Goal: Task Accomplishment & Management: Manage account settings

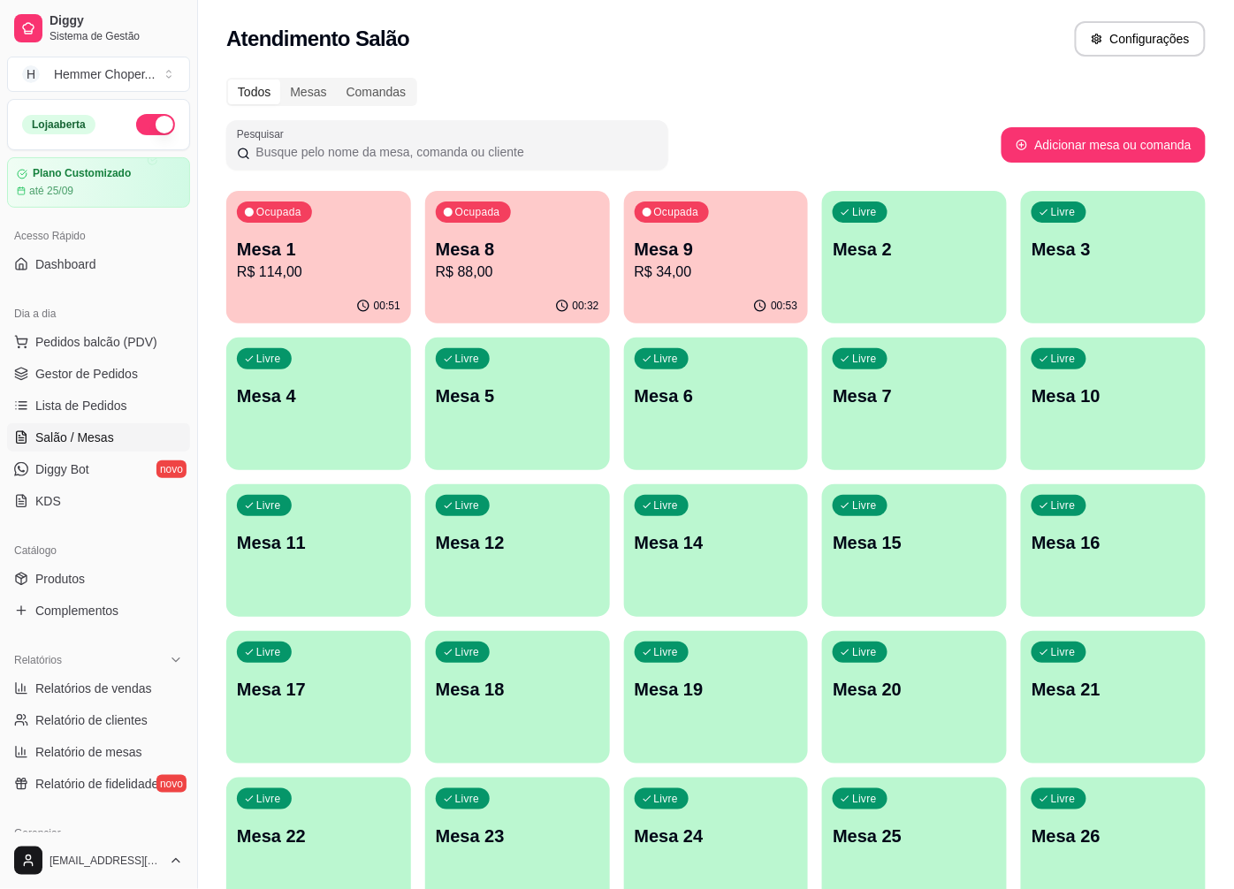
click at [498, 278] on p "R$ 88,00" at bounding box center [518, 272] width 164 height 21
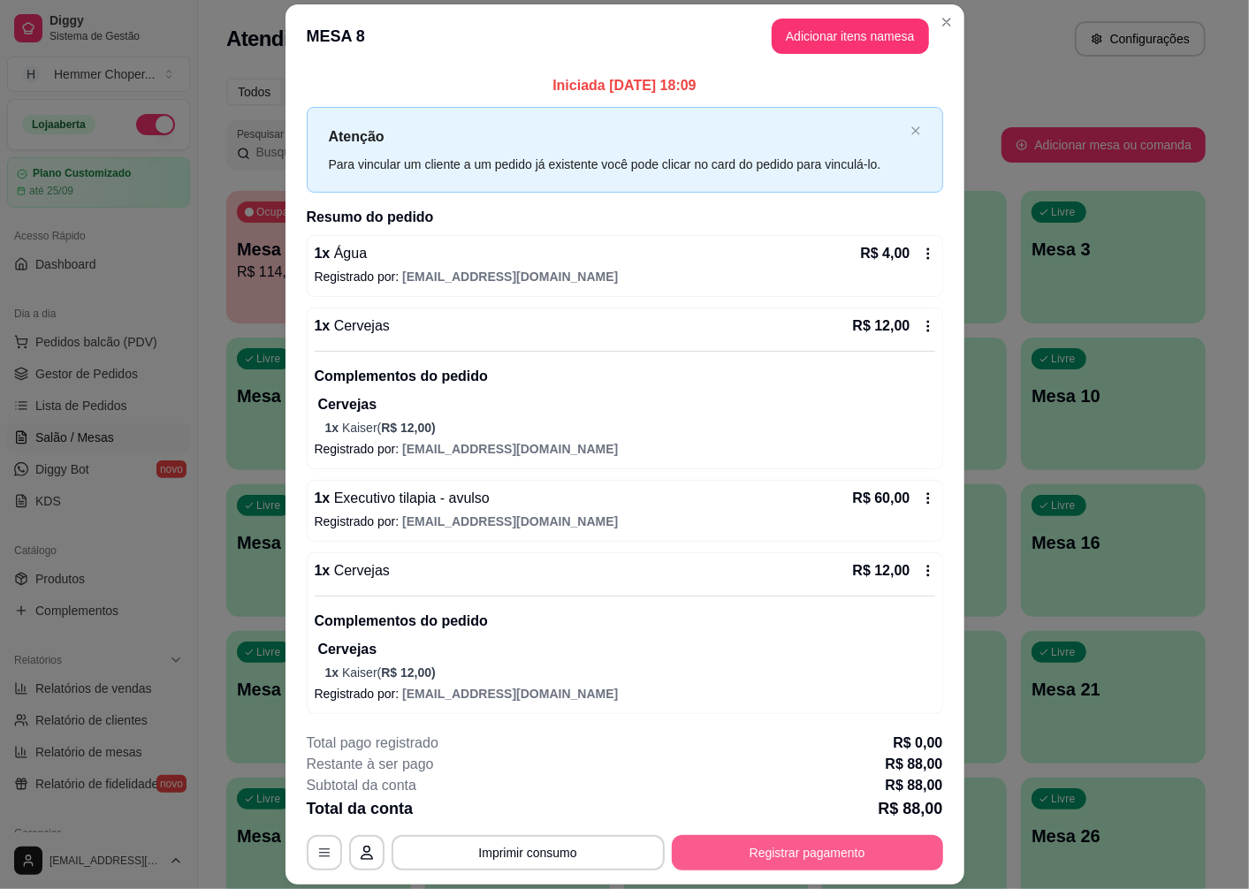
click at [734, 849] on button "Registrar pagamento" at bounding box center [807, 852] width 271 height 35
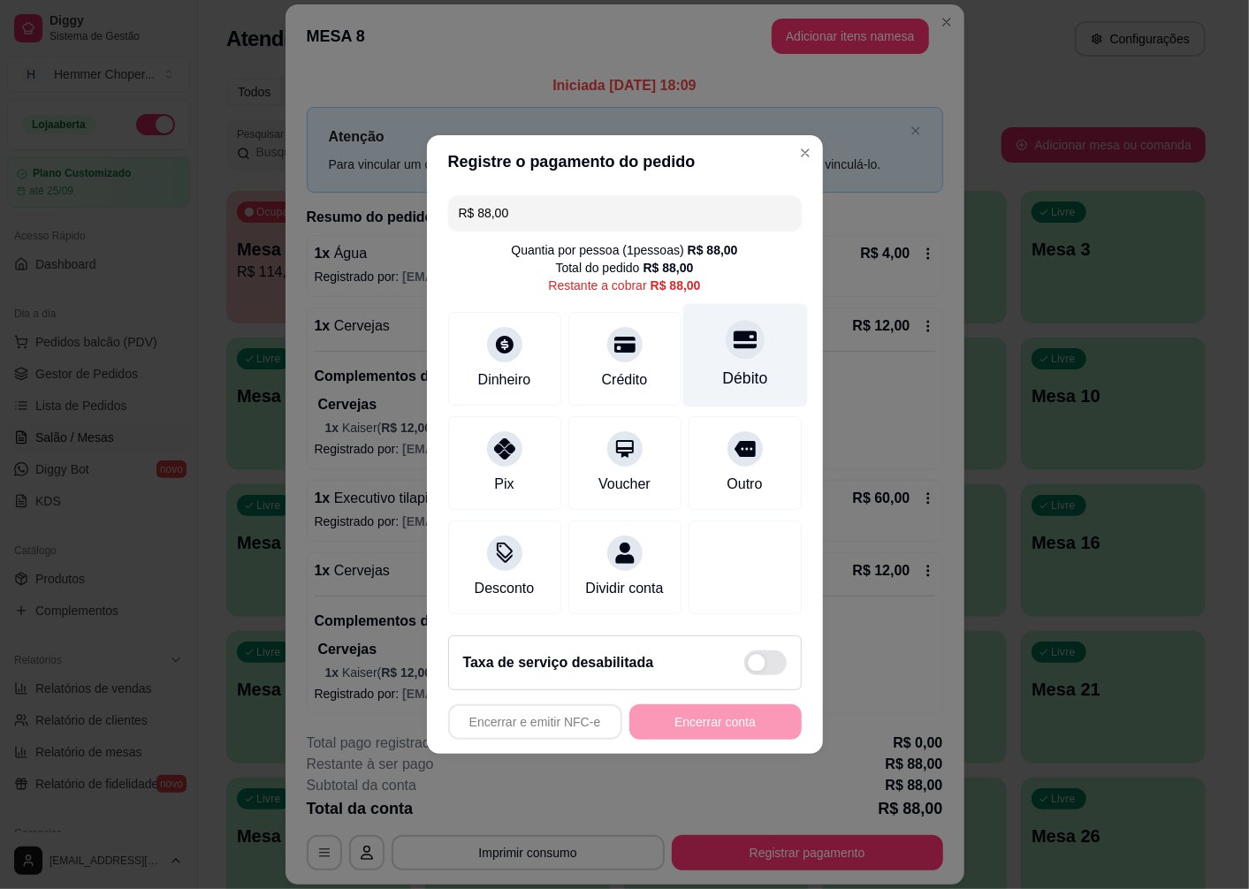
click at [735, 343] on div at bounding box center [745, 339] width 39 height 39
type input "R$ 0,00"
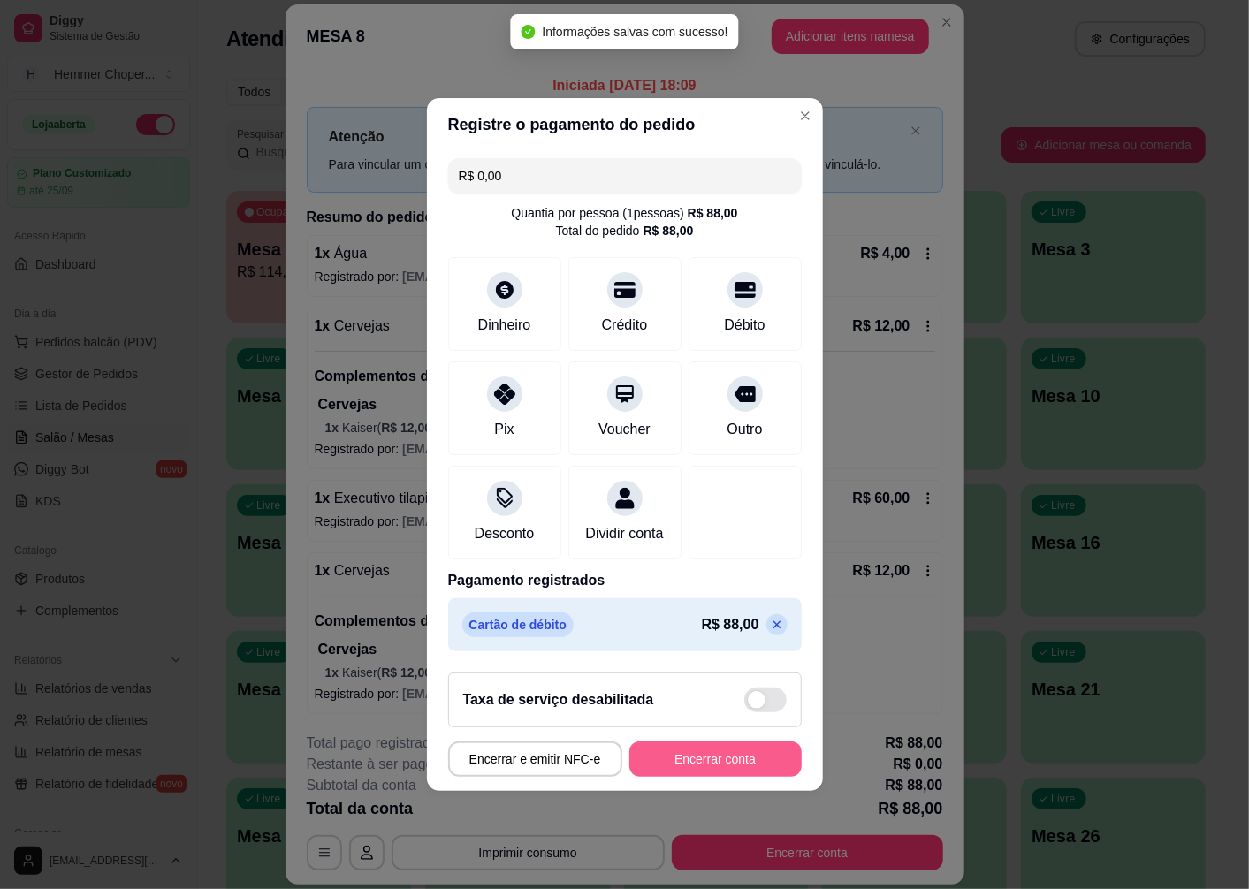
click at [691, 774] on button "Encerrar conta" at bounding box center [715, 759] width 172 height 35
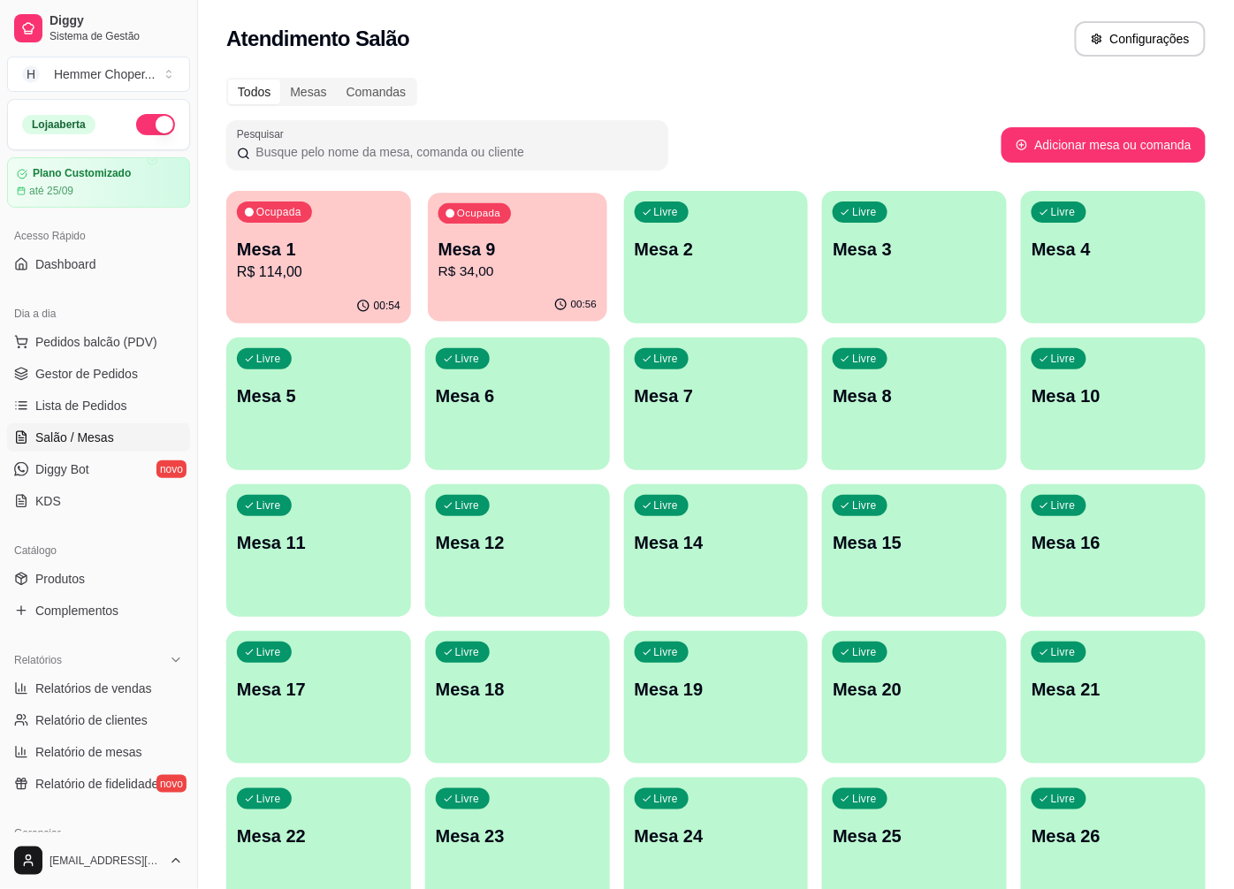
click at [537, 267] on p "R$ 34,00" at bounding box center [517, 272] width 158 height 20
click at [486, 271] on p "R$ 34,00" at bounding box center [518, 272] width 164 height 21
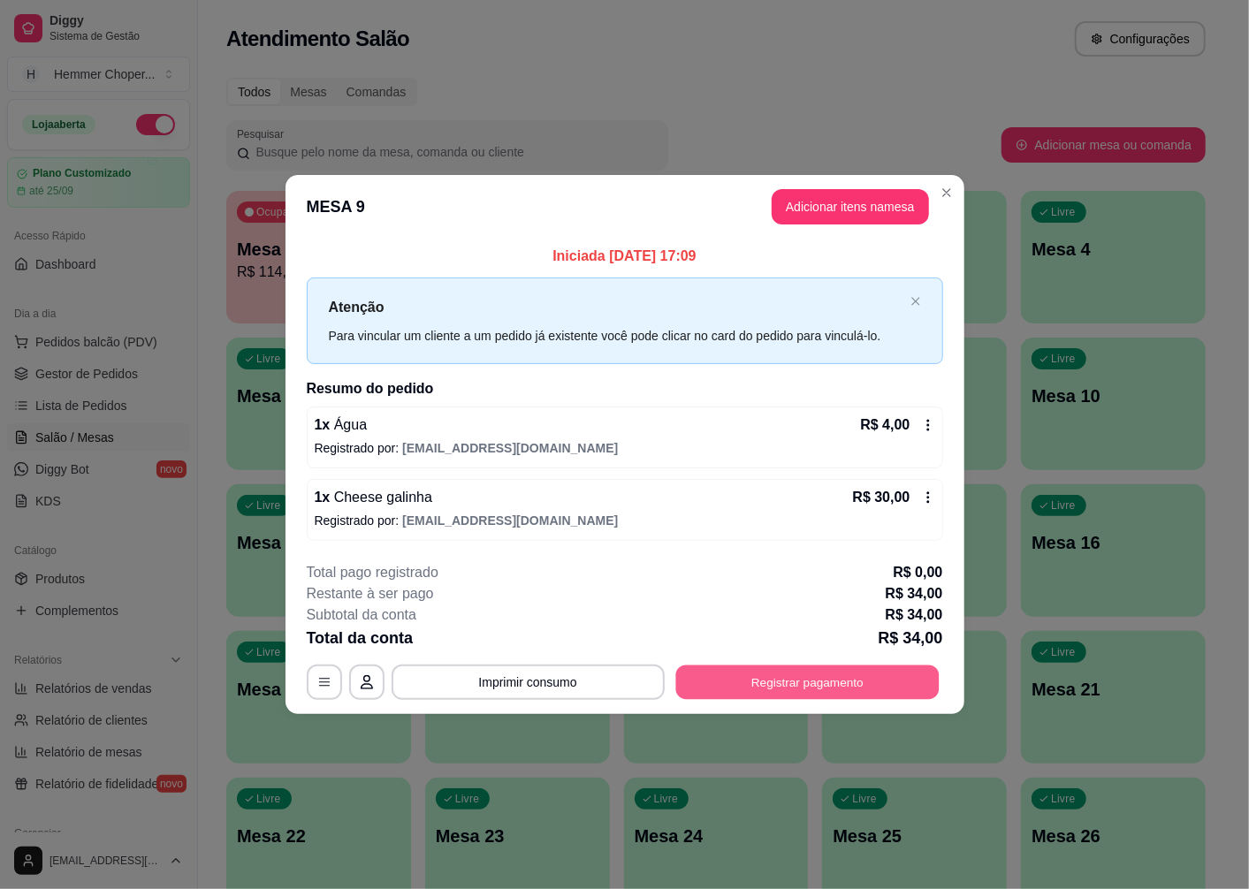
click at [796, 681] on button "Registrar pagamento" at bounding box center [806, 682] width 263 height 34
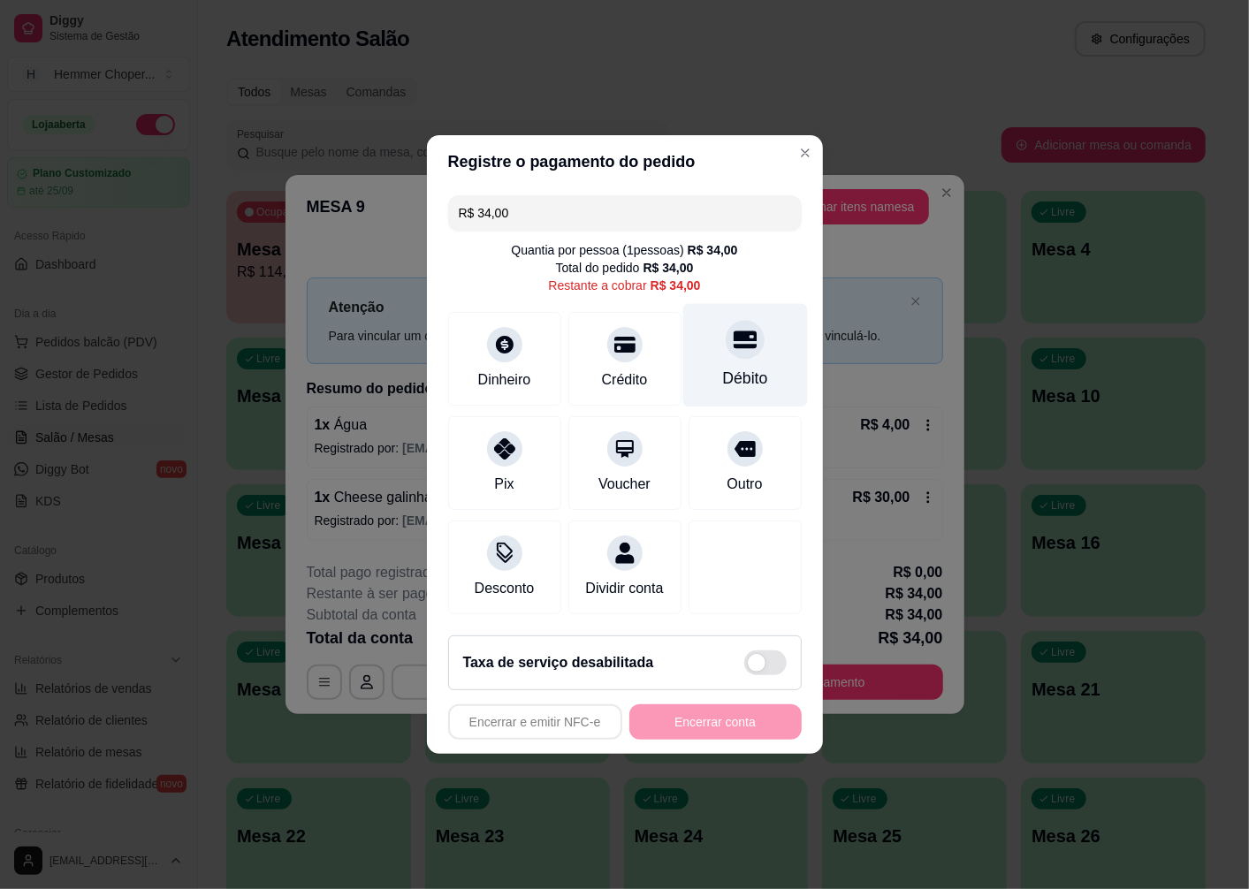
click at [736, 347] on div at bounding box center [745, 339] width 39 height 39
type input "R$ 0,00"
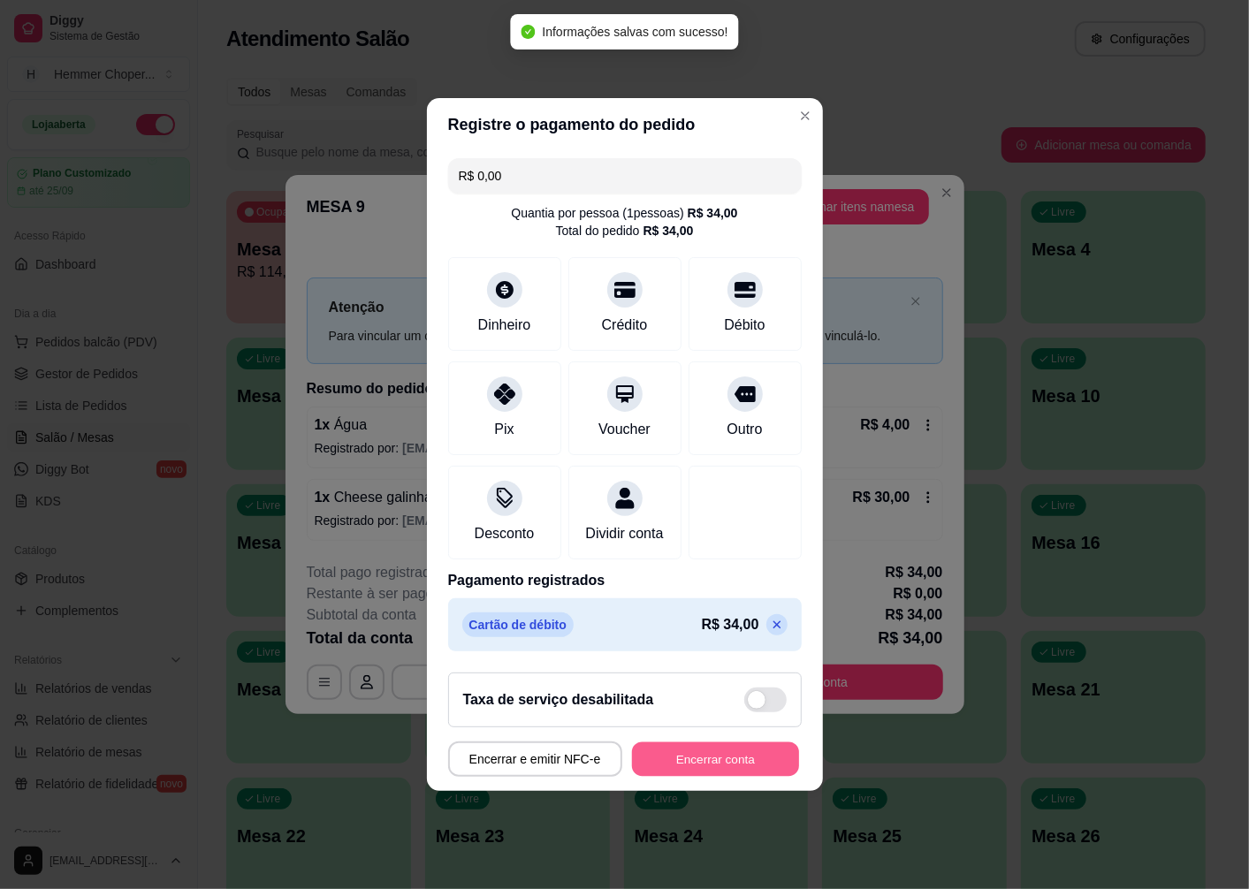
click at [718, 765] on button "Encerrar conta" at bounding box center [715, 760] width 167 height 34
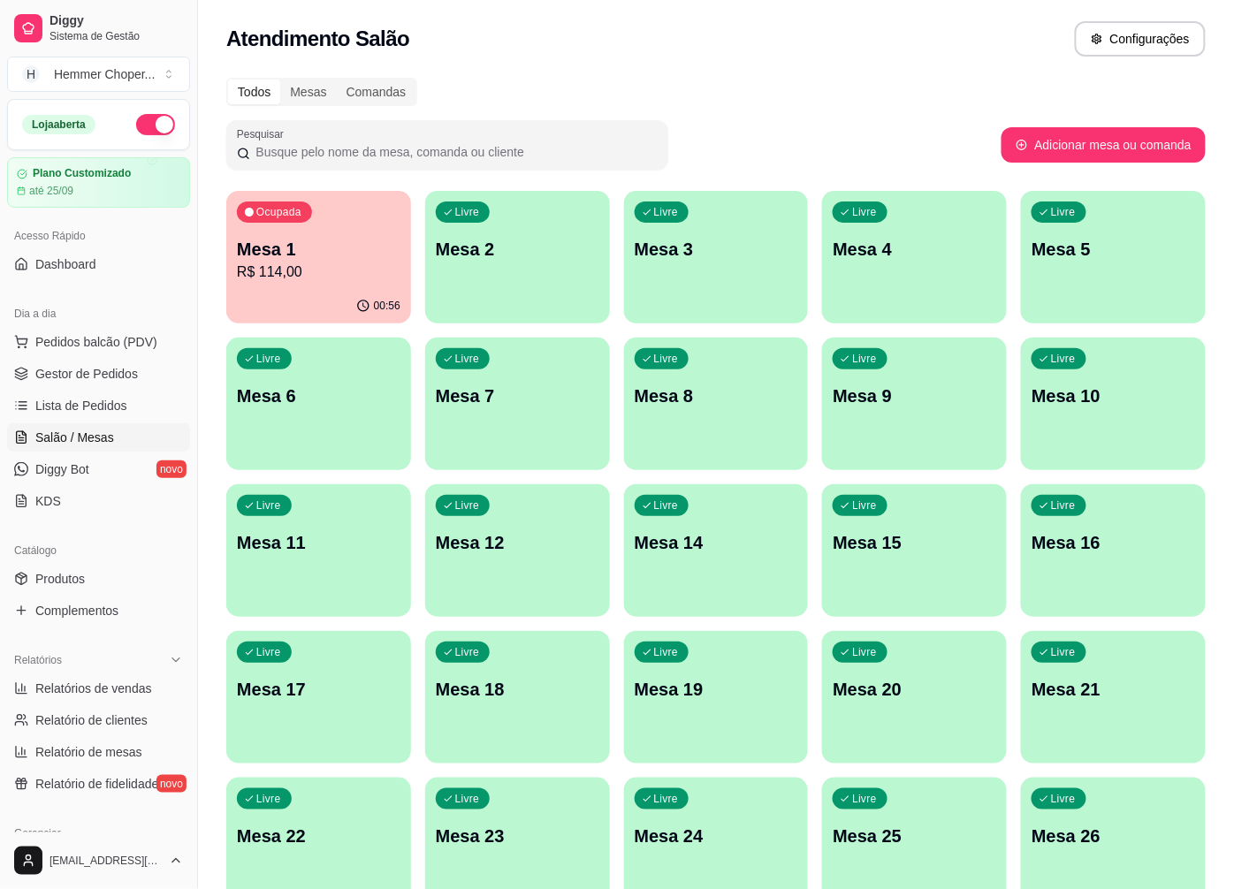
click at [301, 283] on div "Ocupada Mesa 1 R$ 114,00" at bounding box center [318, 240] width 185 height 98
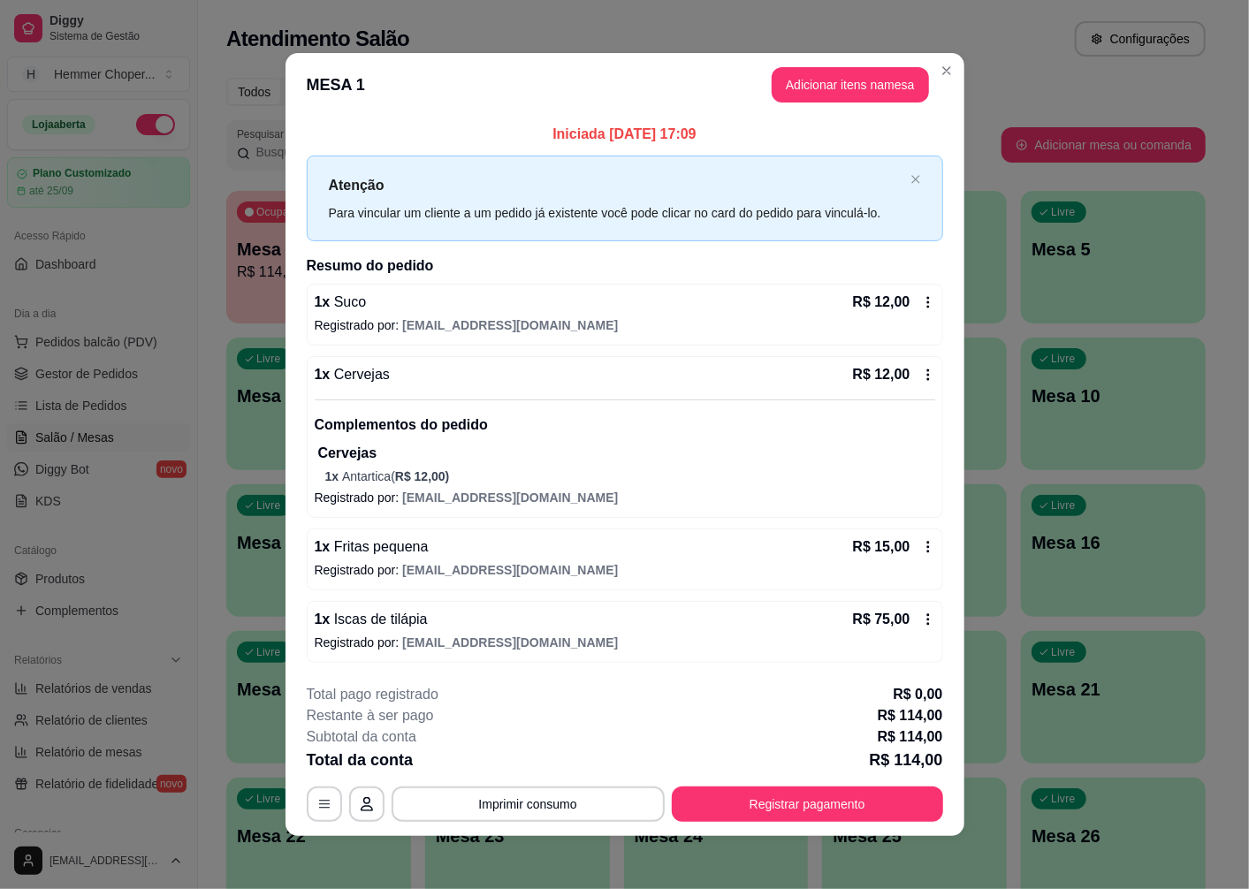
scroll to position [4, 0]
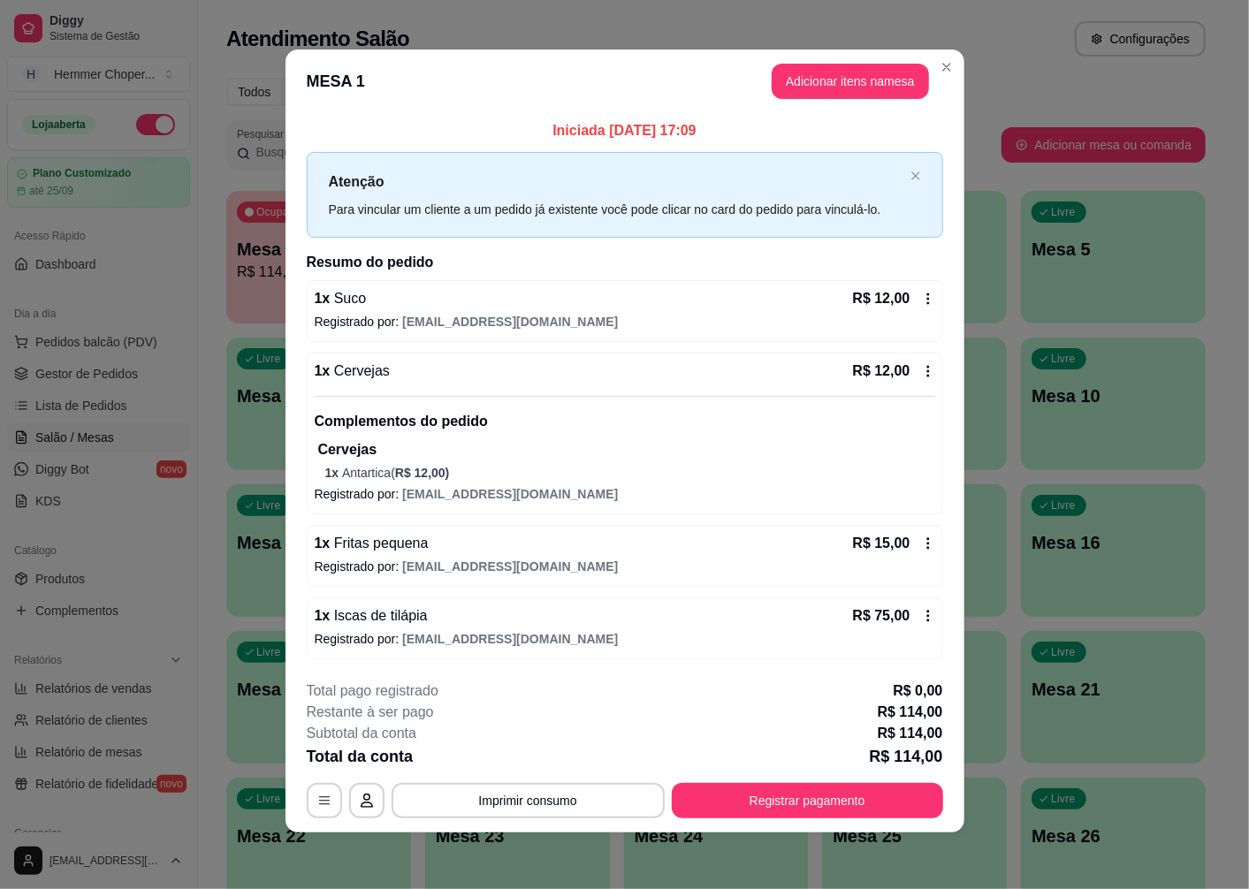
drag, startPoint x: 277, startPoint y: 283, endPoint x: 268, endPoint y: 280, distance: 9.2
click at [276, 283] on div "**********" at bounding box center [624, 444] width 1249 height 889
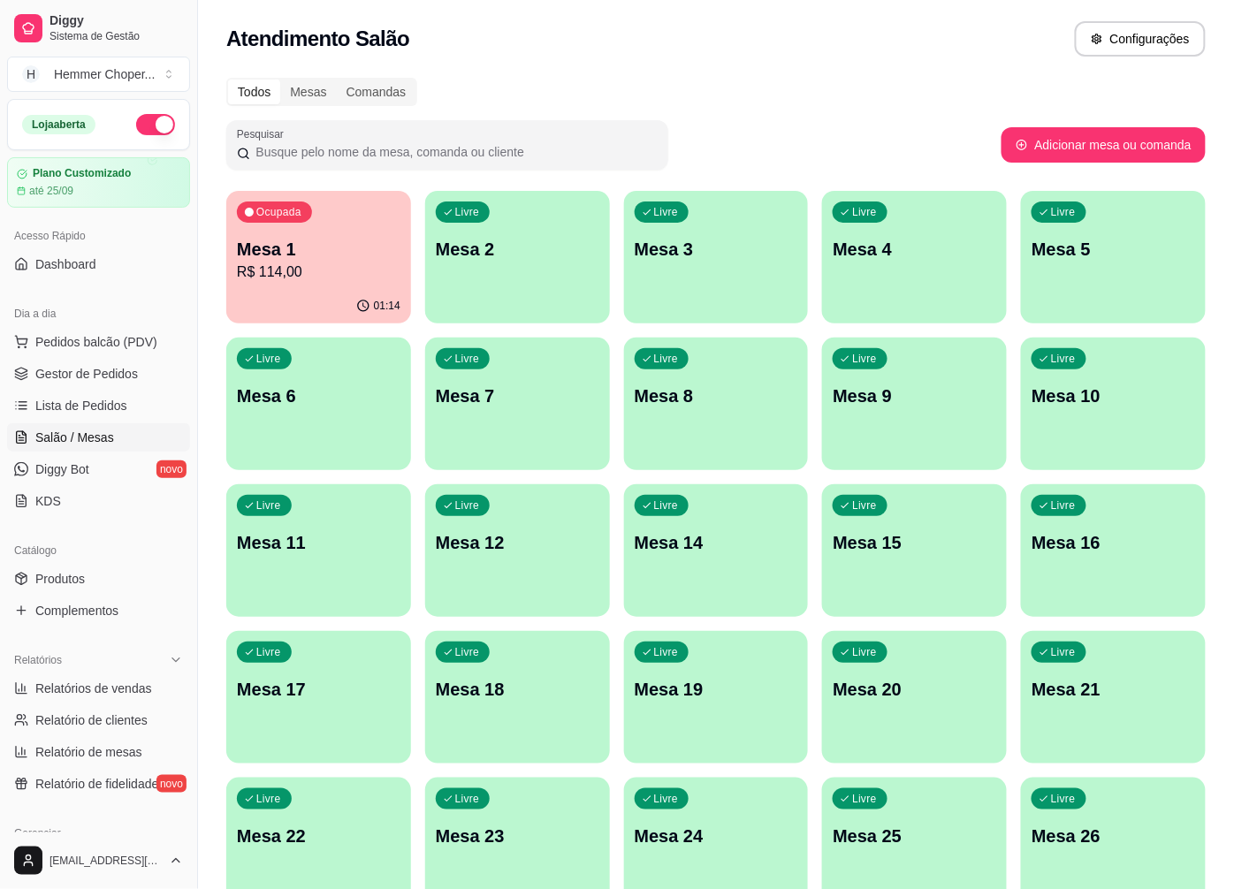
click at [347, 296] on div "01:14" at bounding box center [318, 306] width 185 height 34
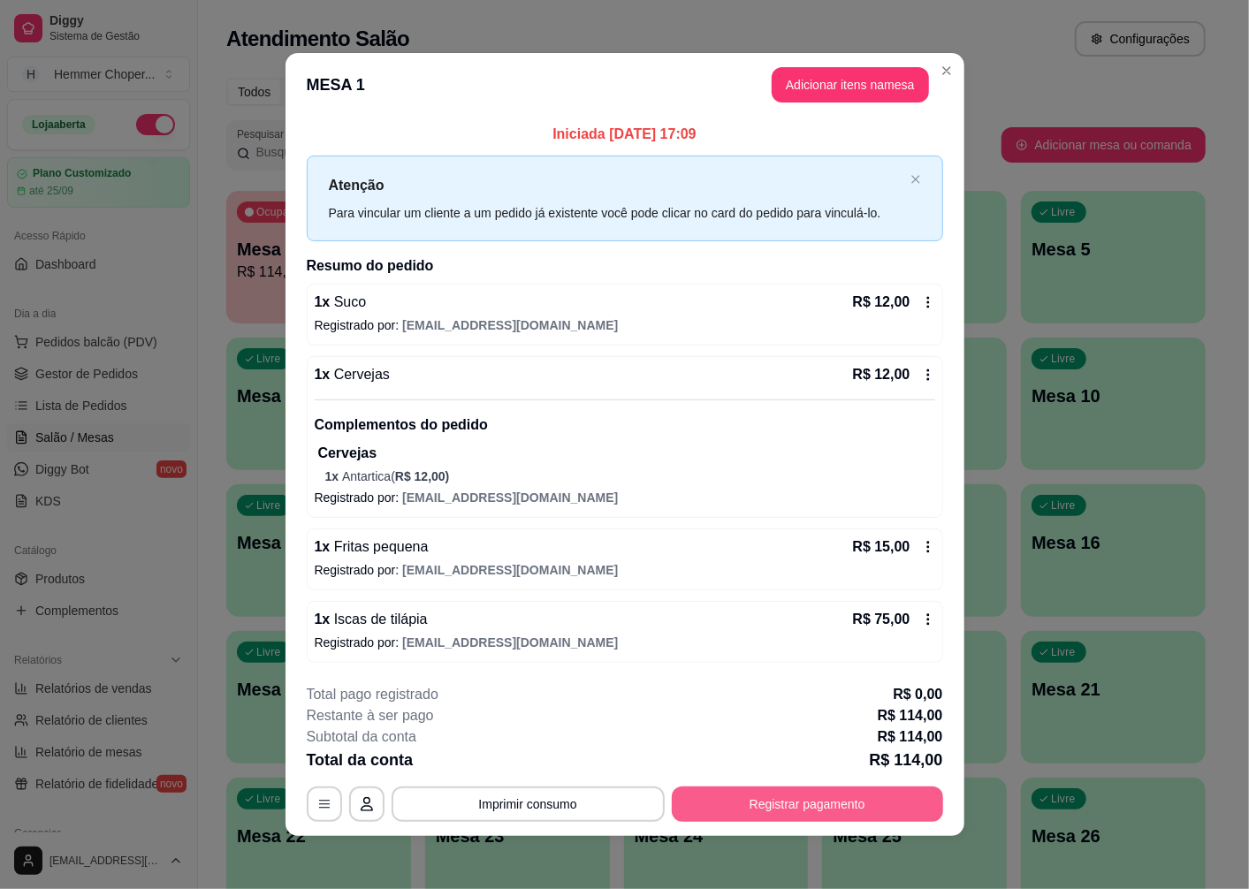
click at [776, 811] on button "Registrar pagamento" at bounding box center [807, 804] width 271 height 35
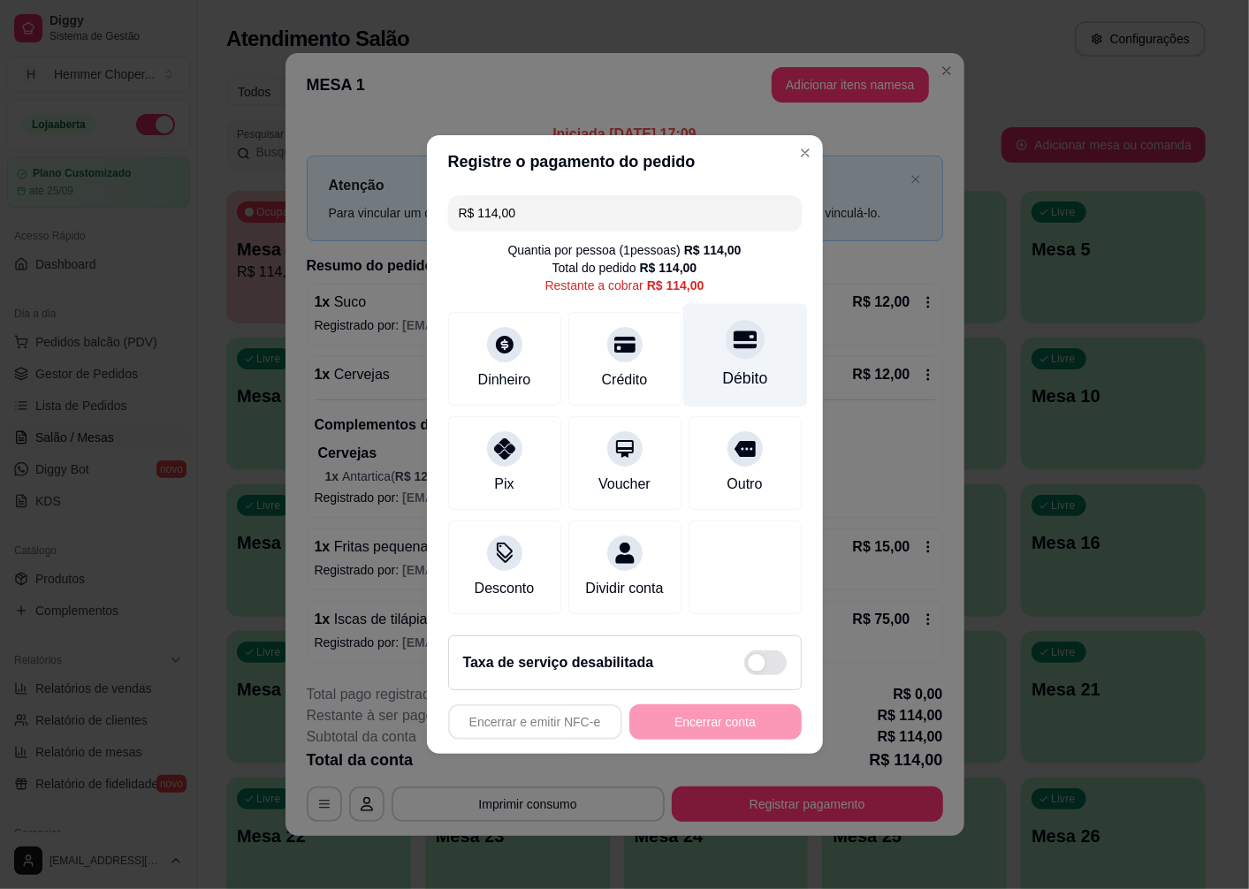
click at [737, 334] on icon at bounding box center [744, 340] width 23 height 18
type input "R$ 0,00"
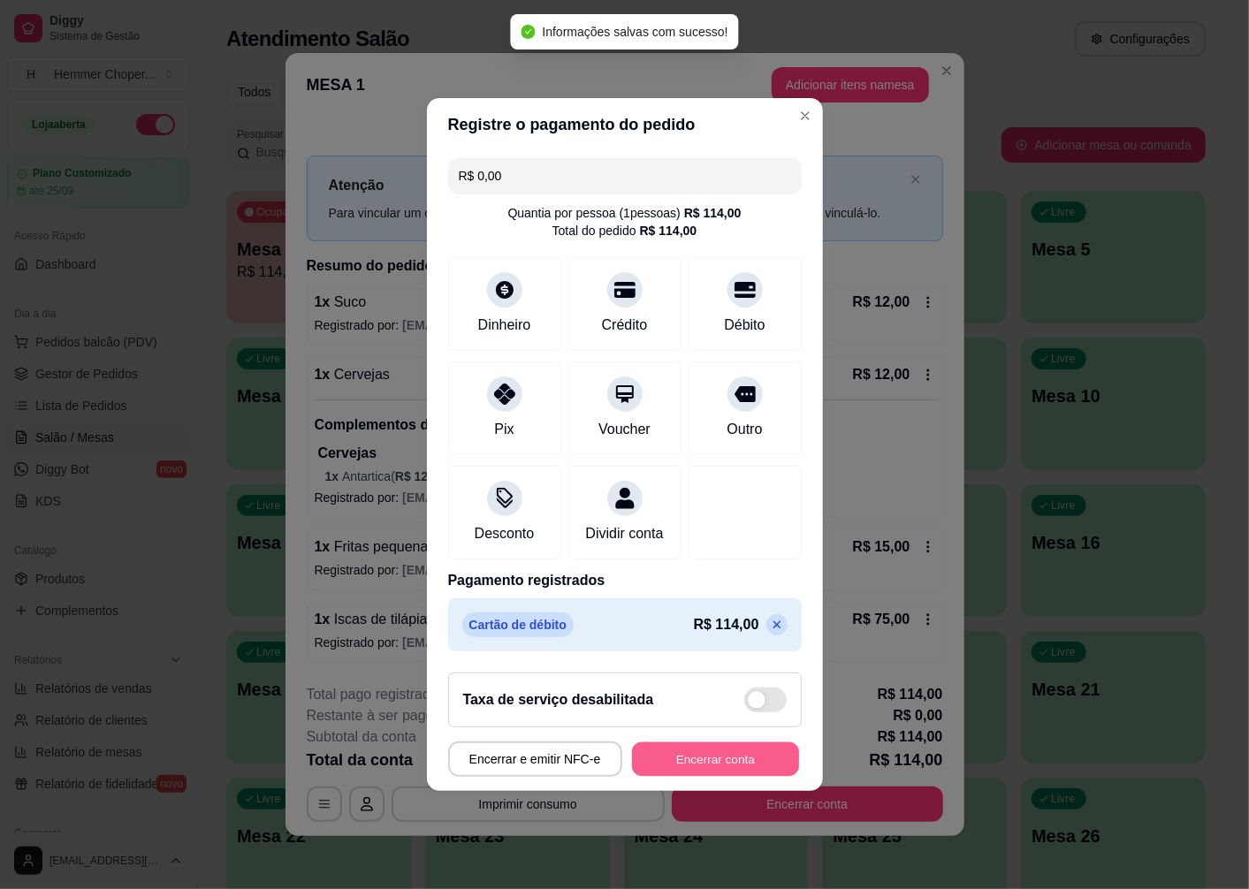
click at [714, 765] on button "Encerrar conta" at bounding box center [715, 760] width 167 height 34
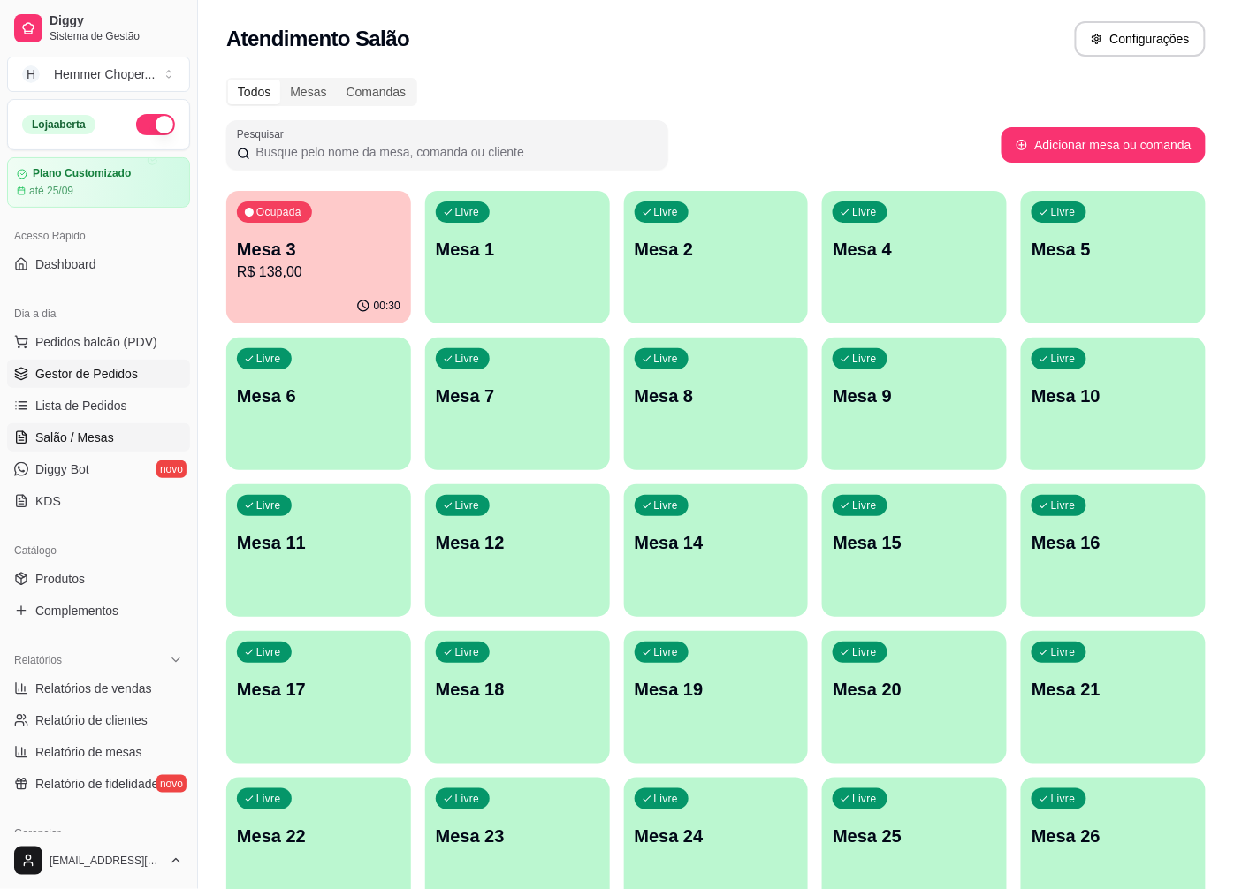
click at [117, 381] on span "Gestor de Pedidos" at bounding box center [86, 374] width 103 height 18
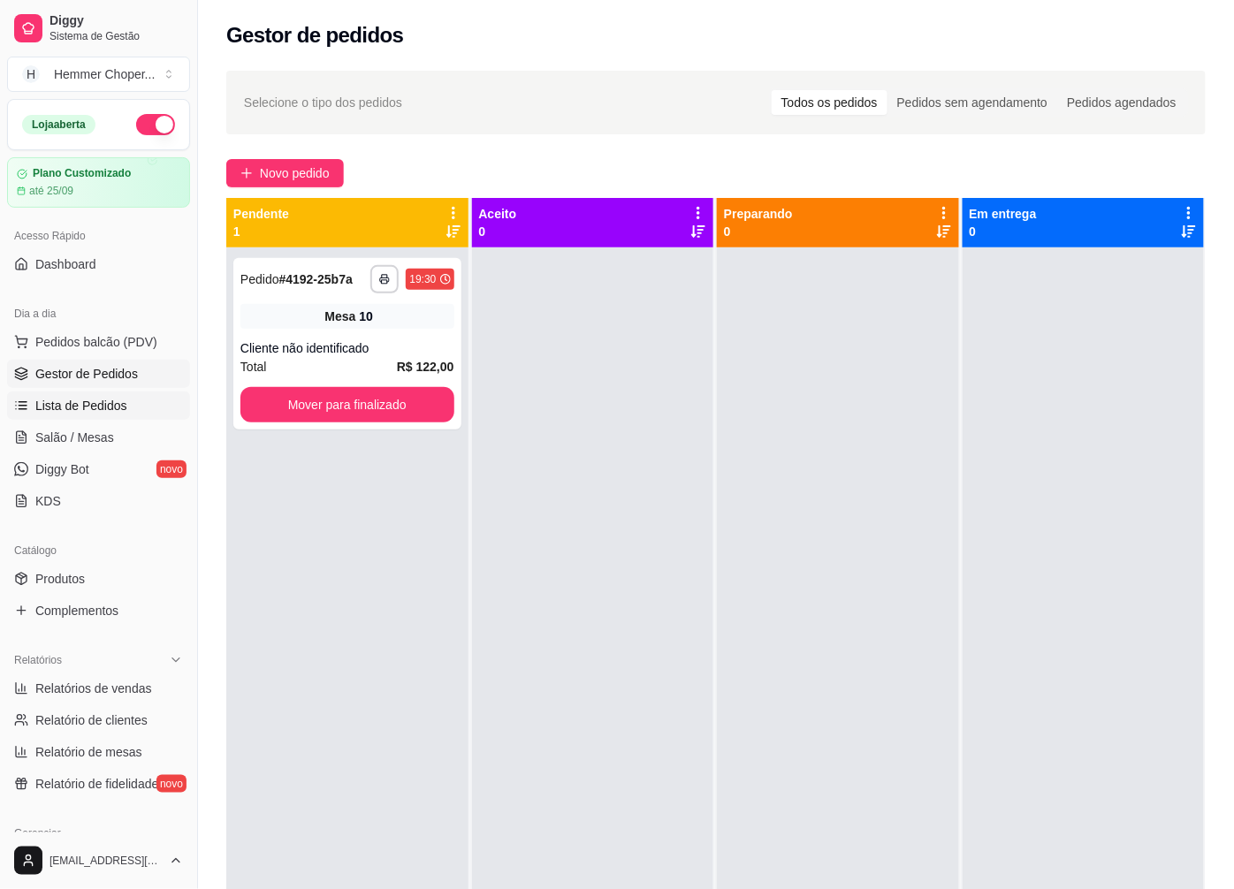
click at [99, 400] on span "Lista de Pedidos" at bounding box center [81, 406] width 92 height 18
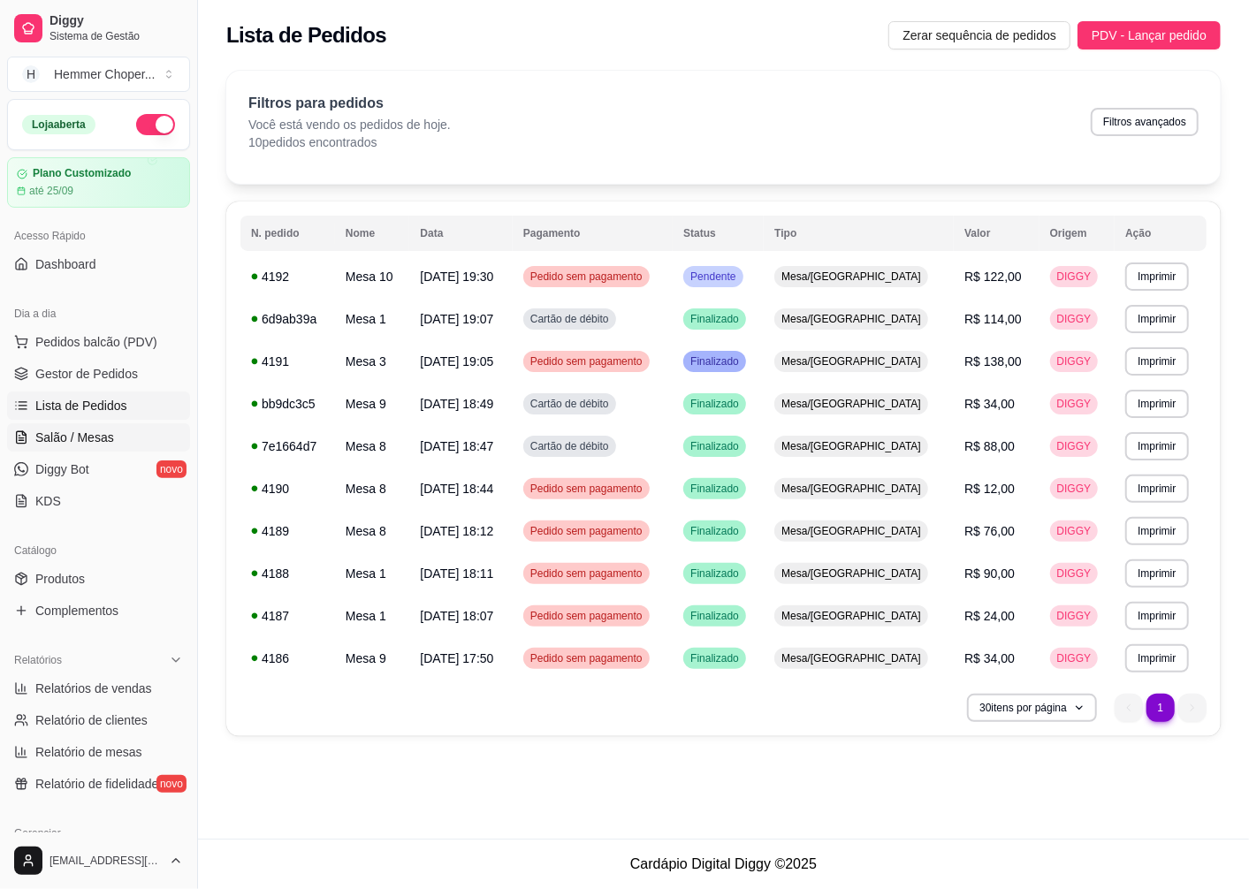
click at [94, 437] on span "Salão / Mesas" at bounding box center [74, 438] width 79 height 18
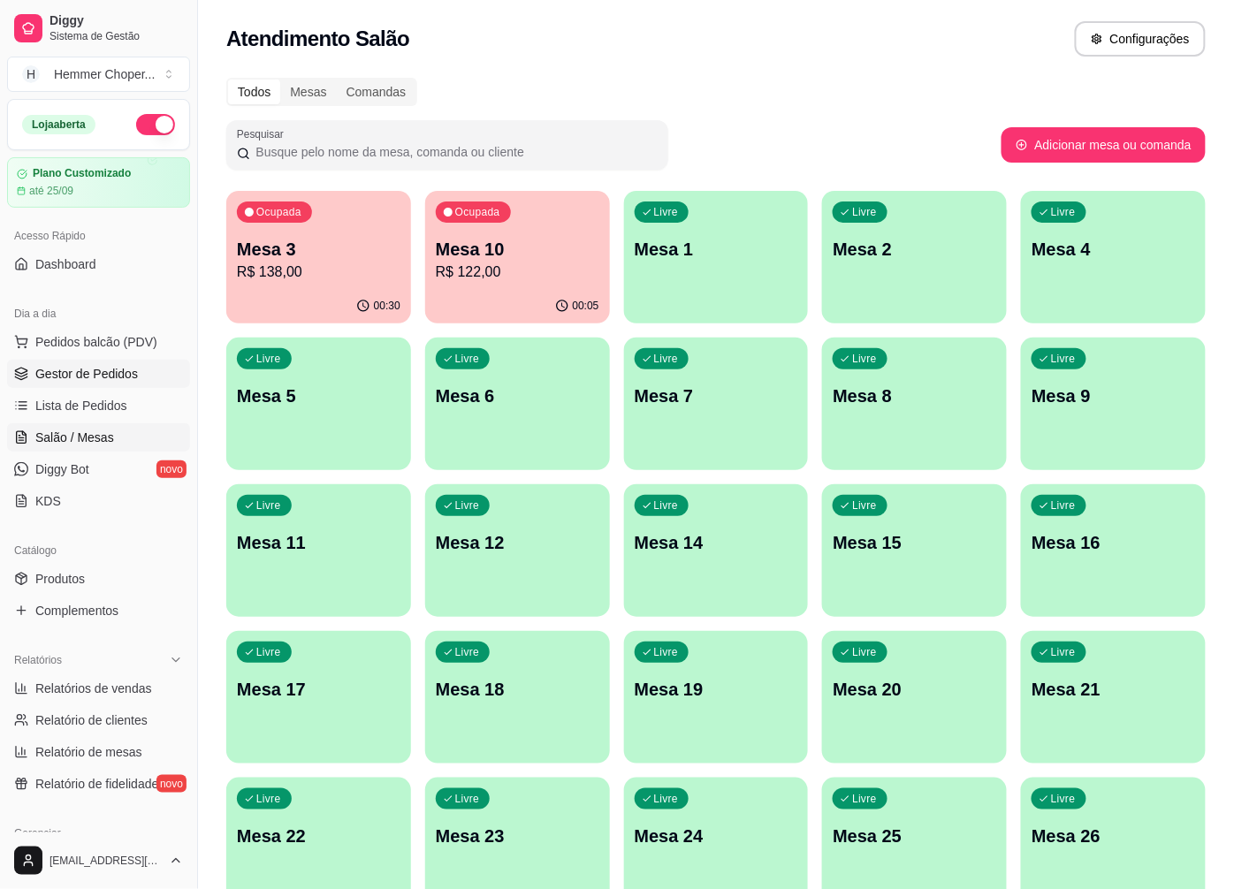
click at [119, 374] on span "Gestor de Pedidos" at bounding box center [86, 374] width 103 height 18
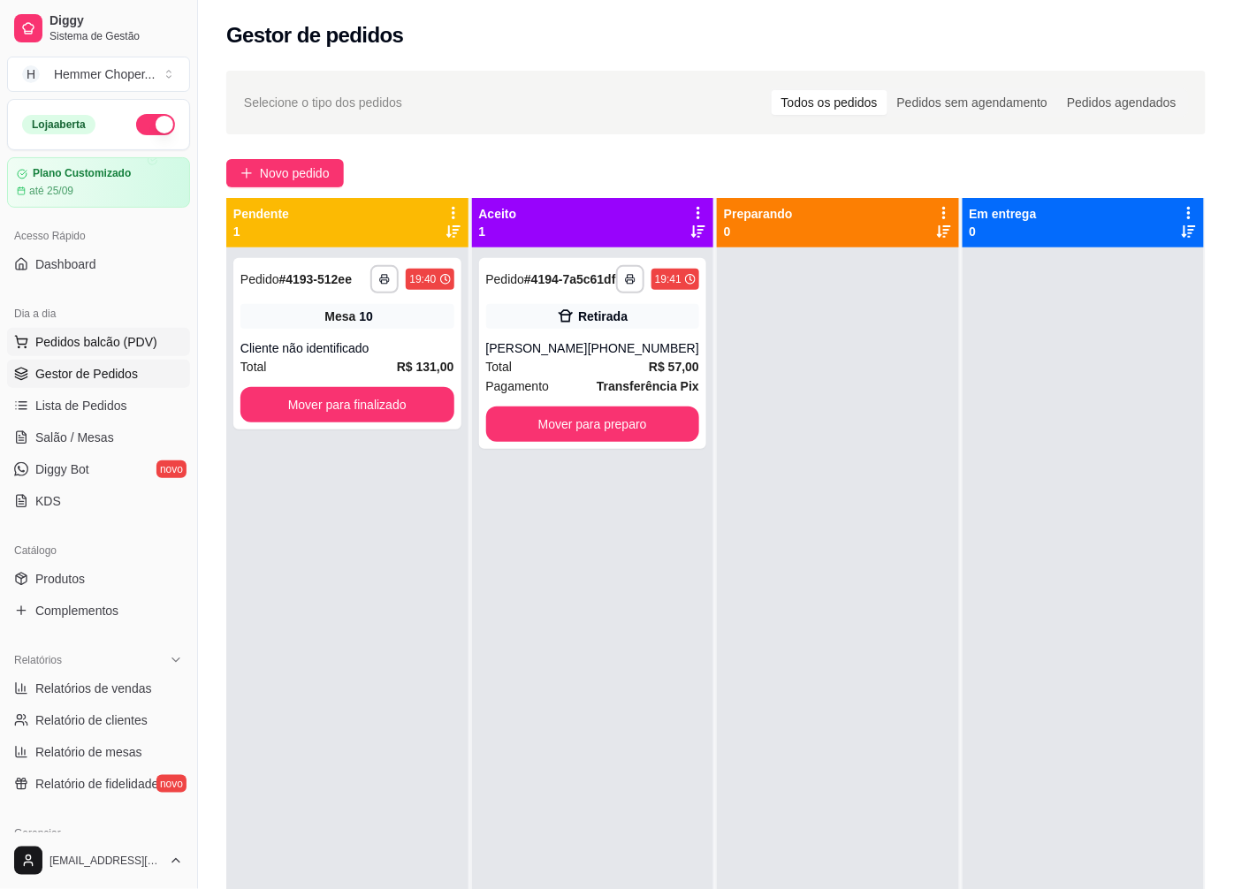
click at [90, 341] on span "Pedidos balcão (PDV)" at bounding box center [96, 342] width 122 height 18
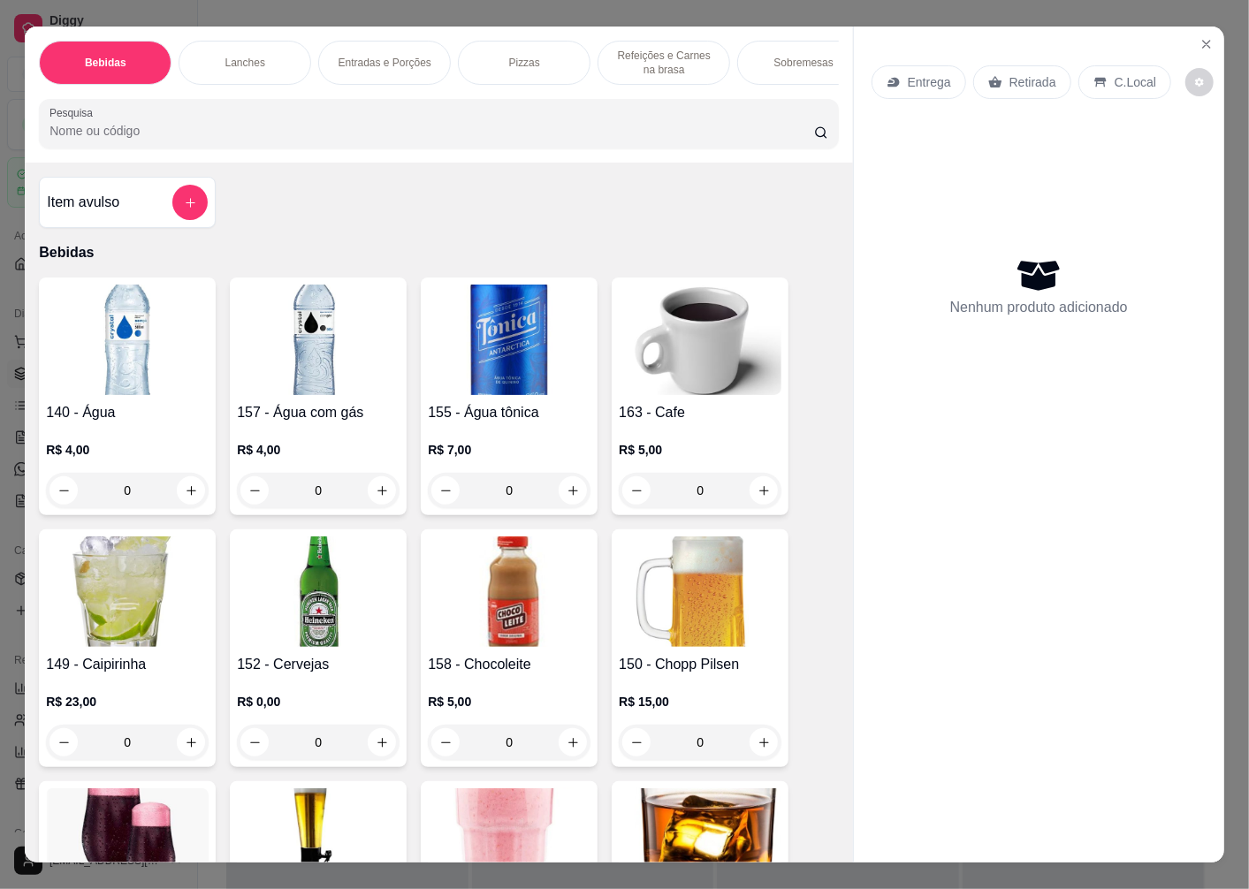
click at [1018, 76] on p "Retirada" at bounding box center [1032, 82] width 47 height 18
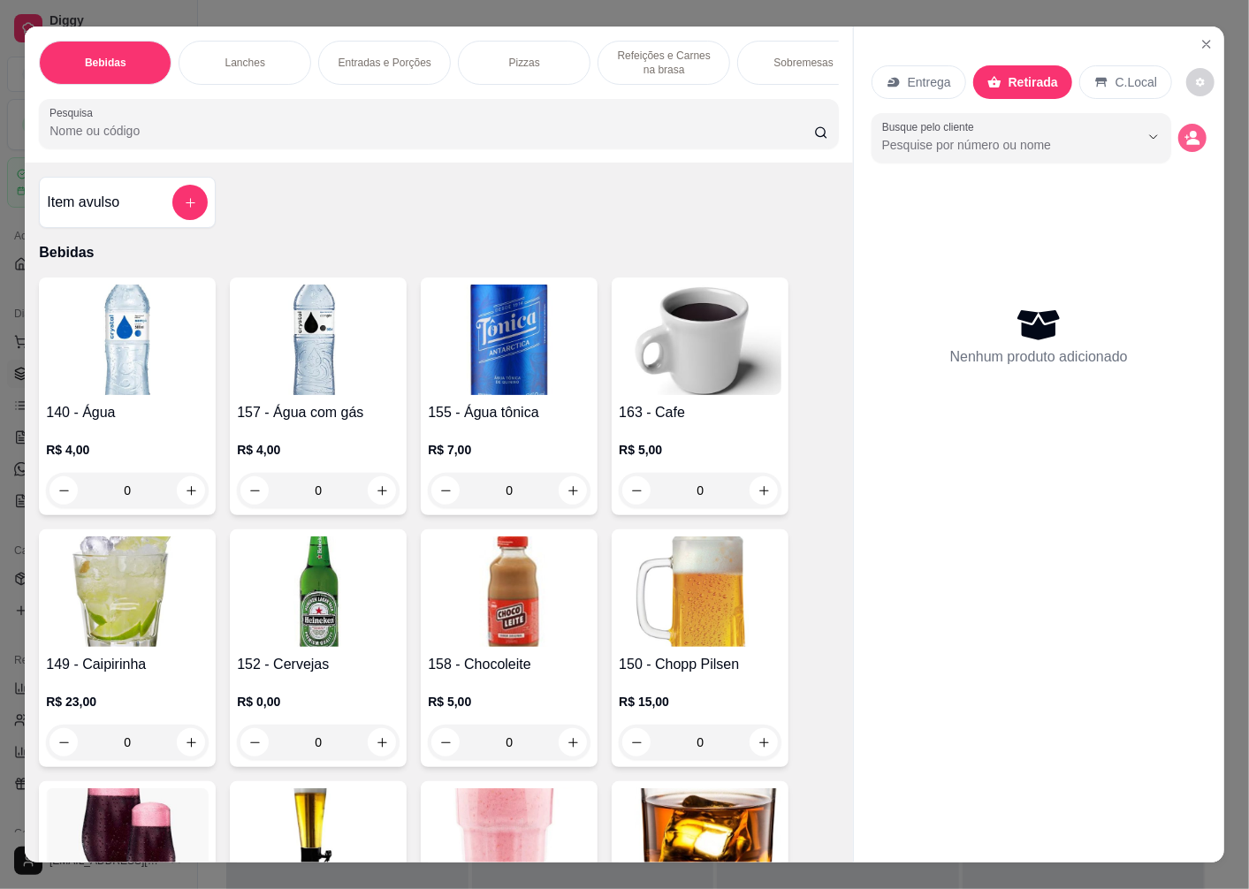
click at [1187, 139] on icon "decrease-product-quantity" at bounding box center [1193, 142] width 13 height 6
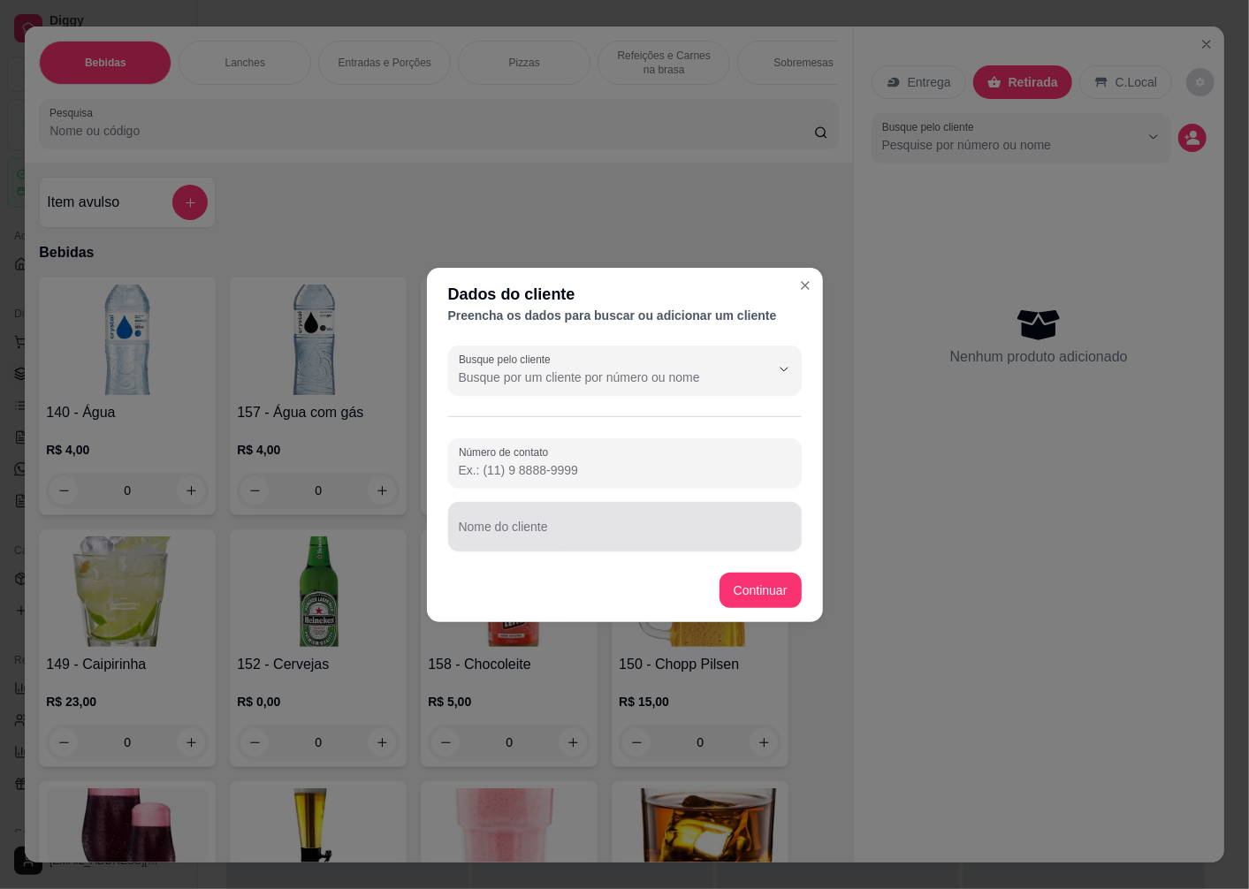
click at [522, 537] on input "Nome do cliente" at bounding box center [625, 534] width 332 height 18
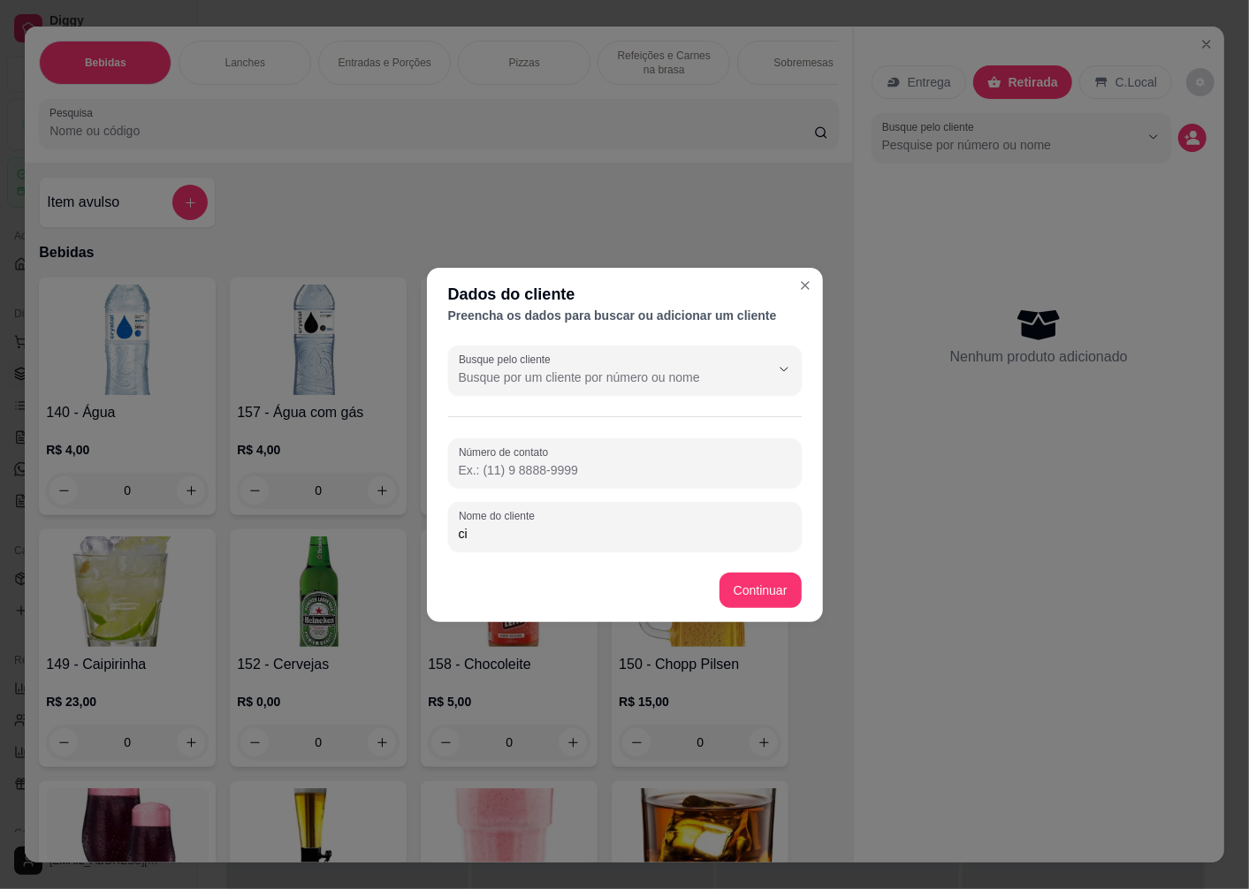
type input "c"
type input "CIRO"
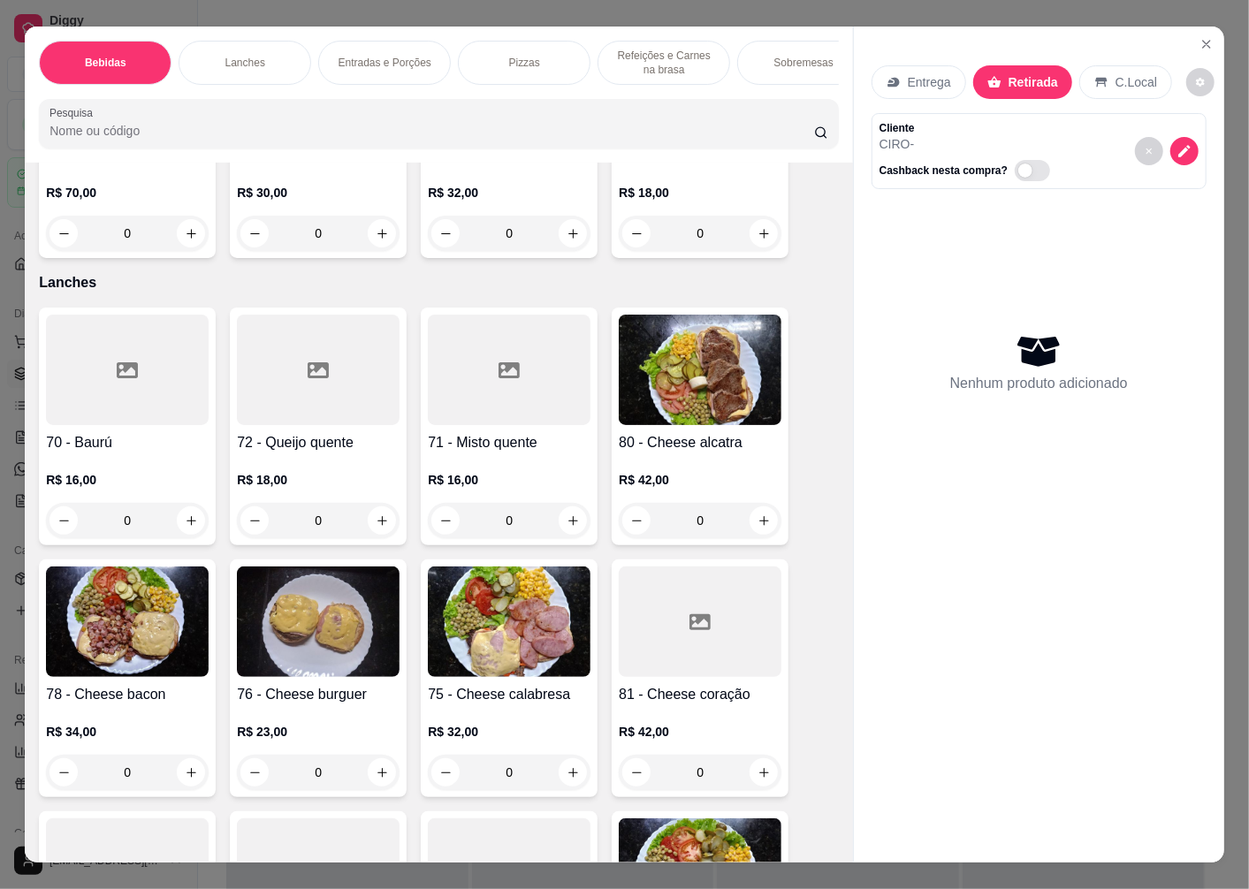
scroll to position [2160, 0]
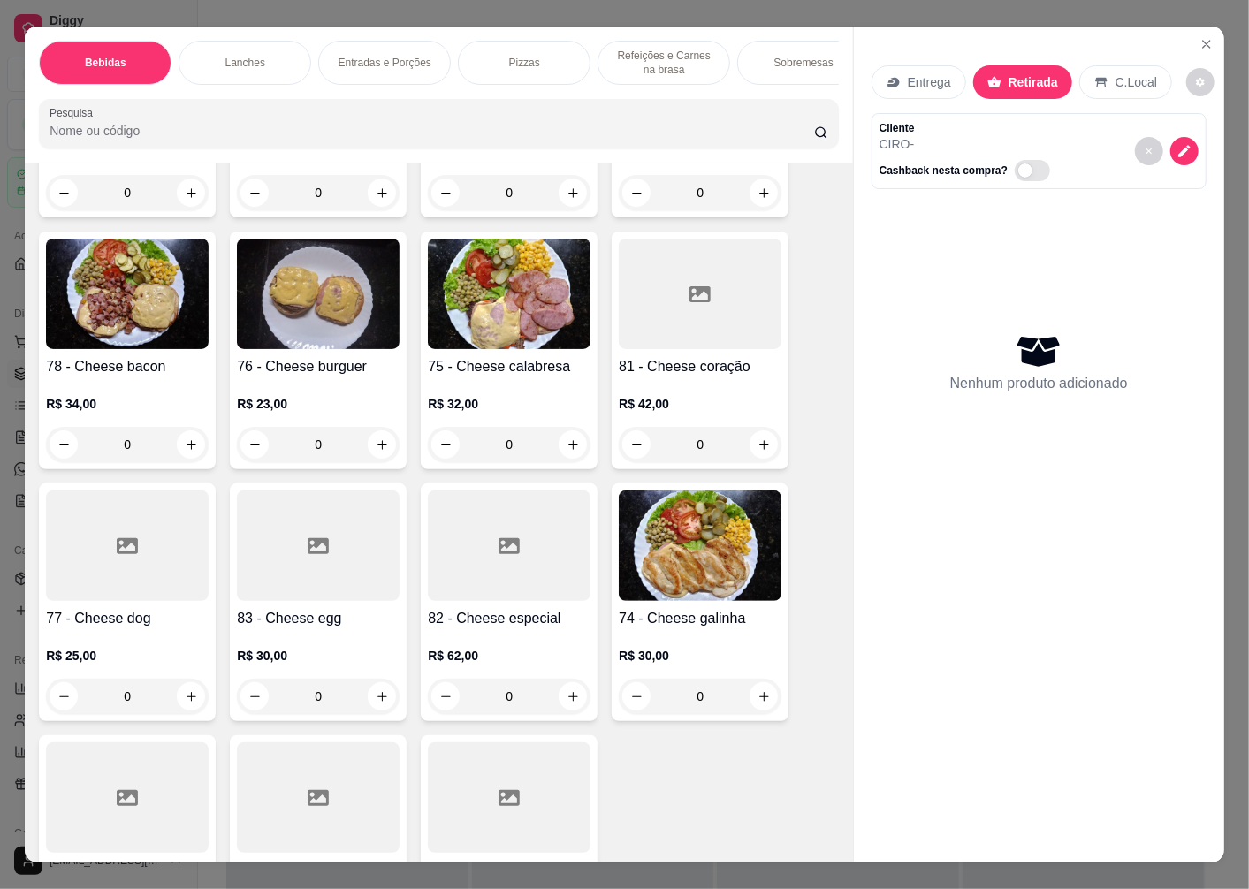
click at [302, 389] on div "R$ 23,00 0" at bounding box center [318, 419] width 163 height 85
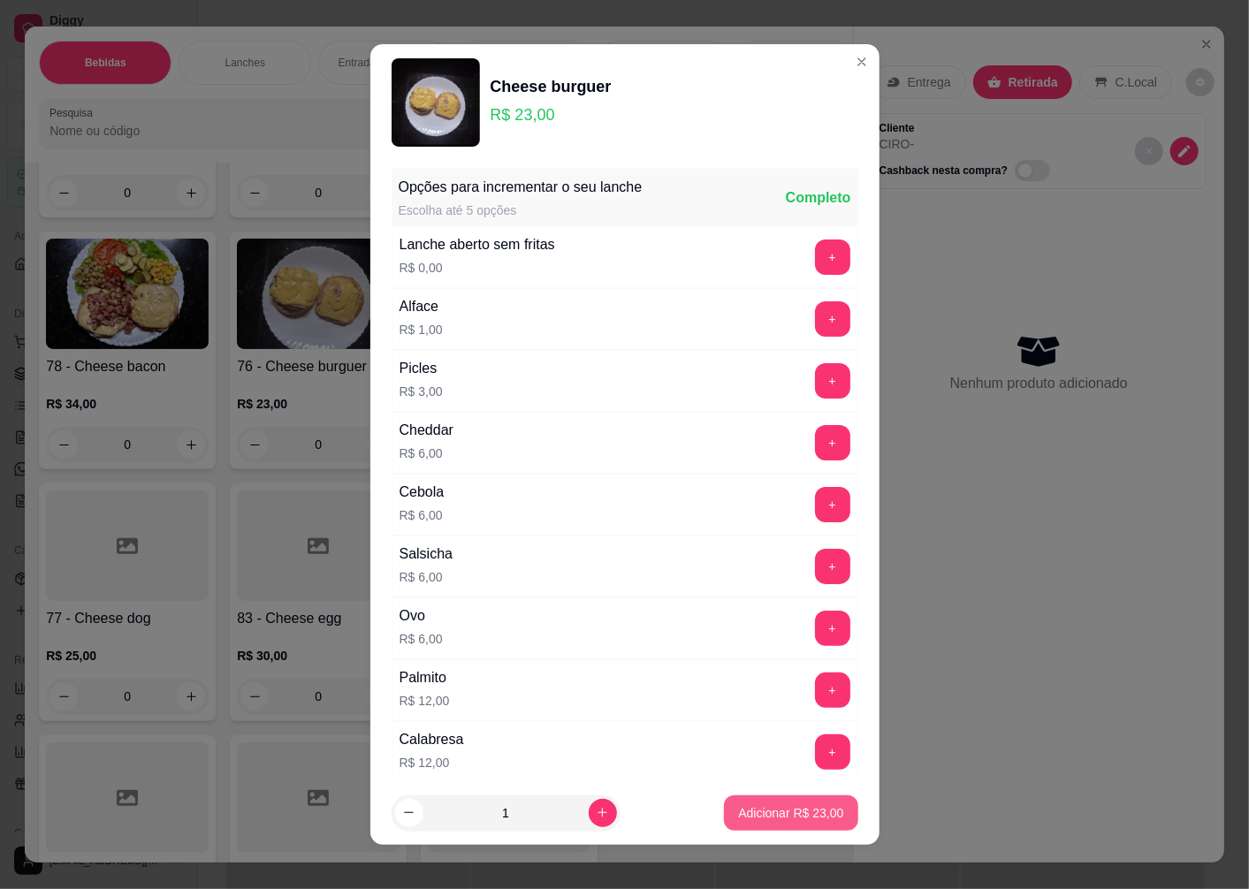
click at [738, 811] on p "Adicionar R$ 23,00" at bounding box center [790, 813] width 105 height 18
type input "1"
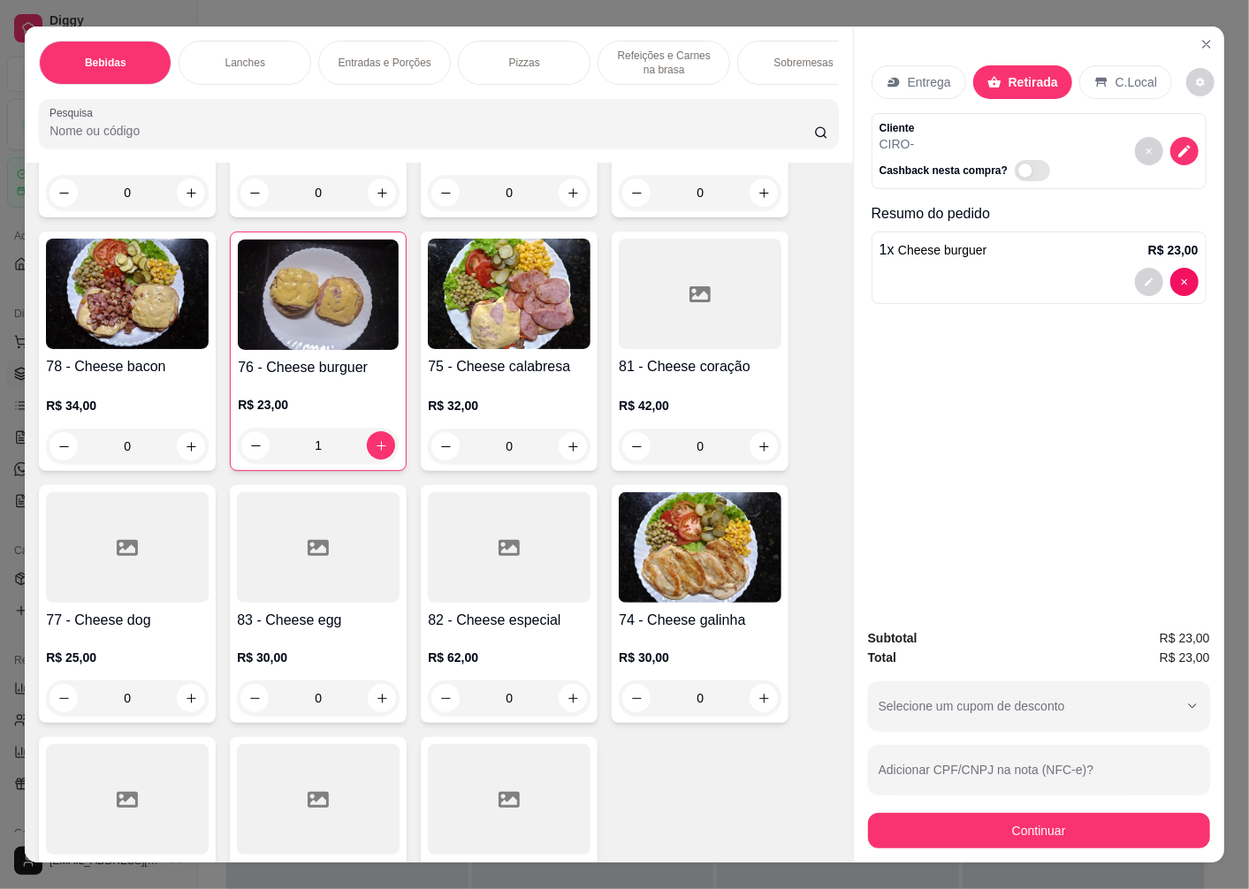
click at [133, 392] on div "R$ 34,00 0" at bounding box center [127, 421] width 163 height 85
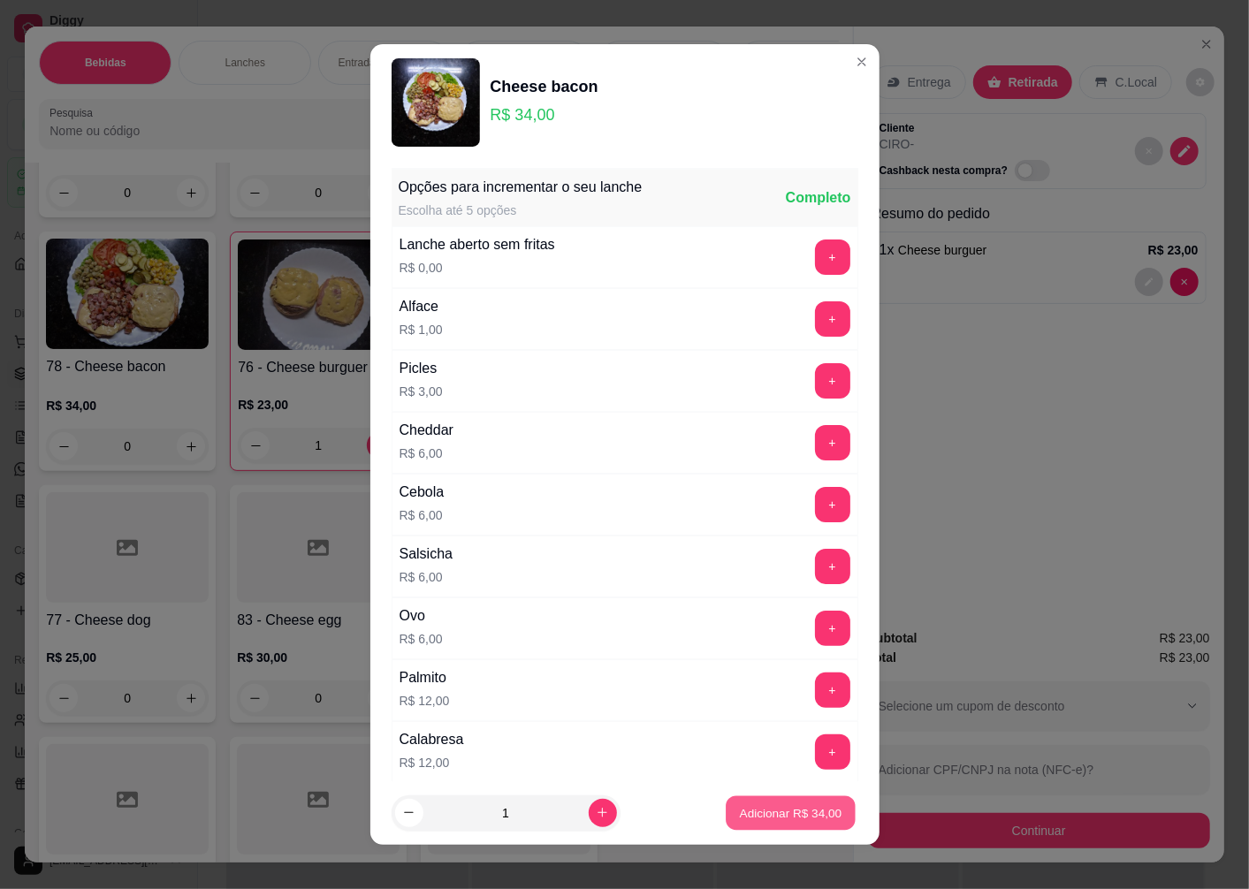
click at [746, 818] on p "Adicionar R$ 34,00" at bounding box center [791, 812] width 103 height 17
type input "1"
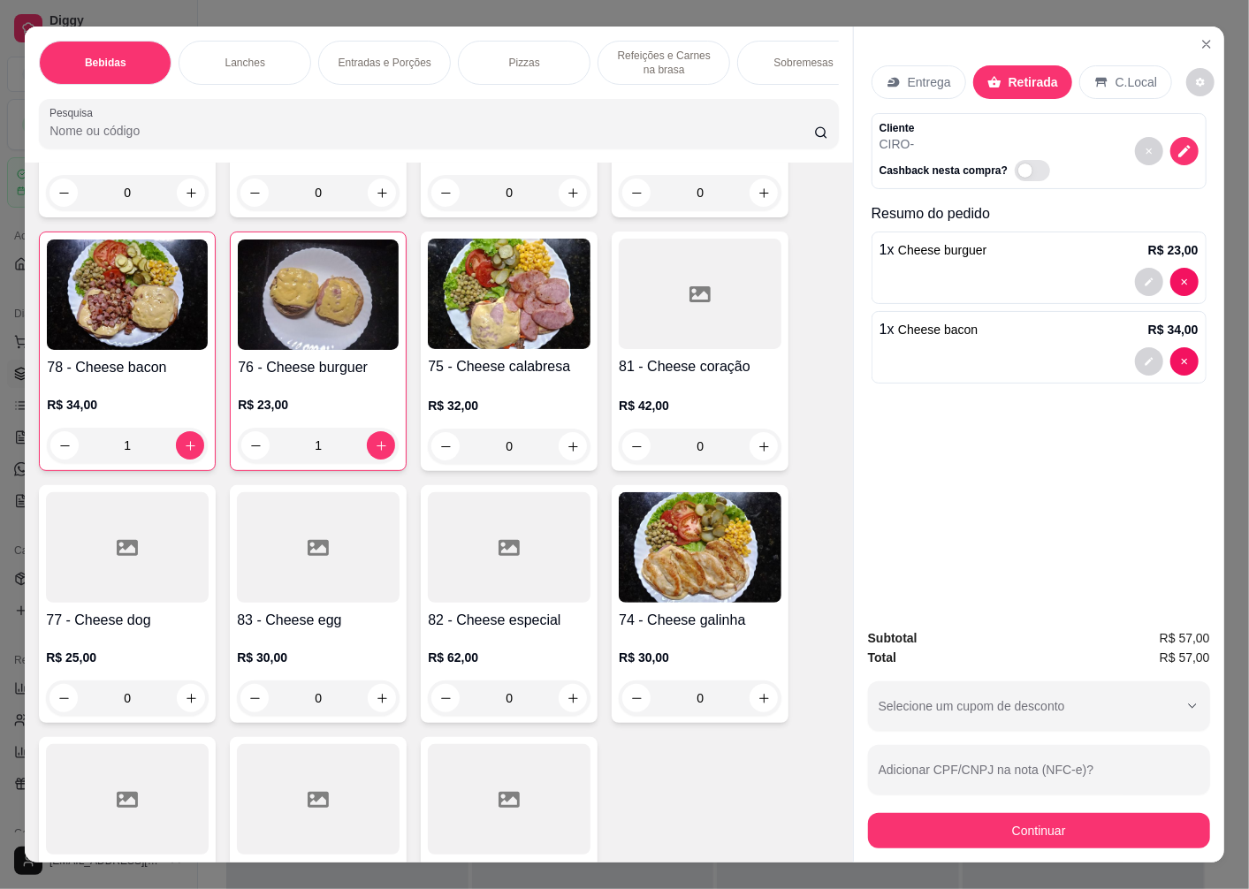
click at [491, 377] on h4 "75 - Cheese calabresa" at bounding box center [509, 366] width 163 height 21
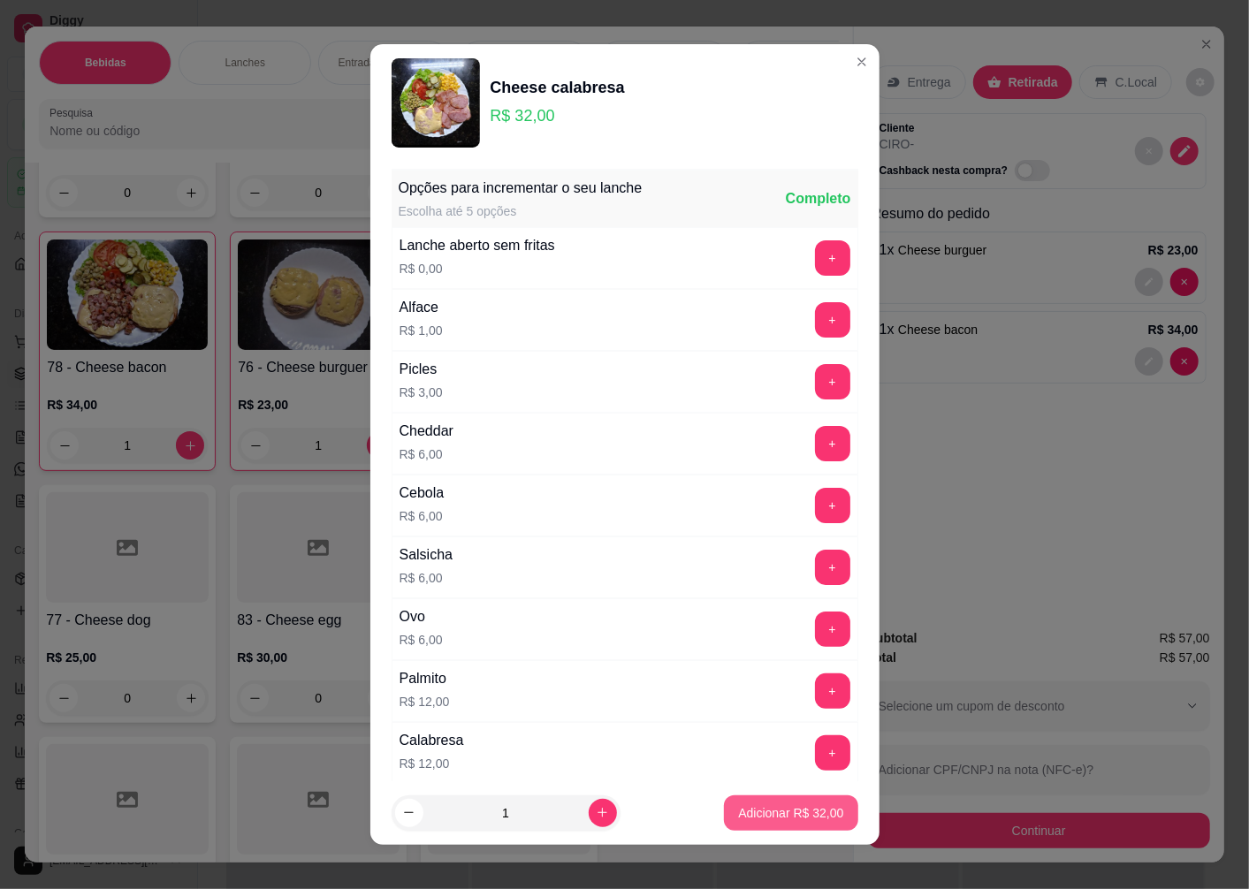
click at [749, 817] on p "Adicionar R$ 32,00" at bounding box center [790, 813] width 105 height 18
type input "1"
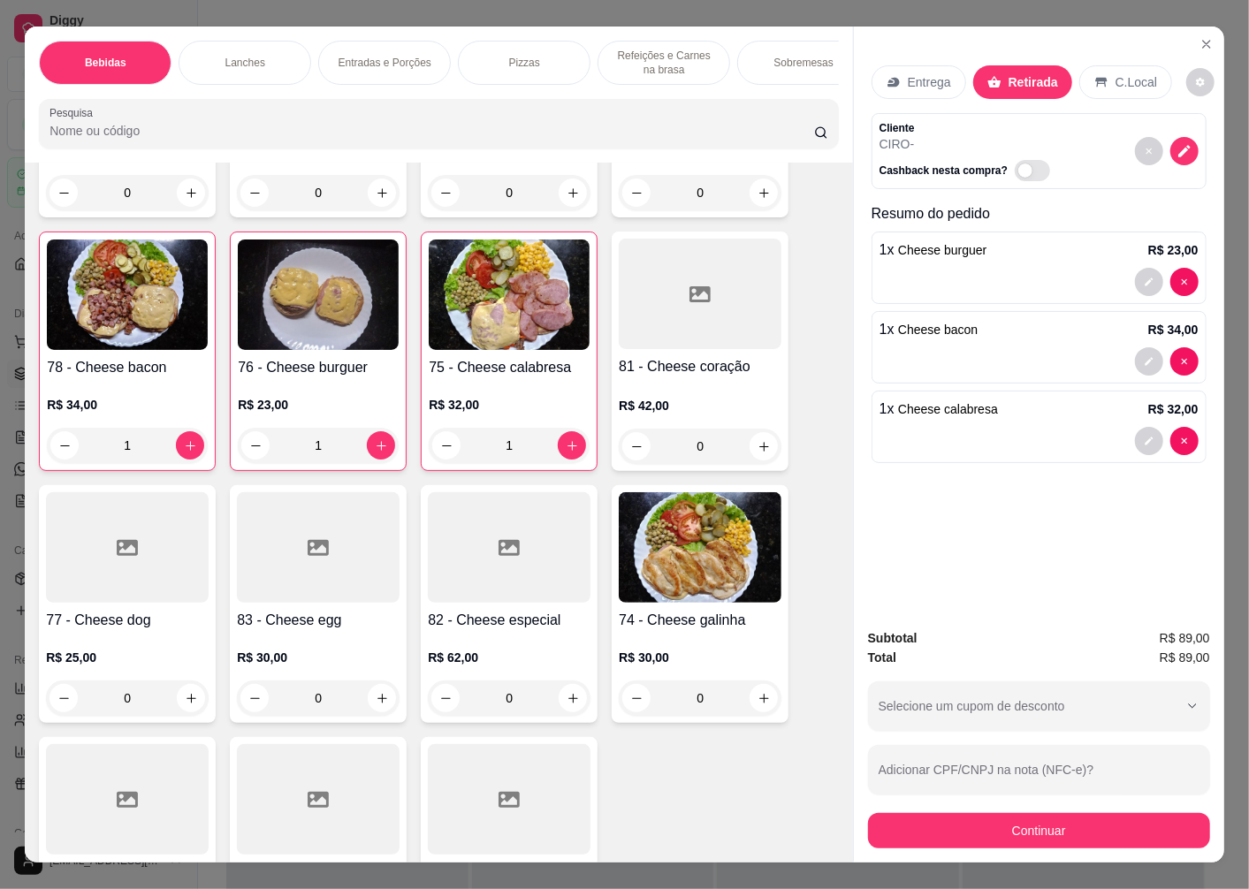
scroll to position [2455, 0]
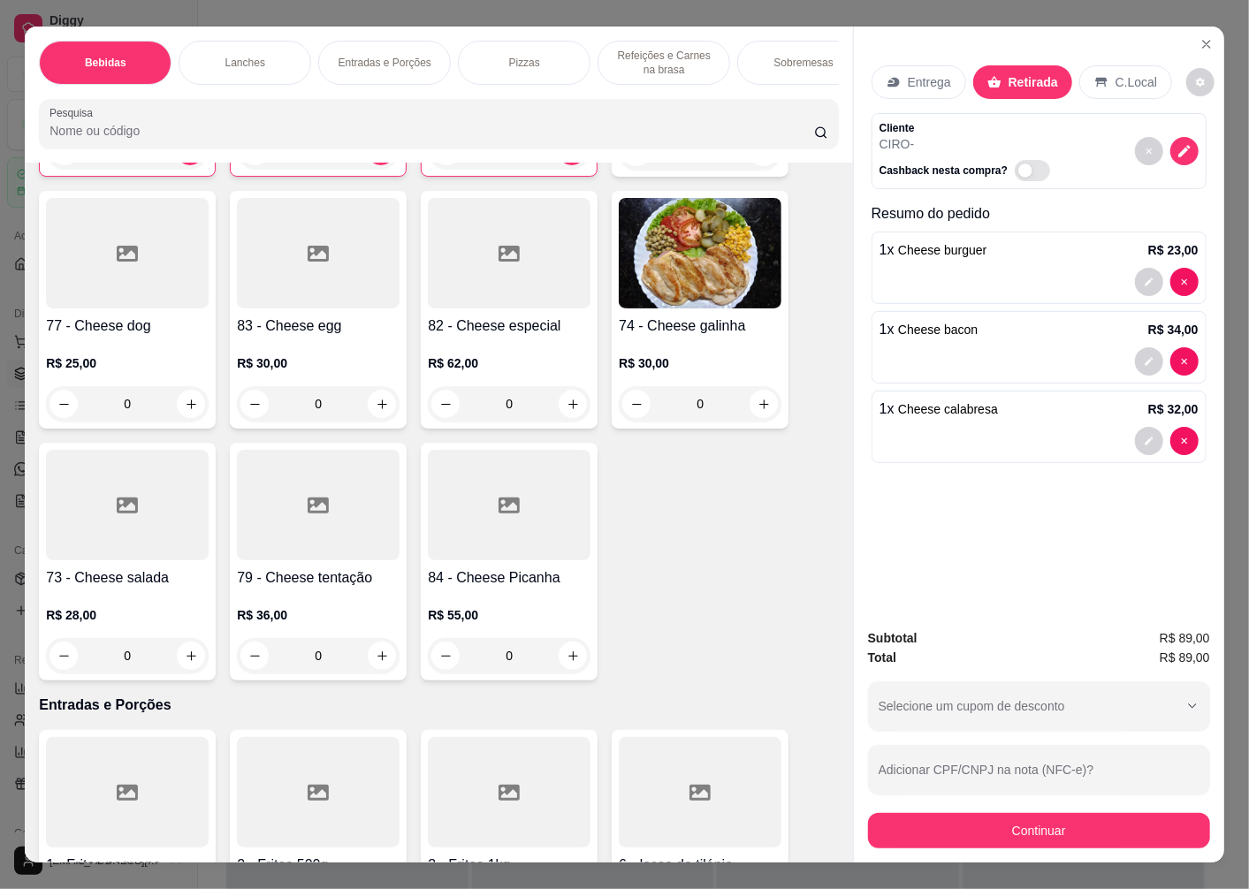
click at [103, 575] on h4 "73 - Cheese salada" at bounding box center [127, 577] width 163 height 21
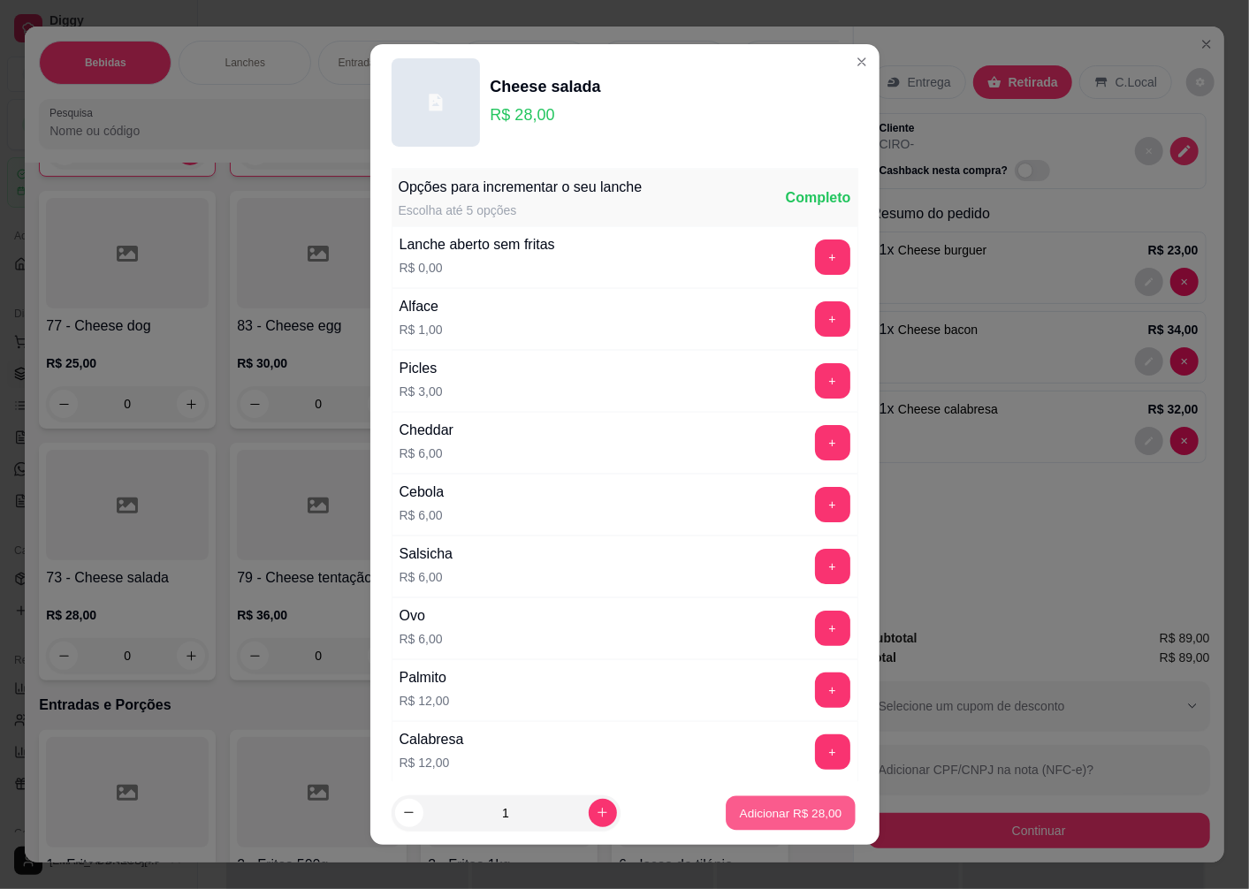
click at [740, 806] on p "Adicionar R$ 28,00" at bounding box center [791, 812] width 103 height 17
type input "1"
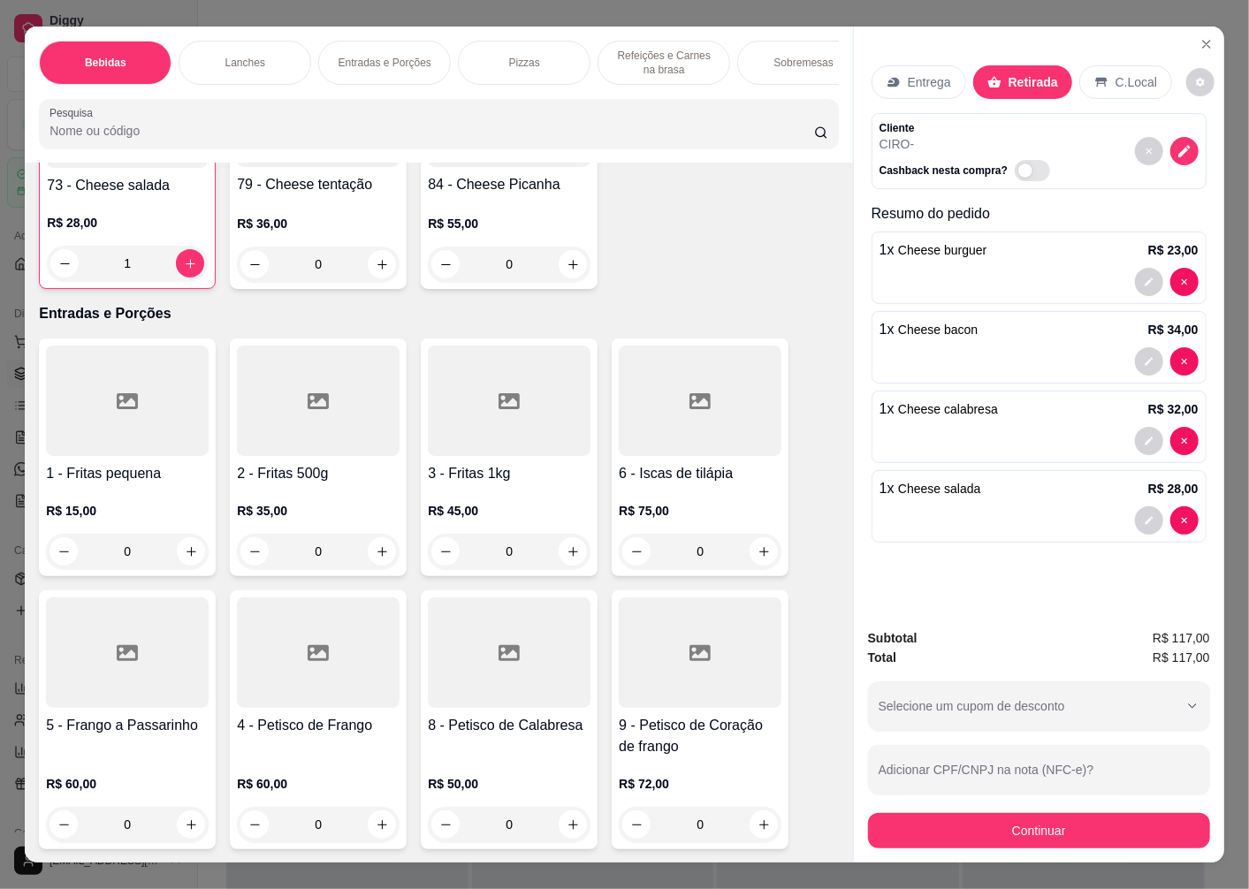
scroll to position [3142, 0]
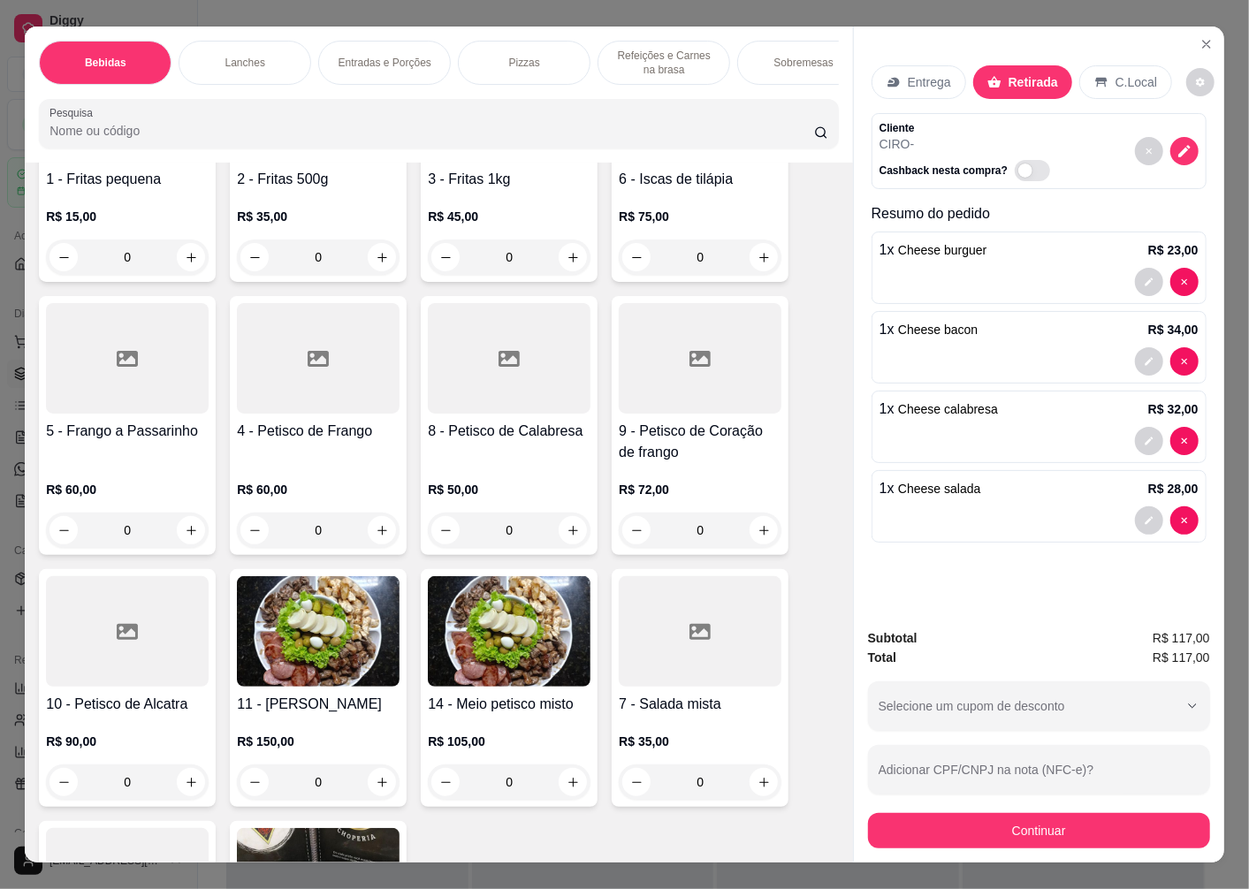
click at [133, 210] on div "R$ 15,00 0" at bounding box center [127, 232] width 163 height 85
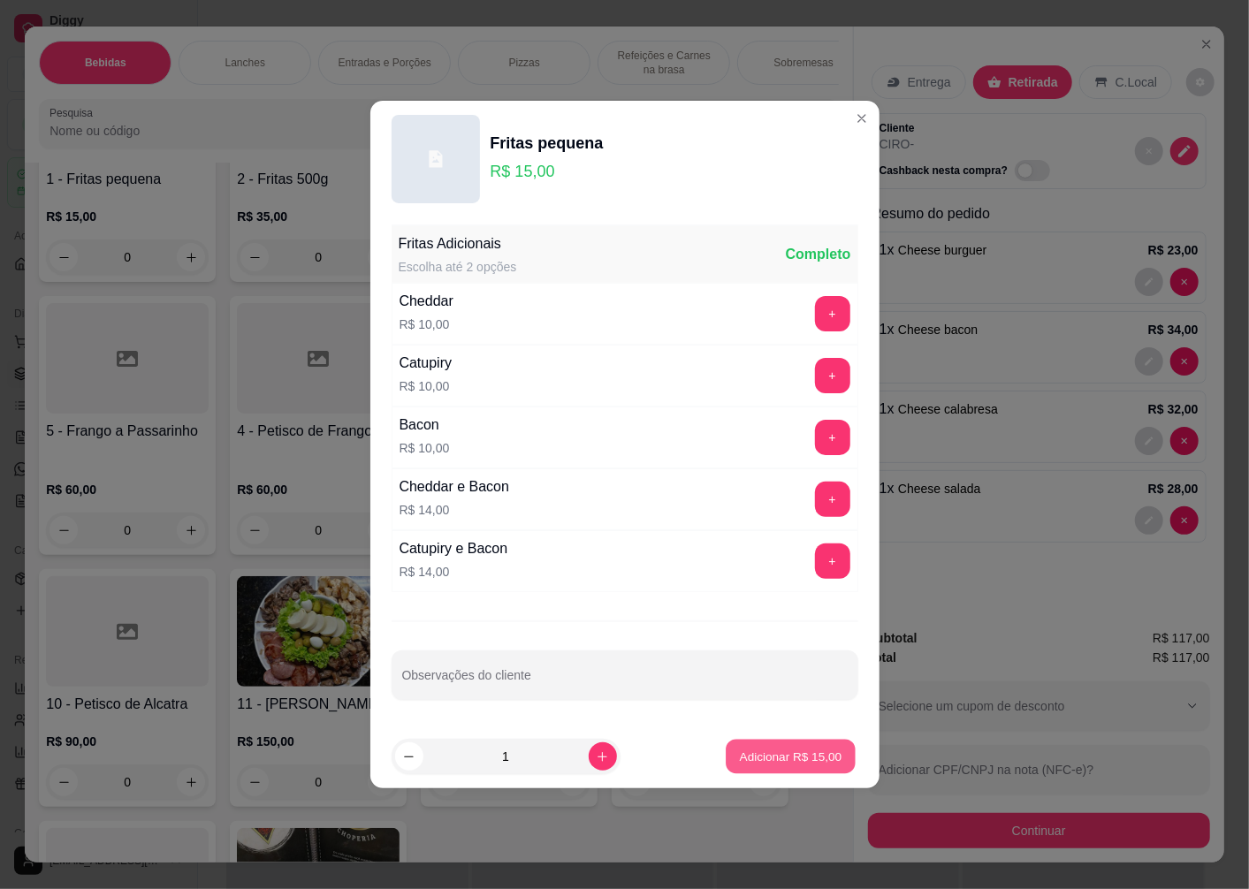
click at [743, 752] on p "Adicionar R$ 15,00" at bounding box center [791, 756] width 103 height 17
type input "1"
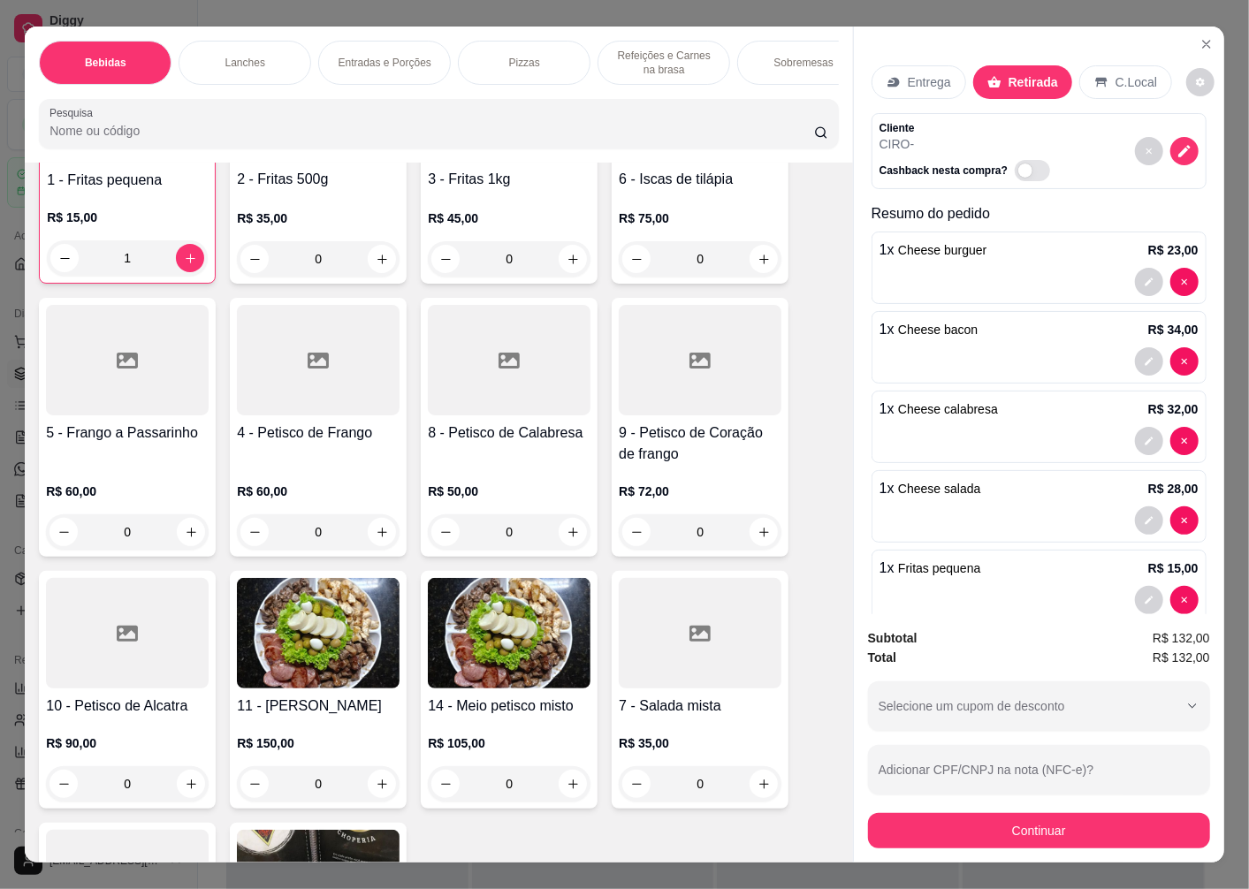
scroll to position [3143, 0]
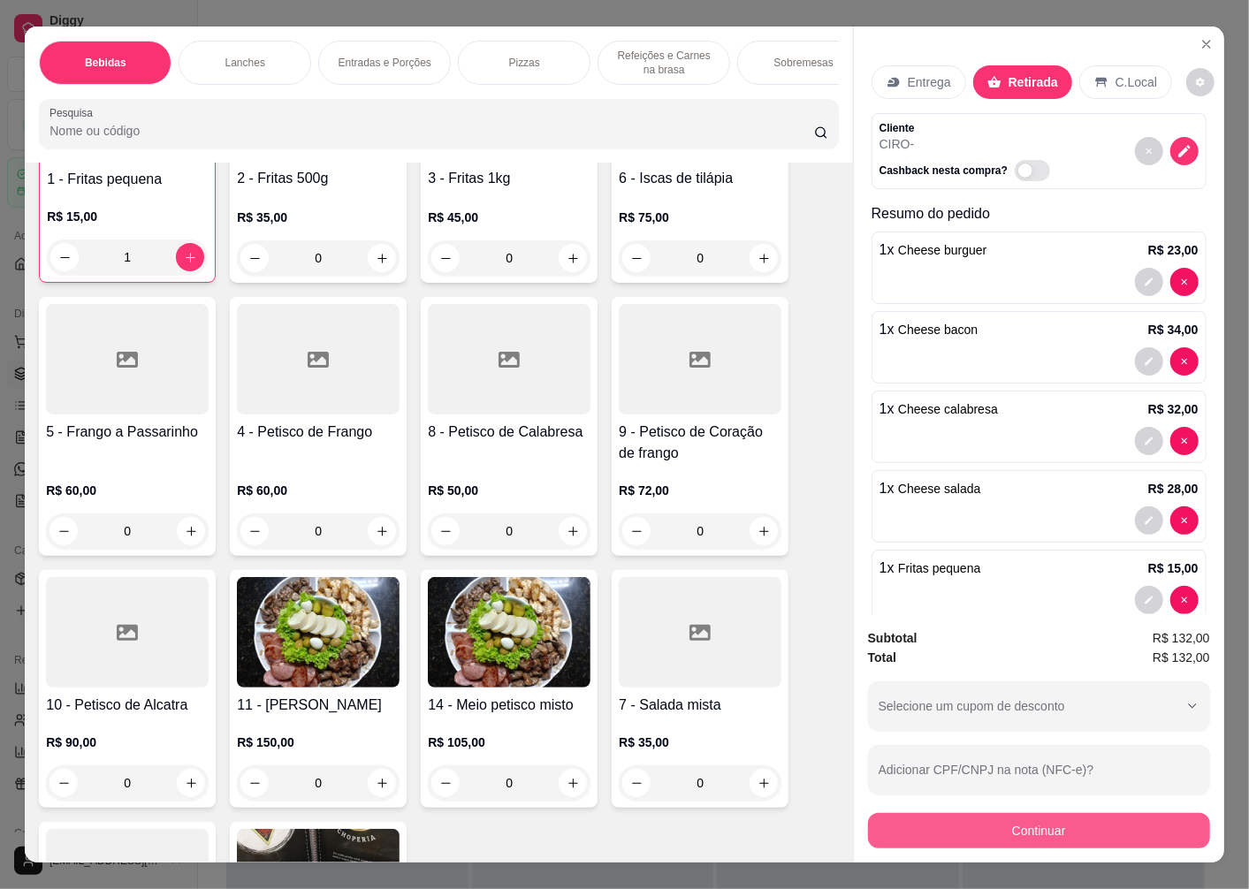
click at [1018, 826] on button "Continuar" at bounding box center [1039, 830] width 342 height 35
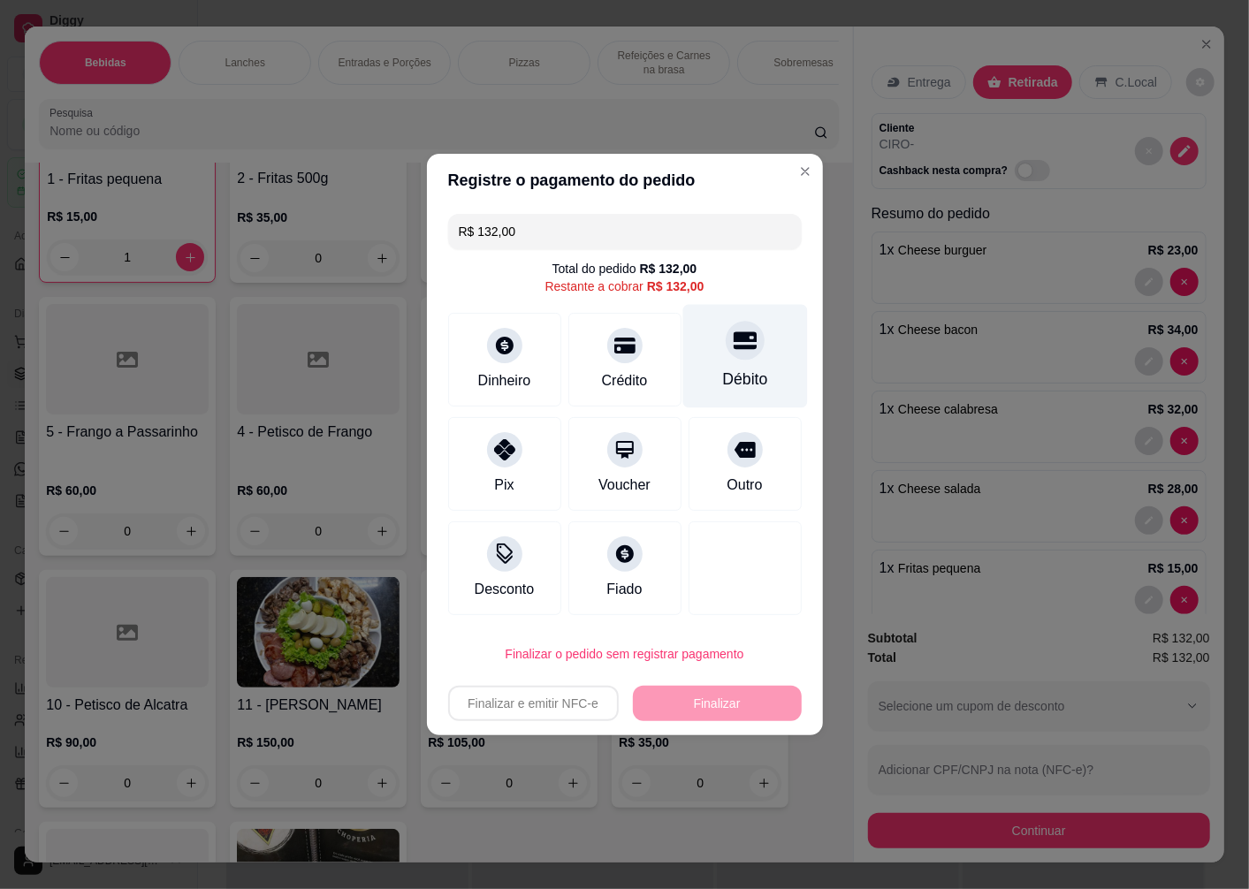
click at [737, 378] on div "Débito" at bounding box center [744, 379] width 45 height 23
type input "R$ 0,00"
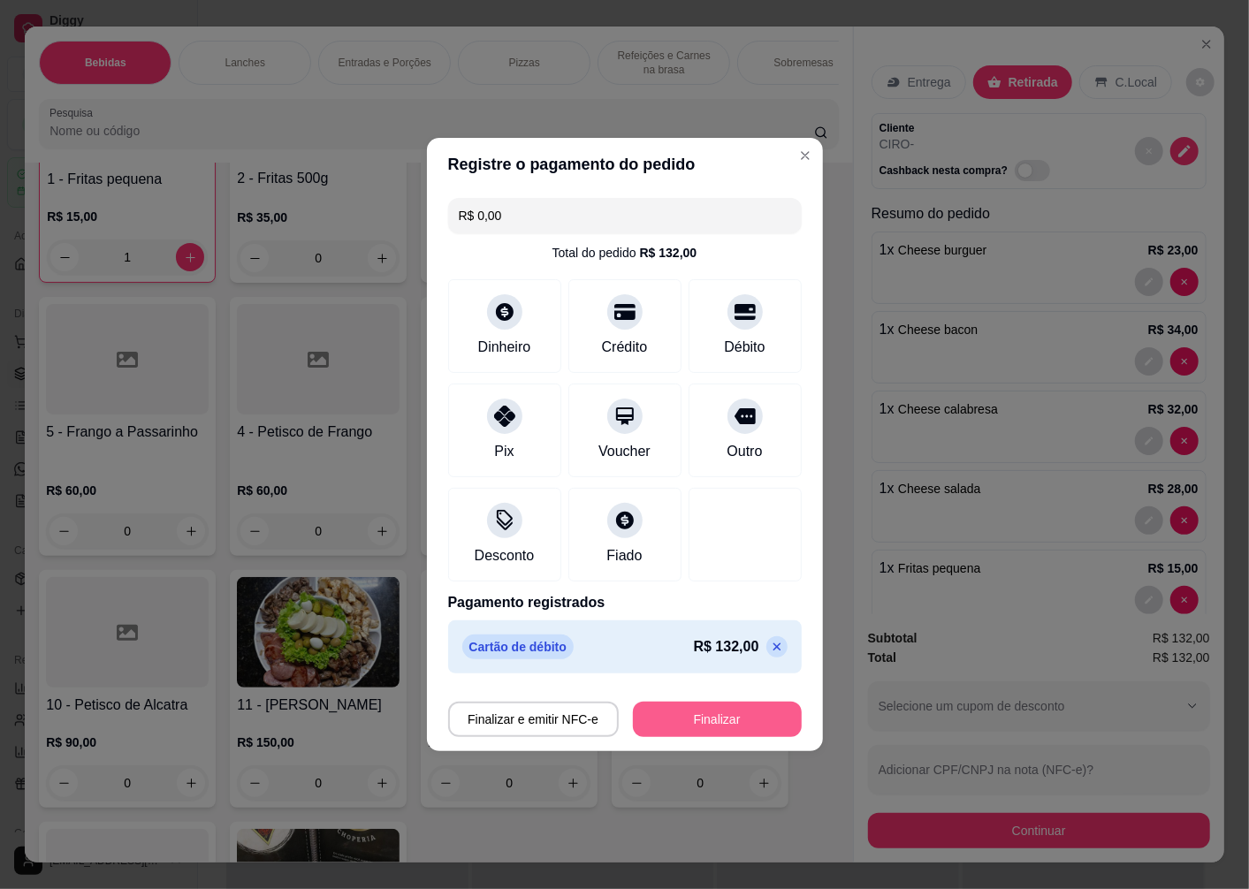
click at [710, 727] on button "Finalizar" at bounding box center [717, 719] width 169 height 35
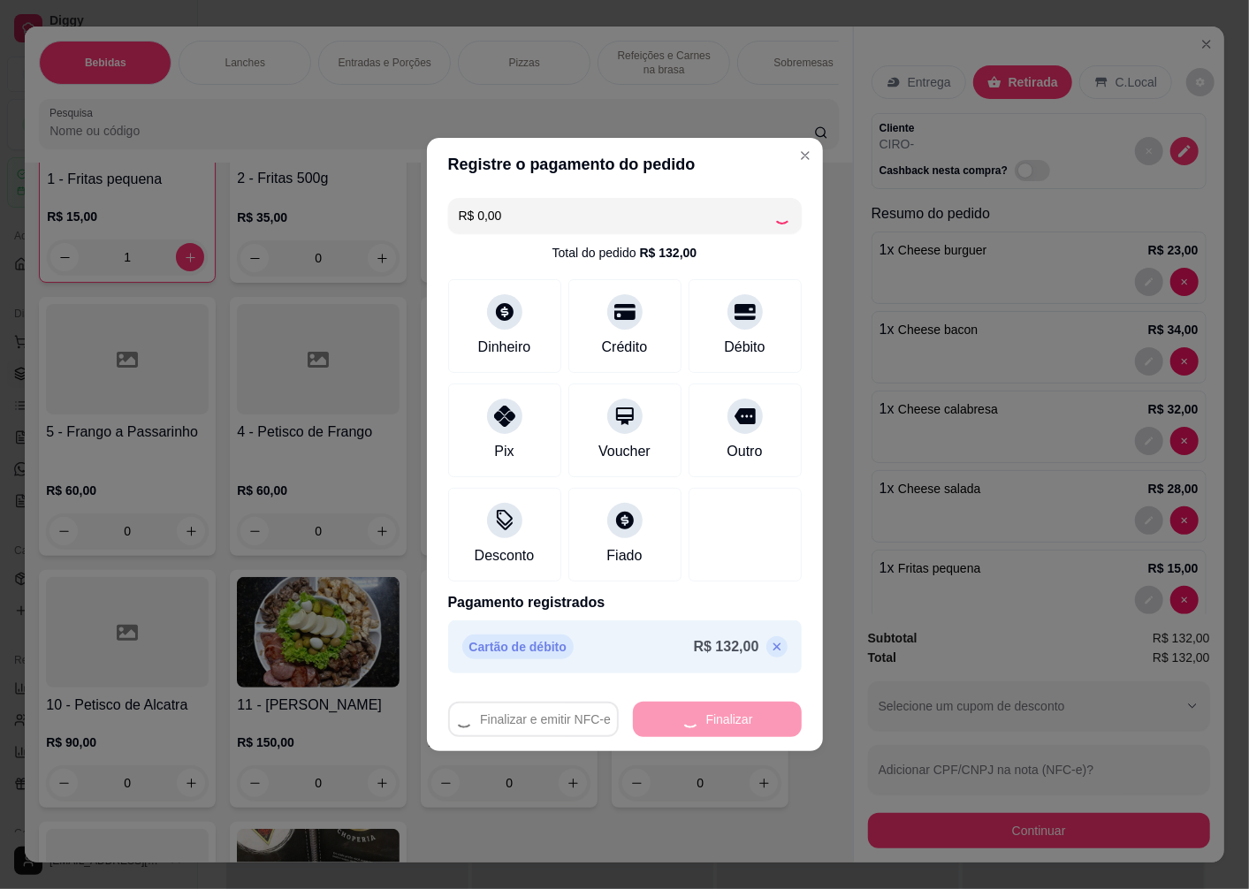
type input "0"
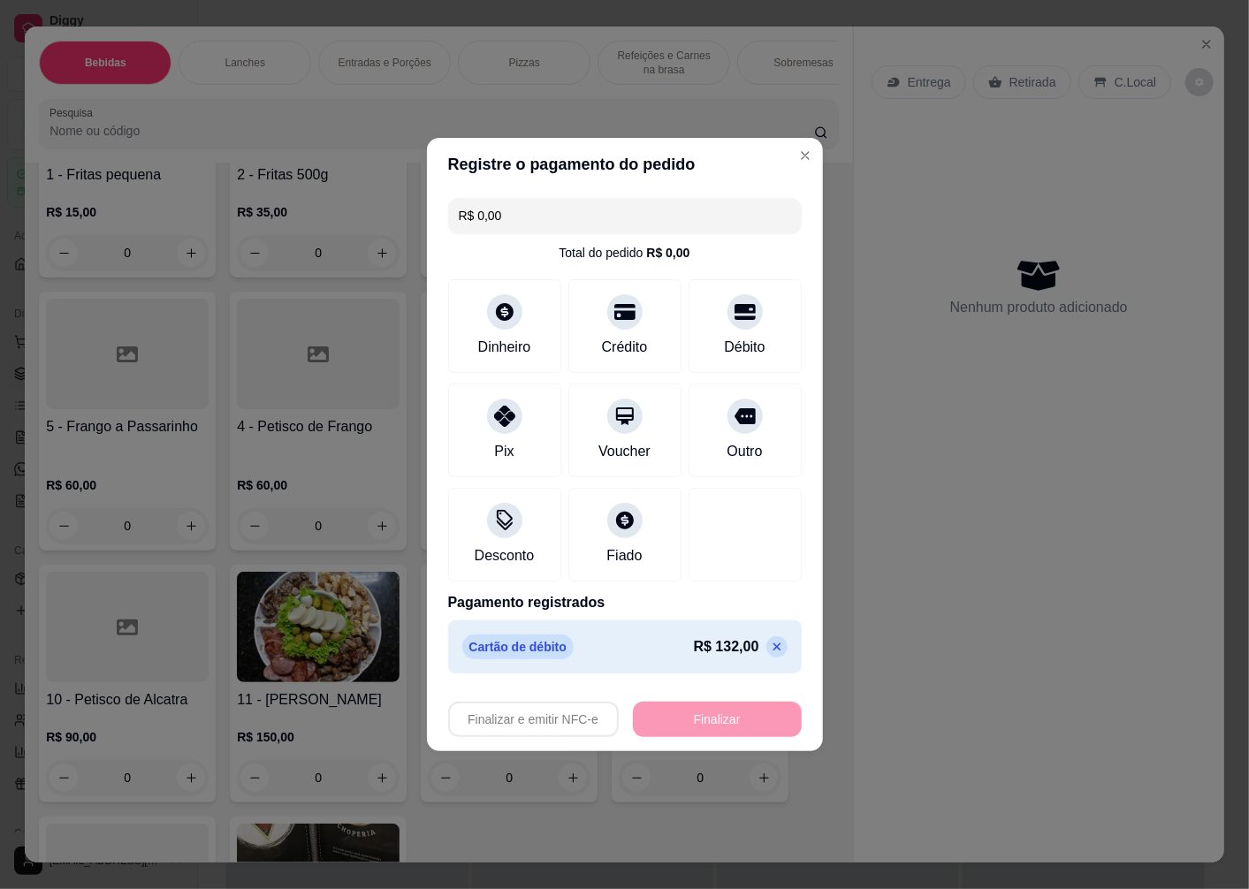
type input "-R$ 132,00"
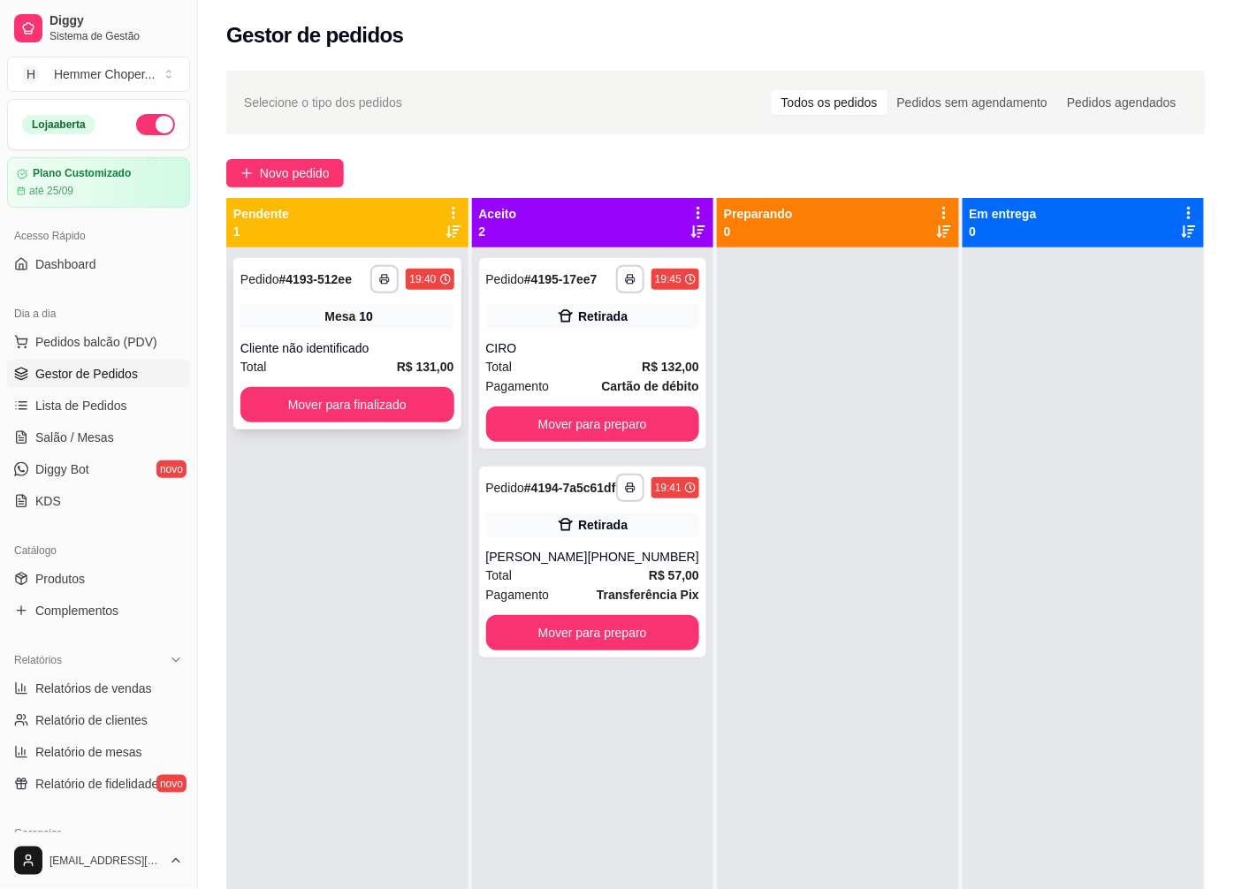
click at [351, 320] on span "Mesa" at bounding box center [339, 317] width 31 height 18
click at [82, 439] on span "Salão / Mesas" at bounding box center [74, 438] width 79 height 18
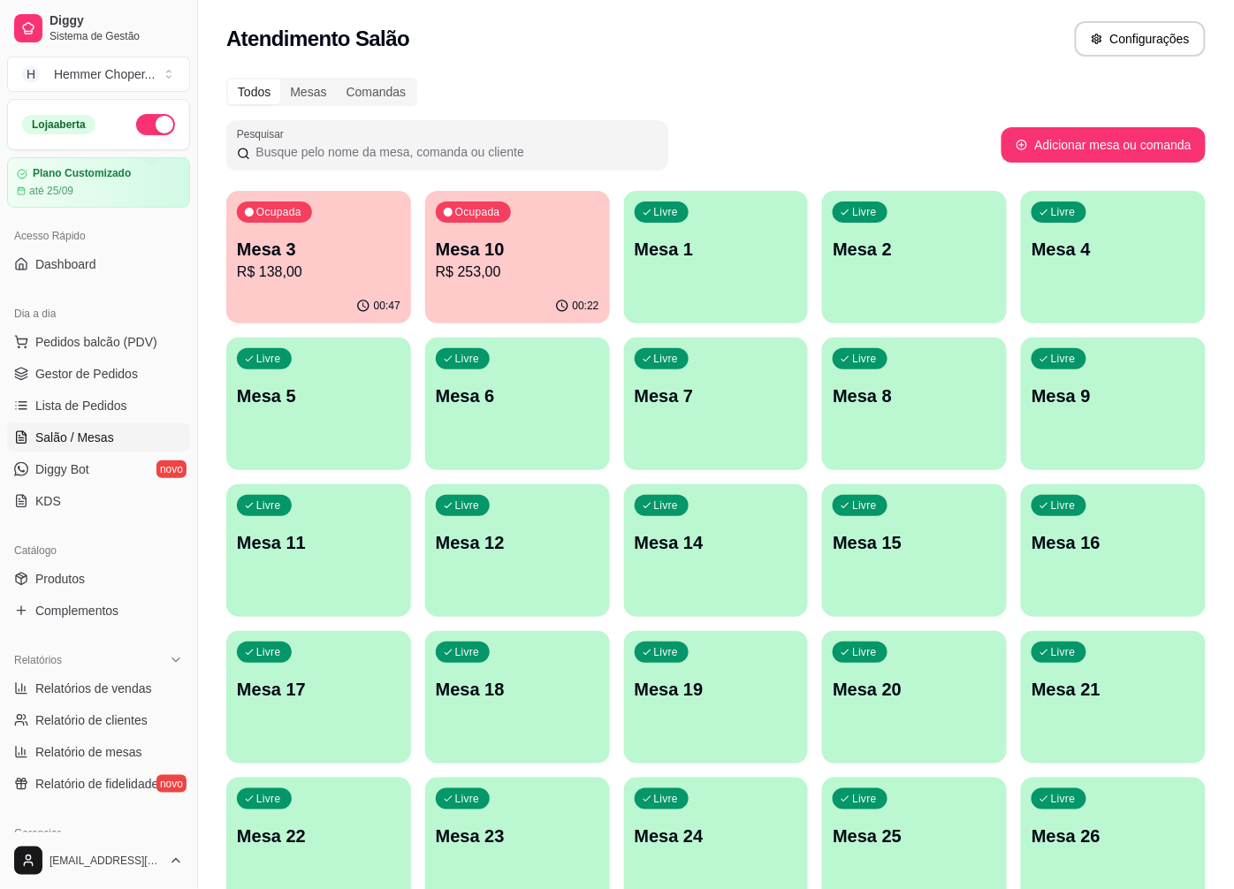
click at [484, 275] on p "R$ 253,00" at bounding box center [518, 272] width 164 height 21
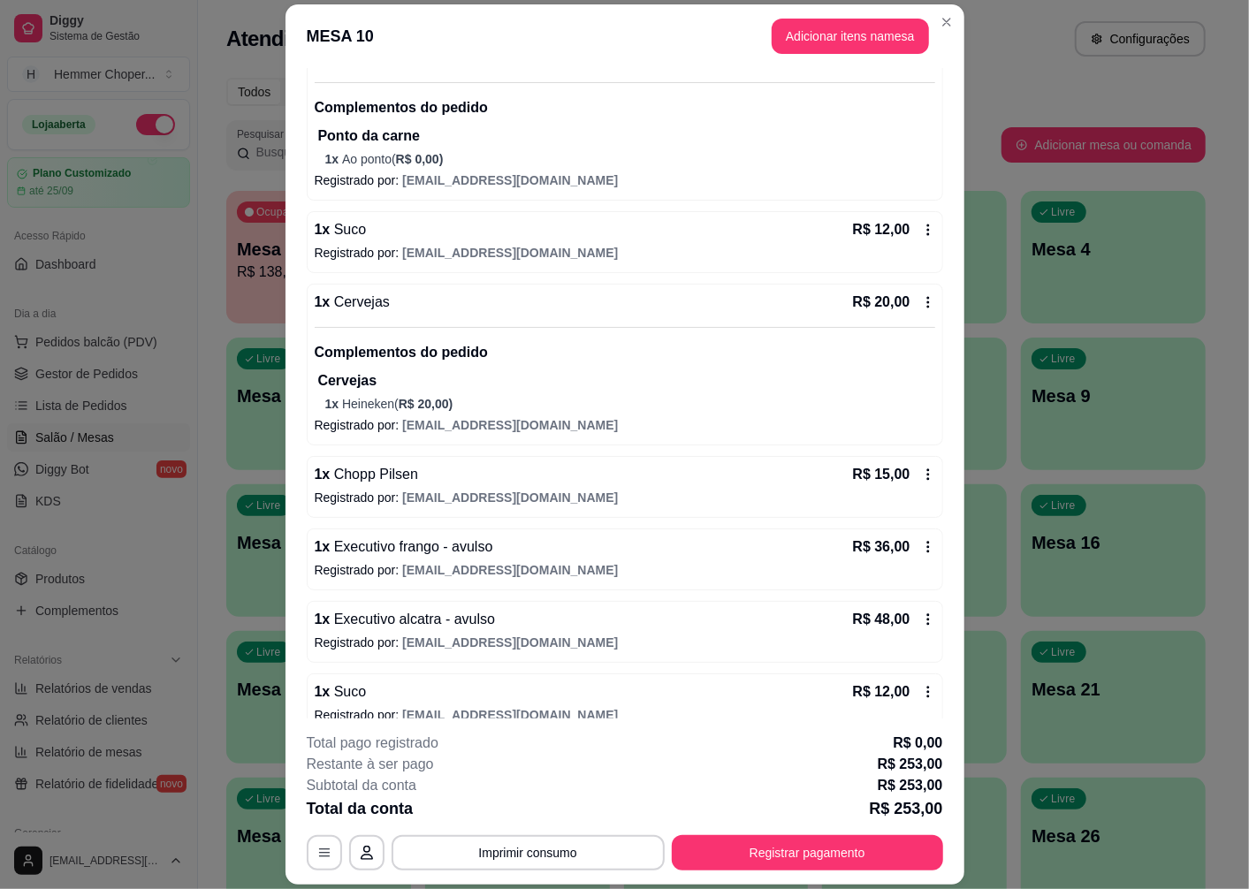
scroll to position [393, 0]
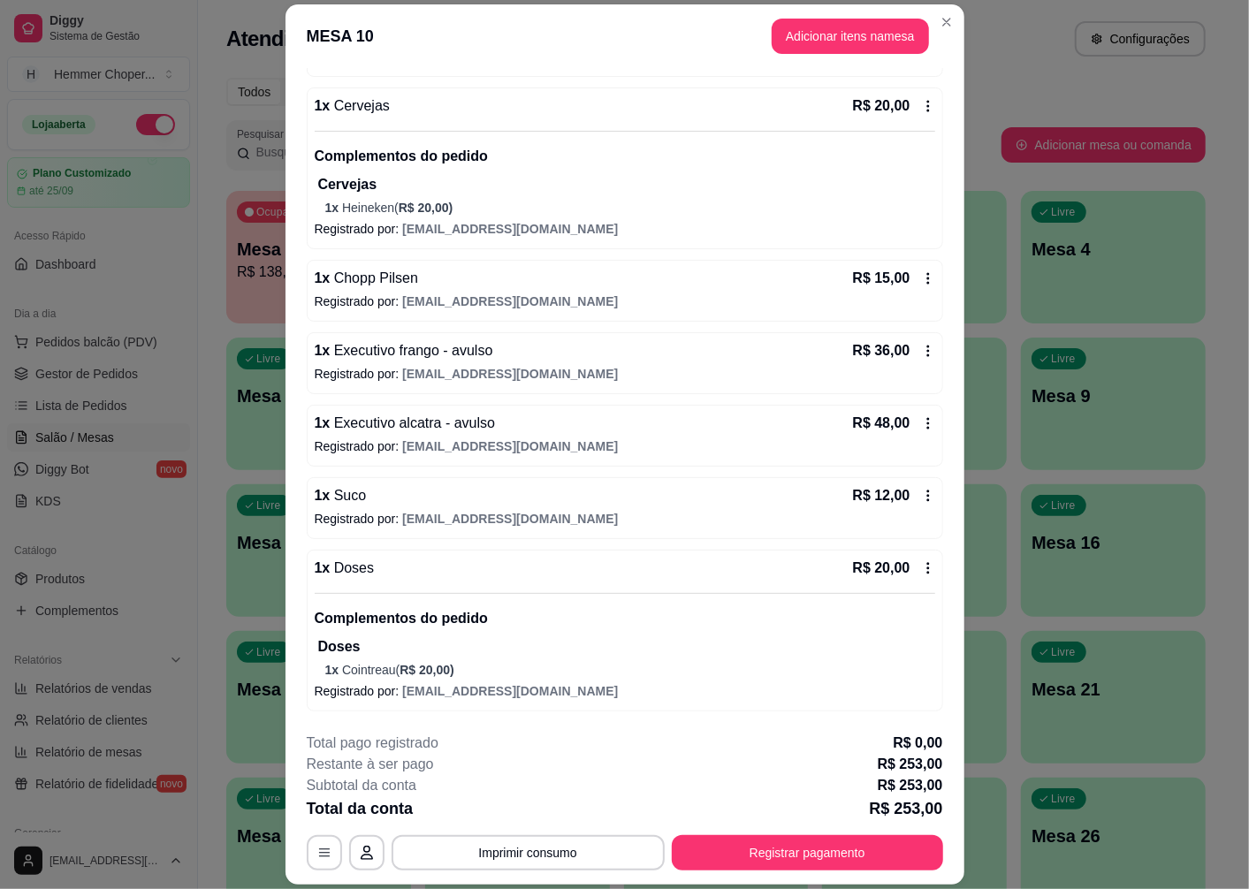
click at [392, 278] on span "Chopp Pilsen" at bounding box center [374, 277] width 88 height 15
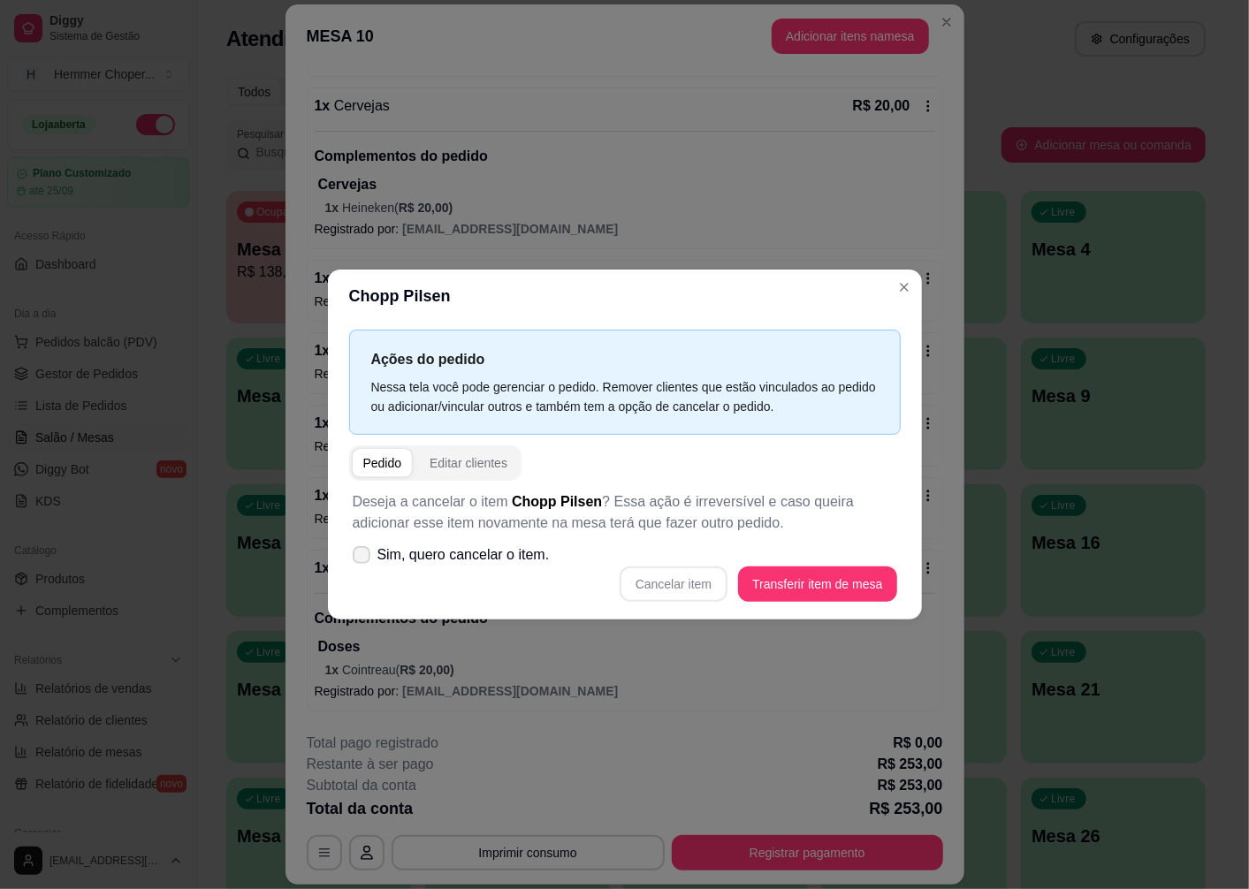
click at [483, 558] on span "Sim, quero cancelar o item." at bounding box center [463, 555] width 172 height 21
click at [363, 559] on input "Sim, quero cancelar o item." at bounding box center [357, 564] width 11 height 11
checkbox input "true"
click at [674, 584] on button "Cancelar item" at bounding box center [674, 584] width 108 height 35
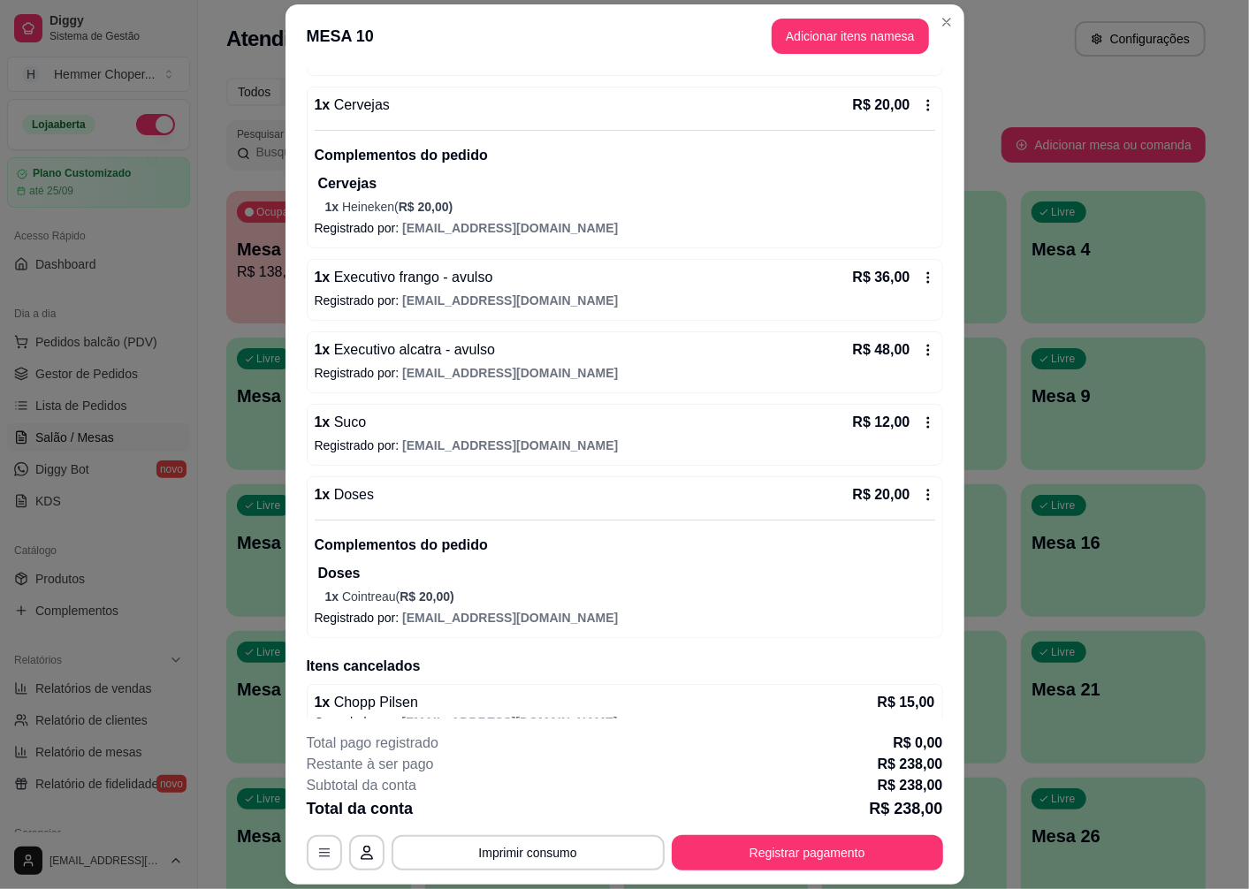
click at [371, 358] on div "1 x Petisco de Alcatra R$ 90,00 Complementos do pedido Ponto da carne 1 x Ao po…" at bounding box center [625, 240] width 636 height 796
click at [371, 292] on p "Registrado por: [EMAIL_ADDRESS][DOMAIN_NAME]" at bounding box center [625, 301] width 621 height 18
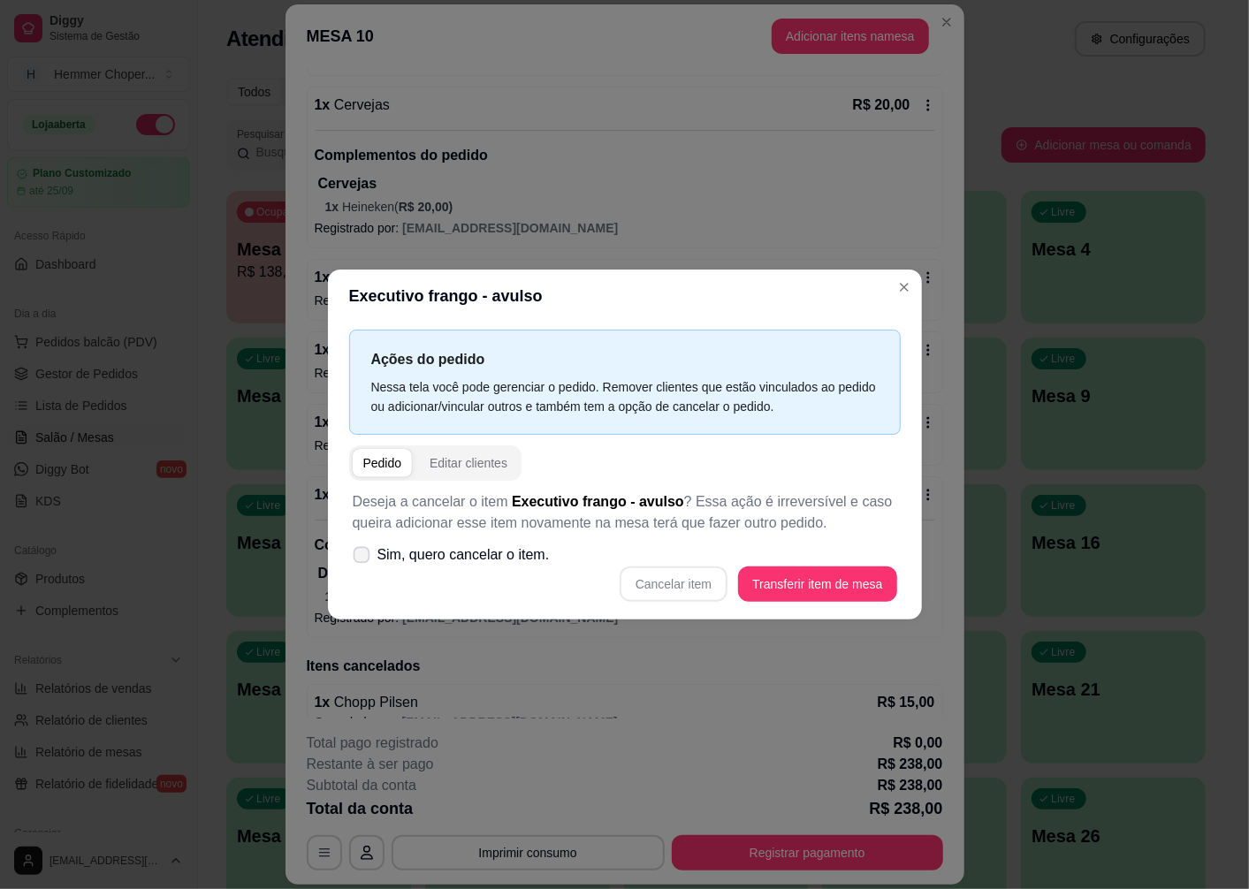
click at [458, 557] on span "Sim, quero cancelar o item." at bounding box center [463, 555] width 172 height 21
click at [363, 559] on input "Sim, quero cancelar o item." at bounding box center [357, 564] width 11 height 11
checkbox input "true"
click at [654, 578] on button "Cancelar item" at bounding box center [674, 584] width 108 height 35
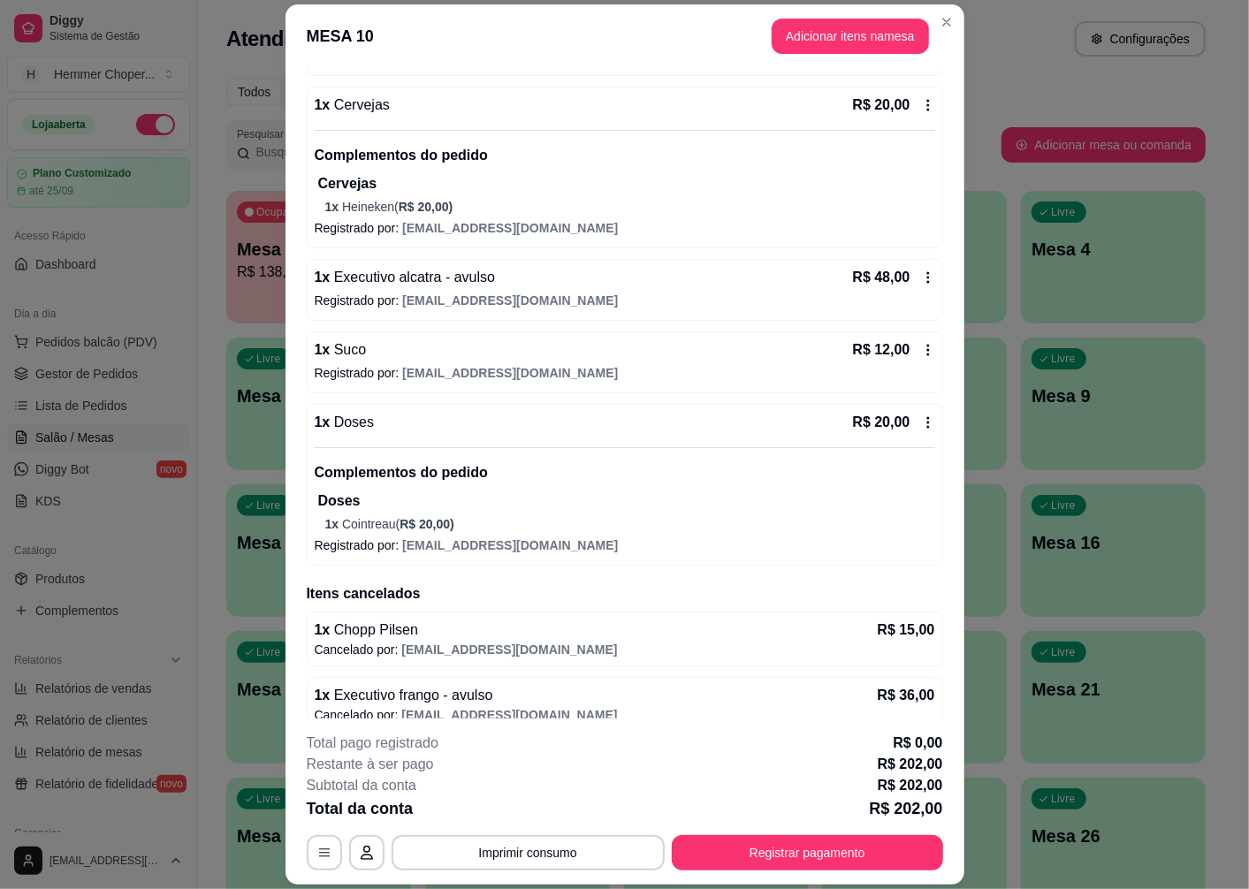
click at [378, 285] on span "Executivo alcatra - avulso" at bounding box center [412, 277] width 165 height 15
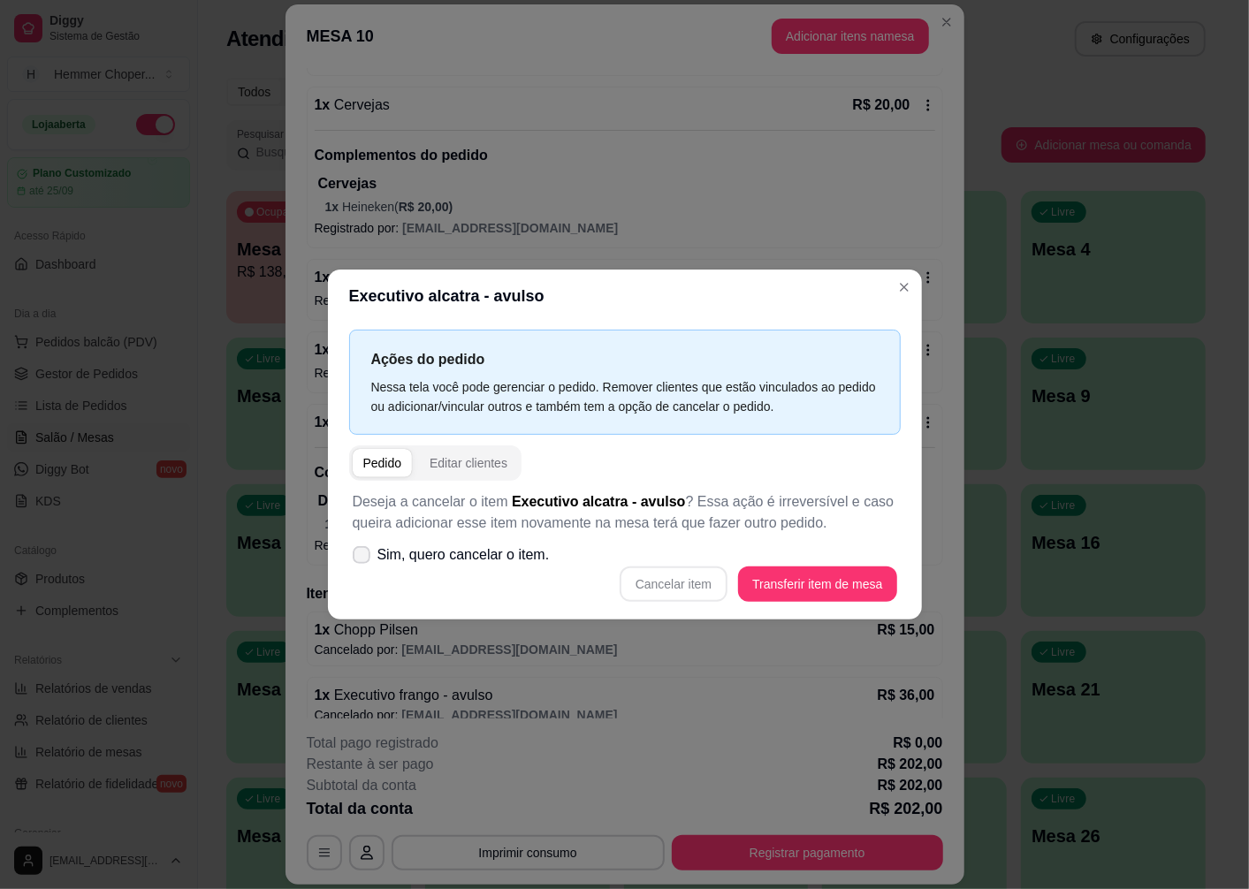
click at [444, 555] on span "Sim, quero cancelar o item." at bounding box center [463, 555] width 172 height 21
click at [363, 559] on input "Sim, quero cancelar o item." at bounding box center [357, 564] width 11 height 11
checkbox input "true"
click at [655, 583] on button "Cancelar item" at bounding box center [674, 584] width 108 height 35
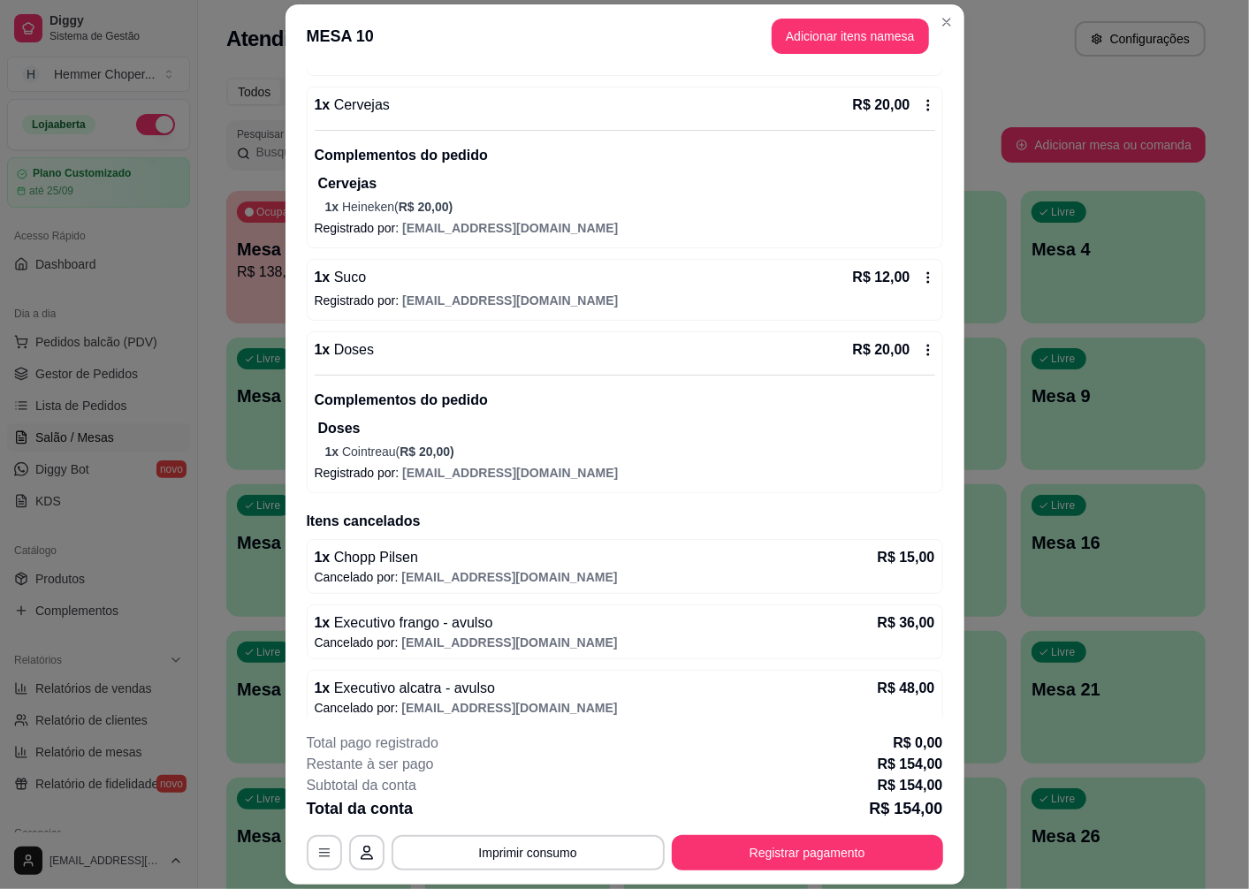
click at [351, 289] on div "1 x Suco R$ 12,00 Registrado por: [EMAIL_ADDRESS][DOMAIN_NAME]" at bounding box center [625, 290] width 636 height 62
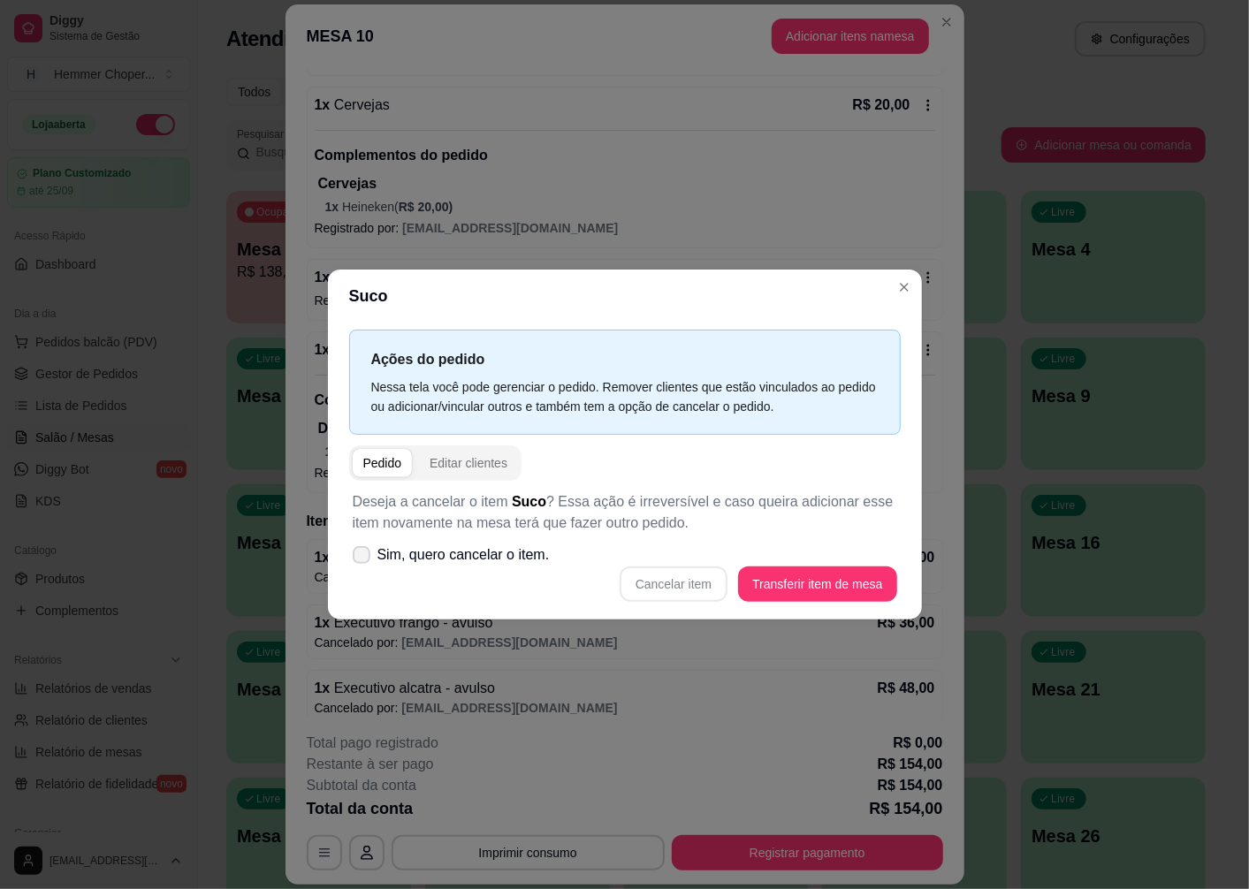
click at [451, 560] on span "Sim, quero cancelar o item." at bounding box center [463, 555] width 172 height 21
click at [363, 560] on input "Sim, quero cancelar o item." at bounding box center [357, 564] width 11 height 11
checkbox input "true"
click at [660, 583] on button "Cancelar item" at bounding box center [674, 584] width 108 height 35
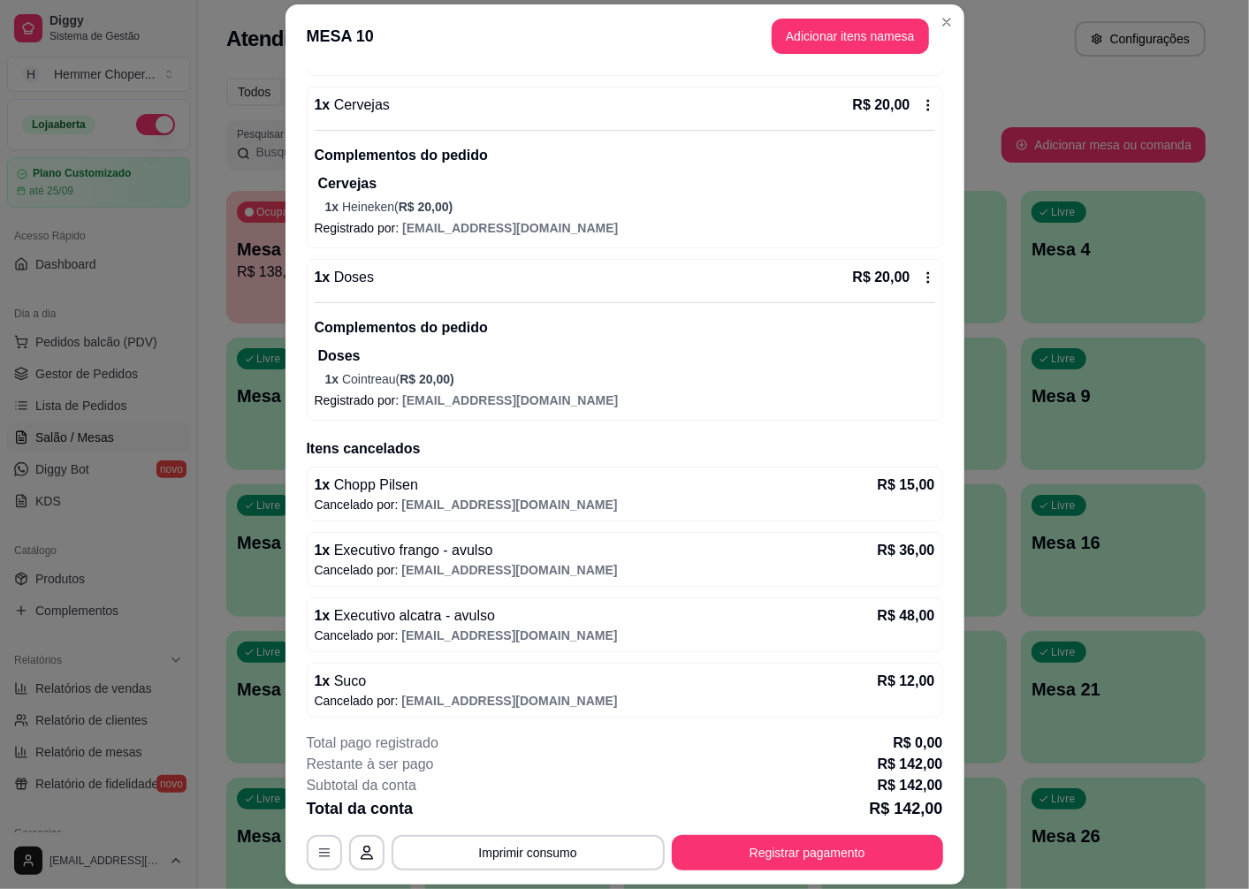
click at [355, 369] on div "Doses 1 x Cointreau ( R$ 20,00 )" at bounding box center [626, 367] width 617 height 42
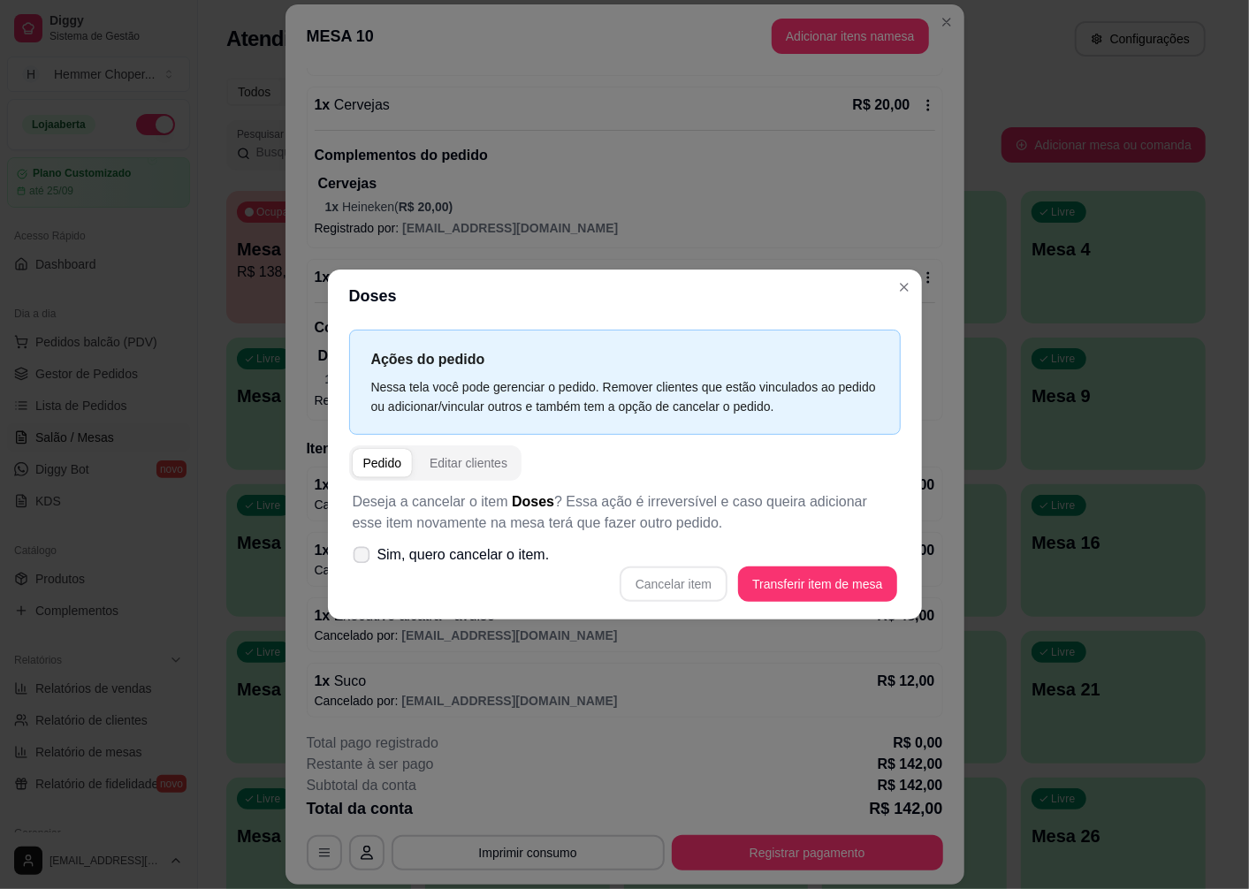
click at [477, 548] on span "Sim, quero cancelar o item." at bounding box center [463, 555] width 172 height 21
click at [363, 559] on input "Sim, quero cancelar o item." at bounding box center [357, 564] width 11 height 11
checkbox input "true"
click at [650, 586] on button "Cancelar item" at bounding box center [674, 584] width 108 height 35
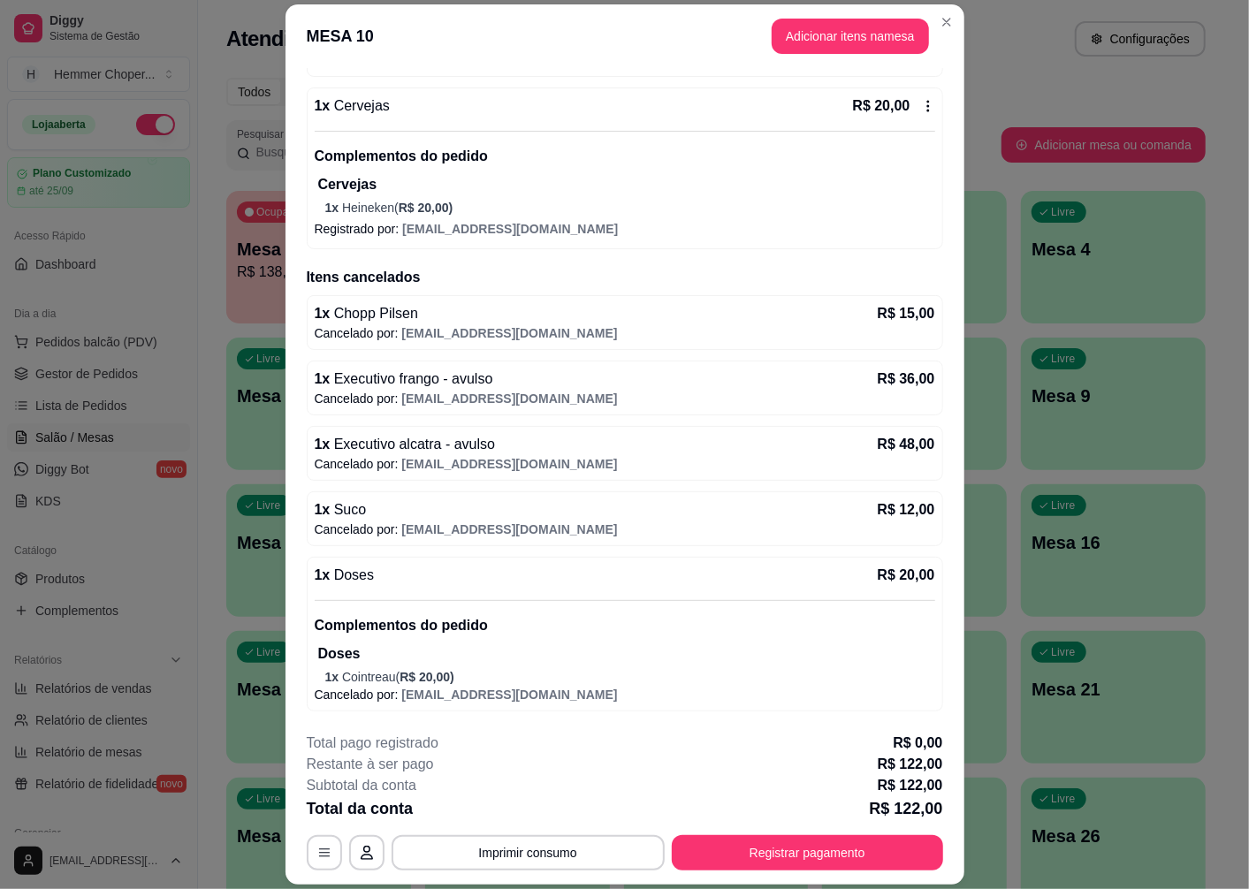
click at [387, 387] on p "1 x Executivo frango - avulso" at bounding box center [404, 379] width 179 height 21
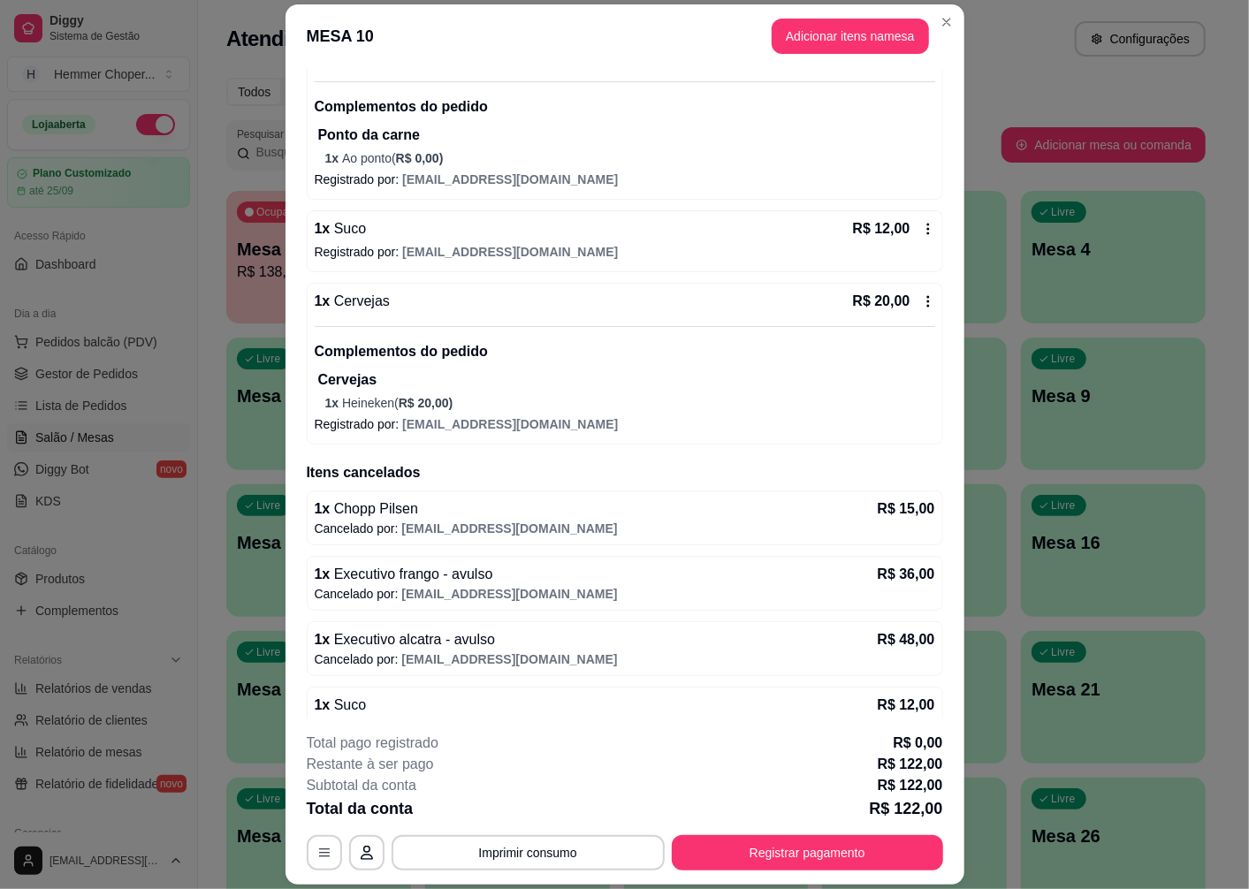
scroll to position [1, 0]
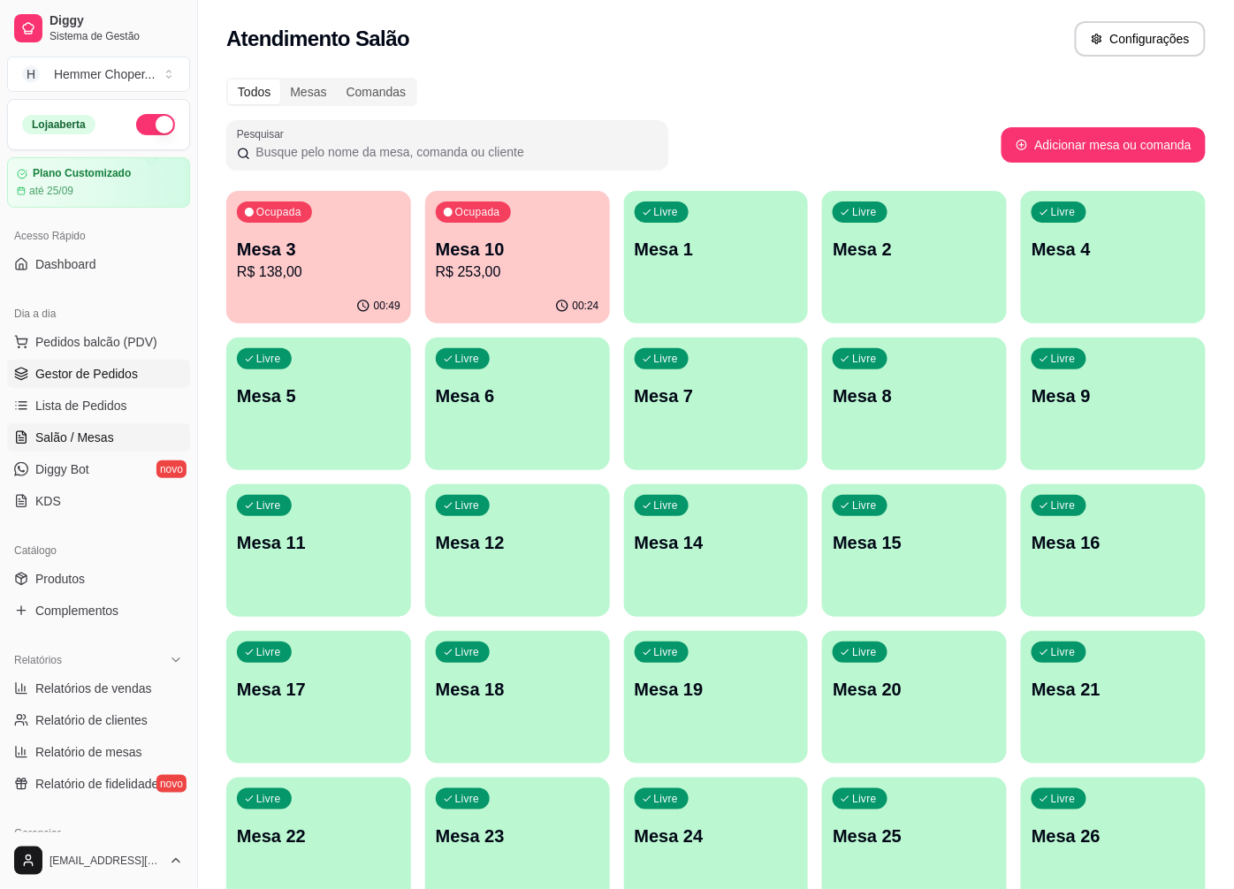
click at [103, 376] on span "Gestor de Pedidos" at bounding box center [86, 374] width 103 height 18
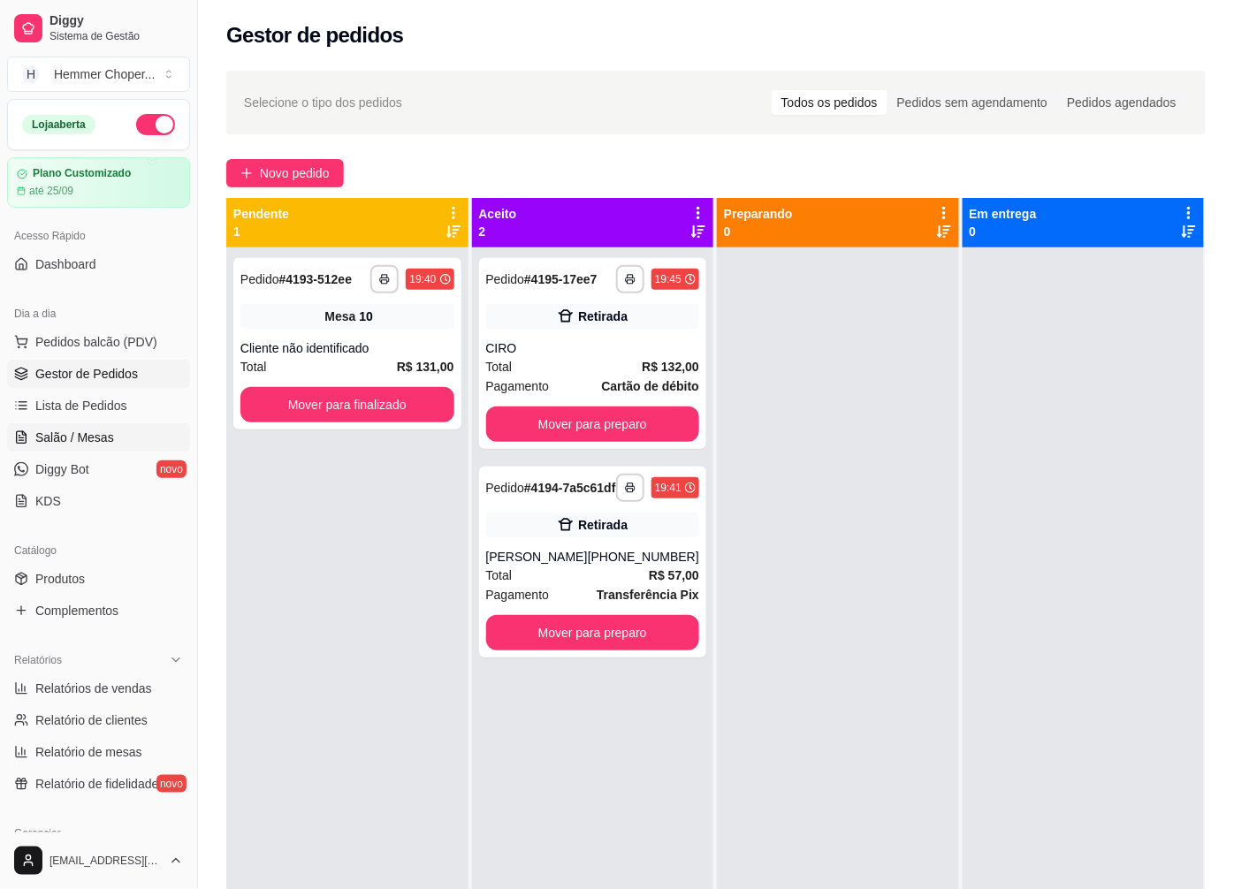
click at [99, 439] on span "Salão / Mesas" at bounding box center [74, 438] width 79 height 18
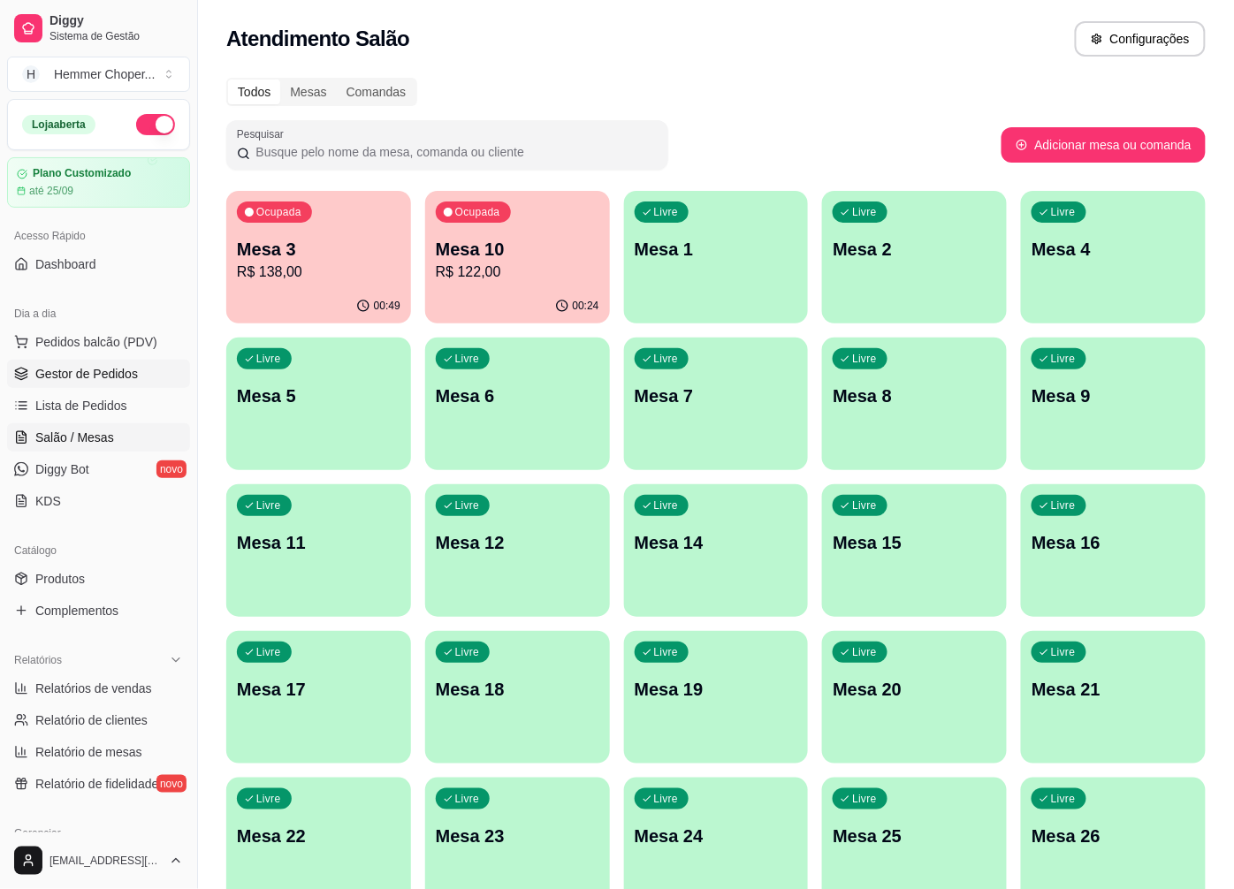
click at [81, 366] on span "Gestor de Pedidos" at bounding box center [86, 374] width 103 height 18
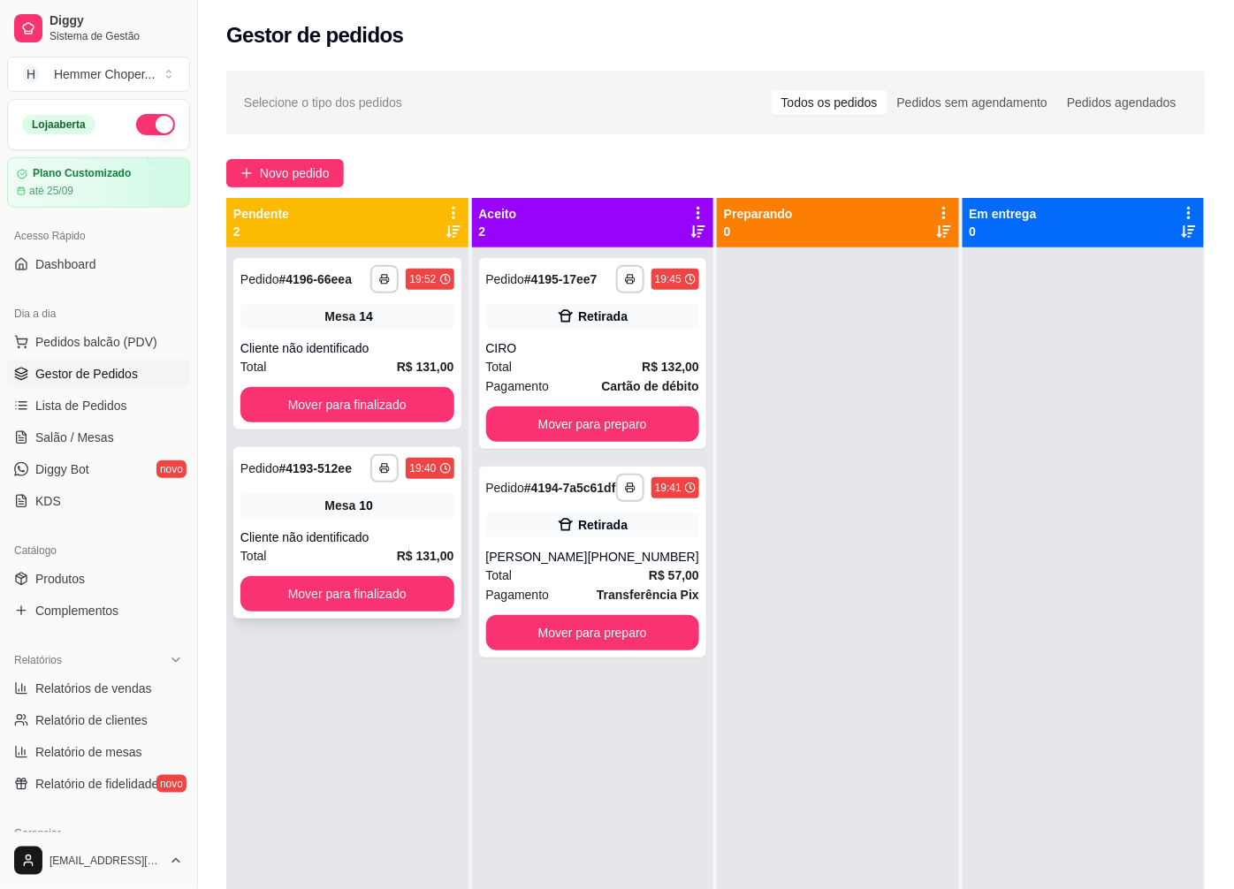
click at [359, 546] on div "Total R$ 131,00" at bounding box center [347, 555] width 214 height 19
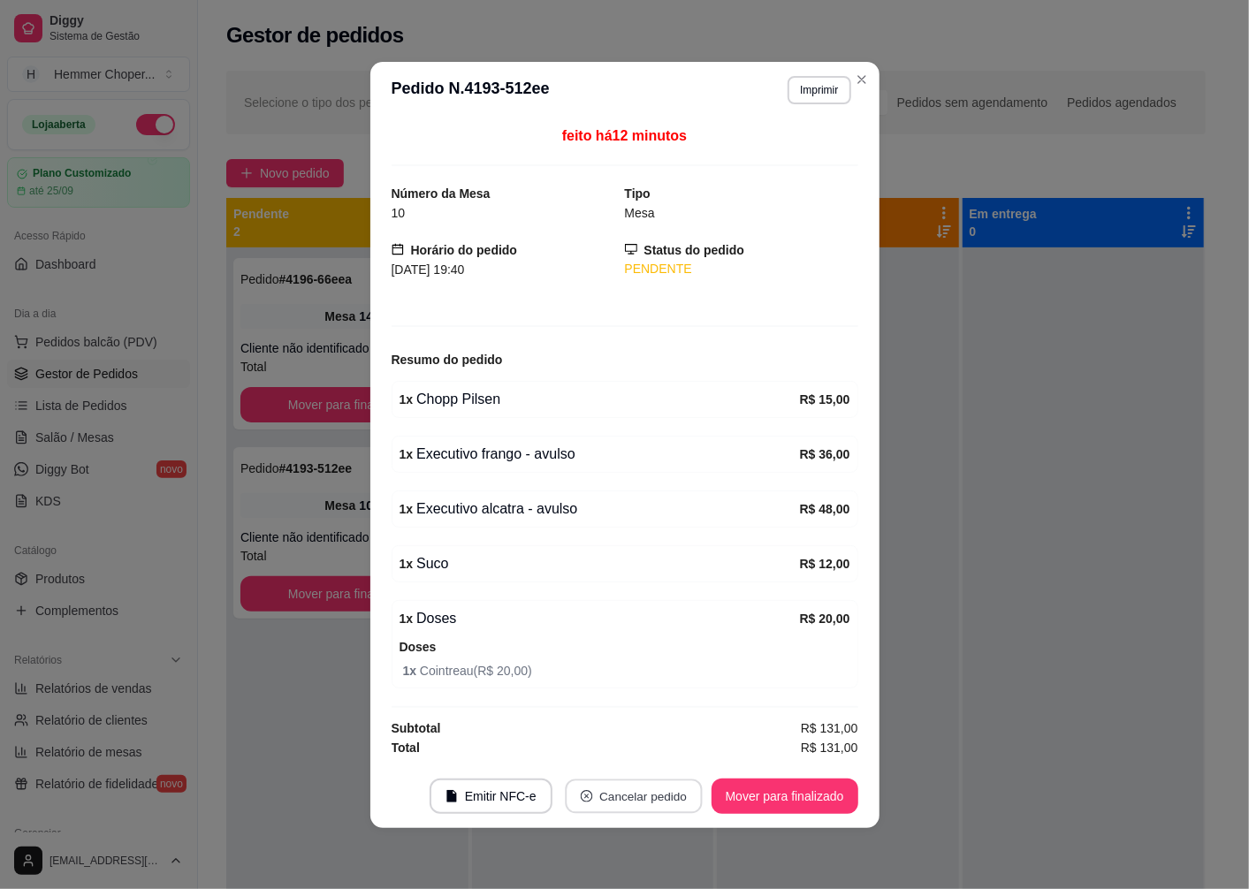
click at [651, 796] on button "Cancelar pedido" at bounding box center [633, 796] width 137 height 34
click at [676, 752] on button "Sim" at bounding box center [683, 753] width 69 height 34
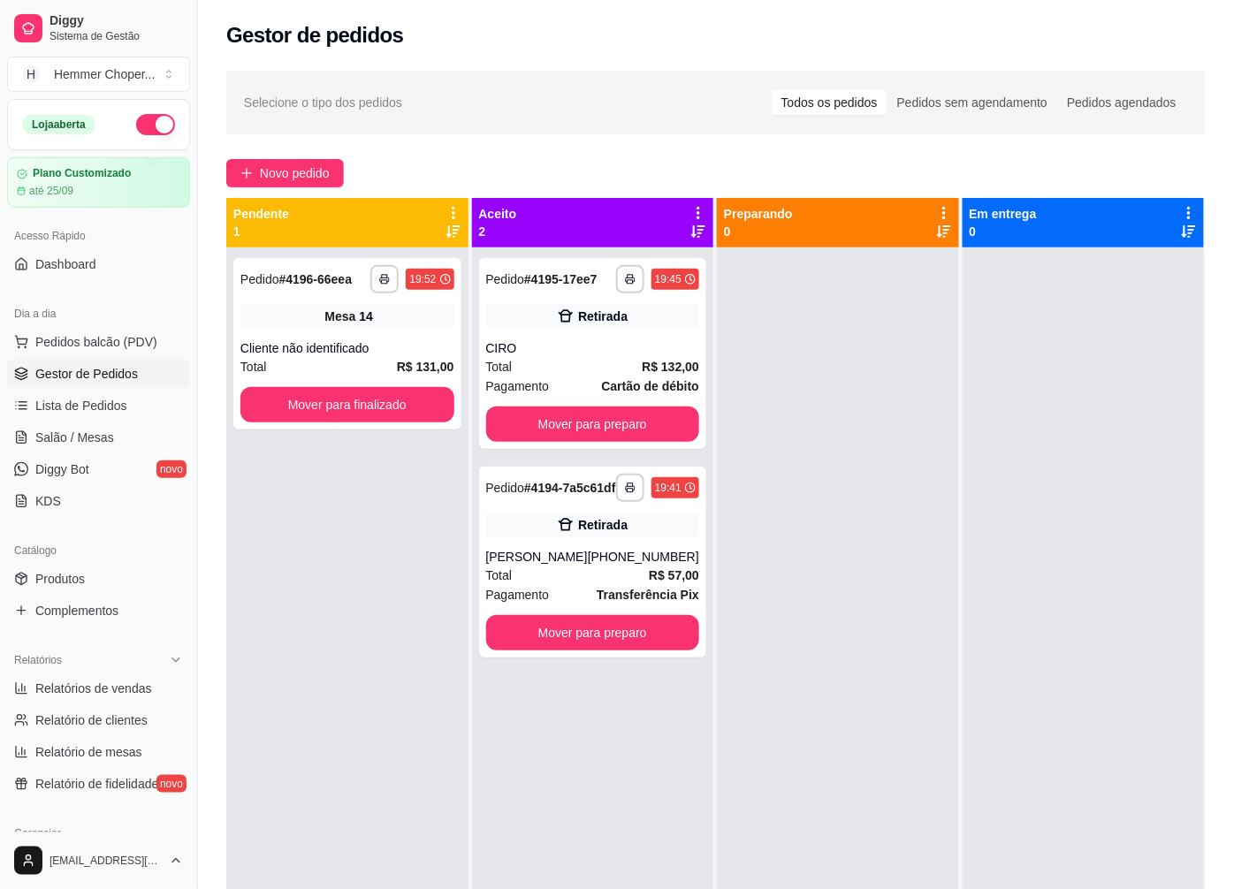
click at [399, 720] on div "**********" at bounding box center [347, 692] width 242 height 889
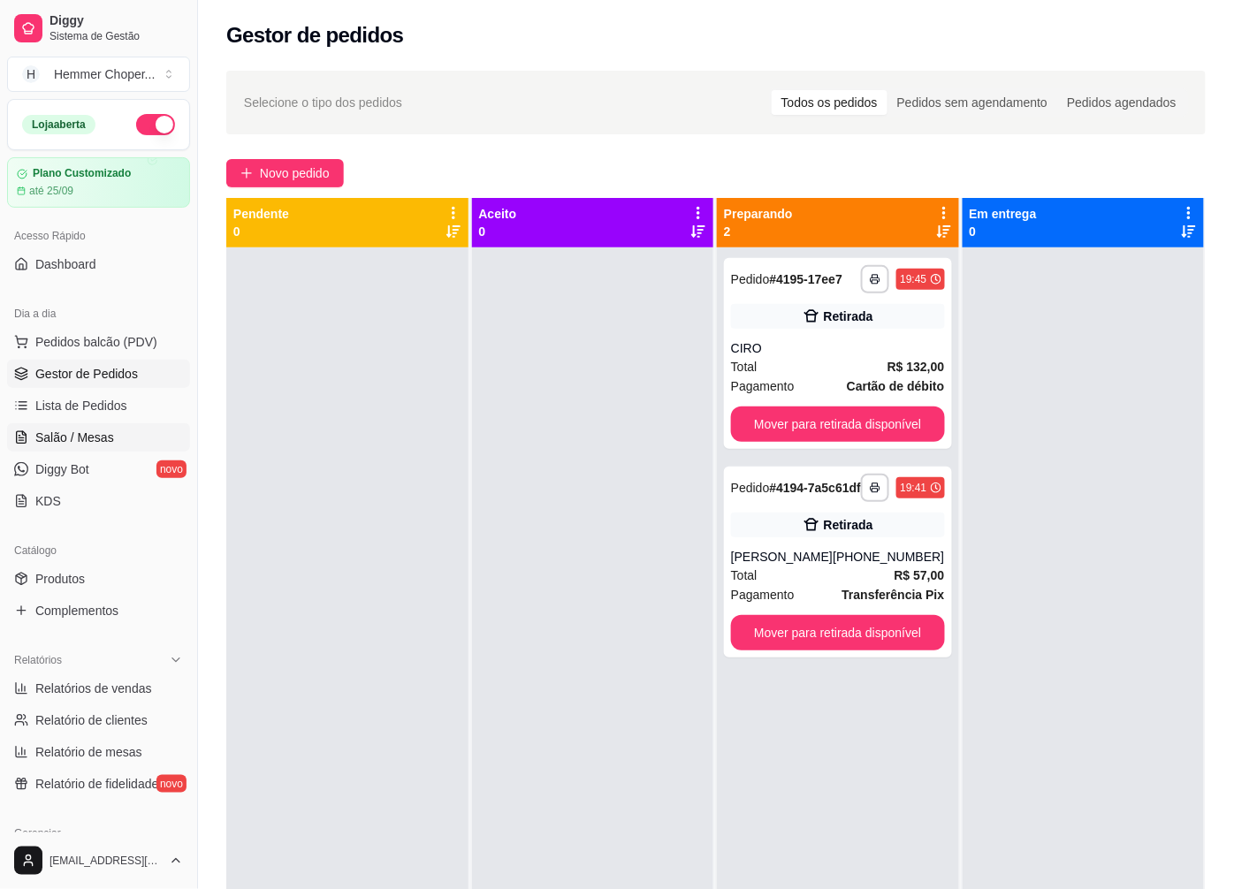
click at [102, 431] on span "Salão / Mesas" at bounding box center [74, 438] width 79 height 18
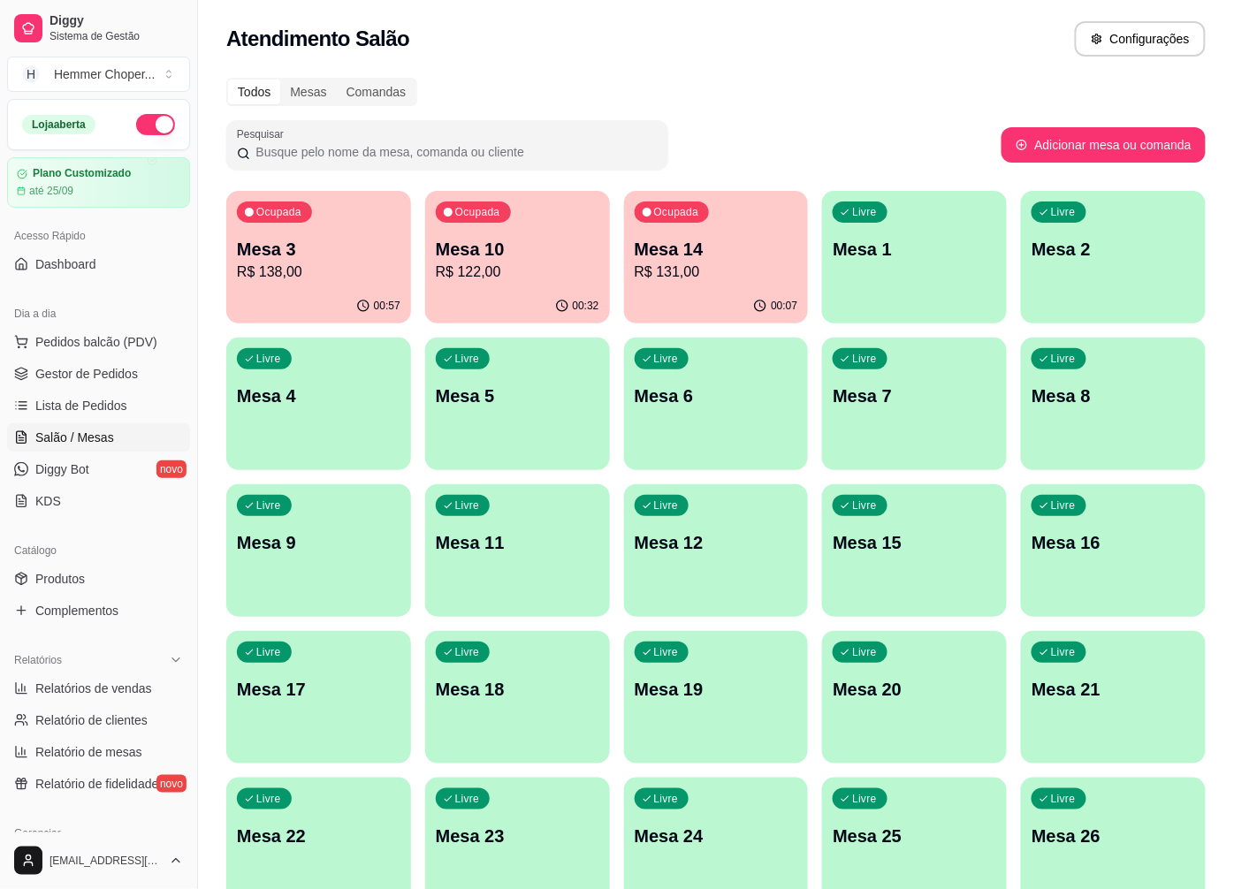
click at [355, 244] on p "Mesa 3" at bounding box center [319, 249] width 164 height 25
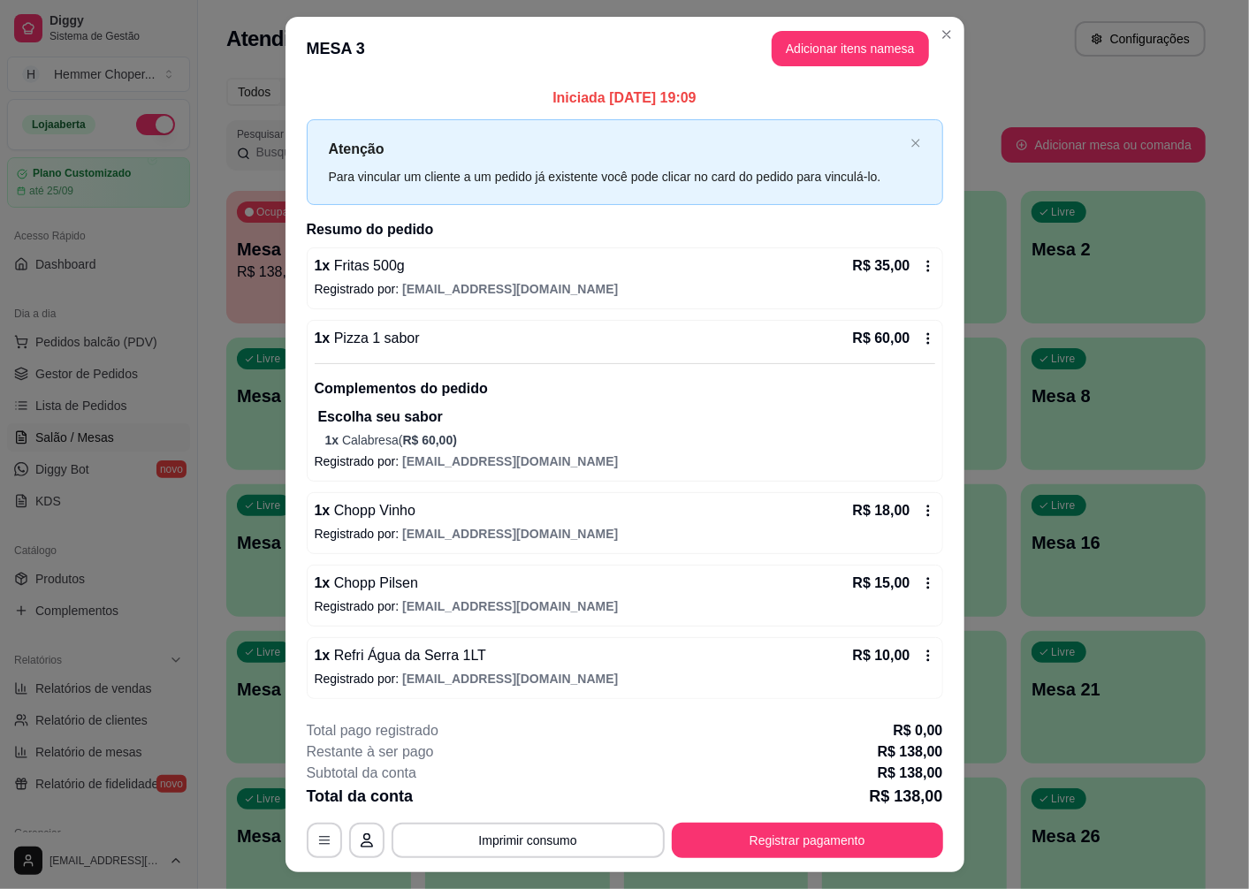
scroll to position [40, 0]
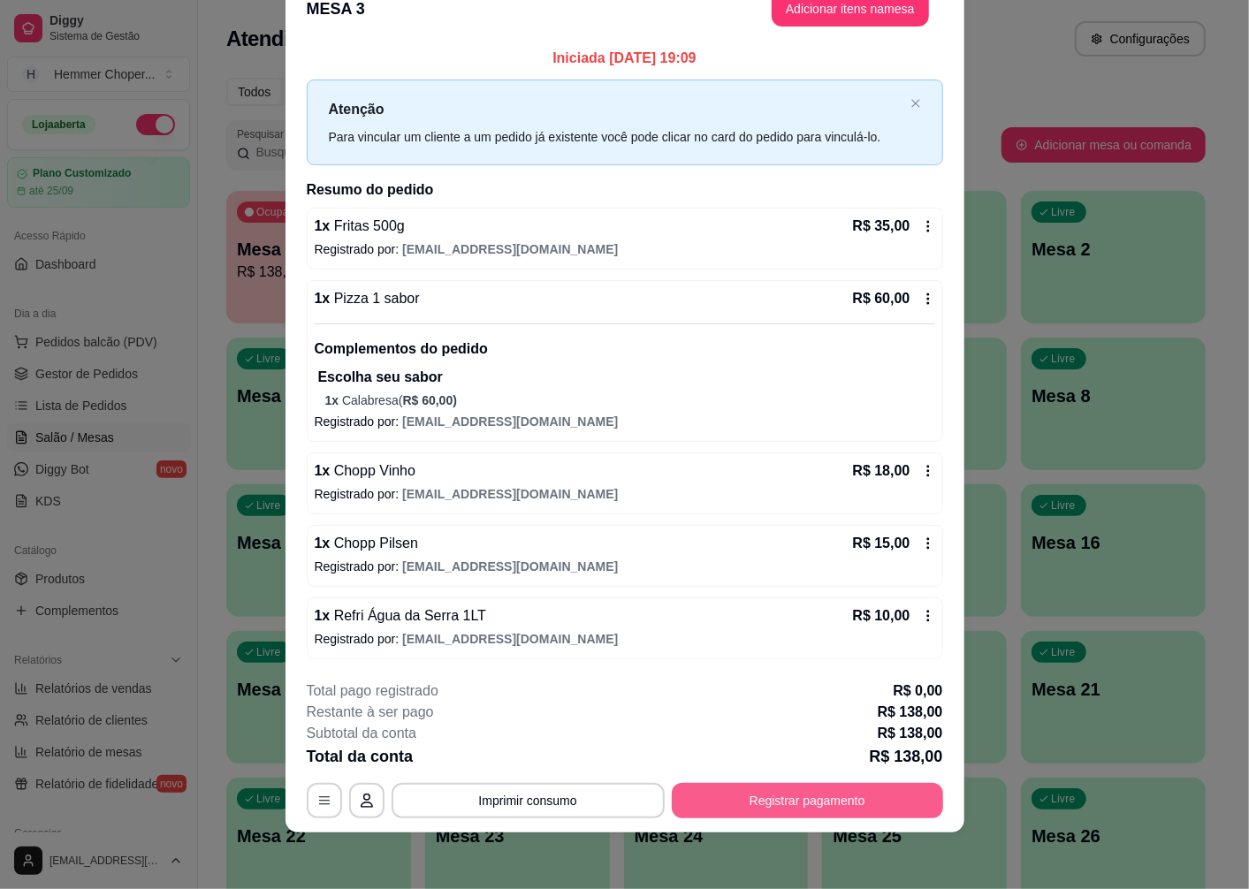
click at [760, 801] on button "Registrar pagamento" at bounding box center [807, 800] width 271 height 35
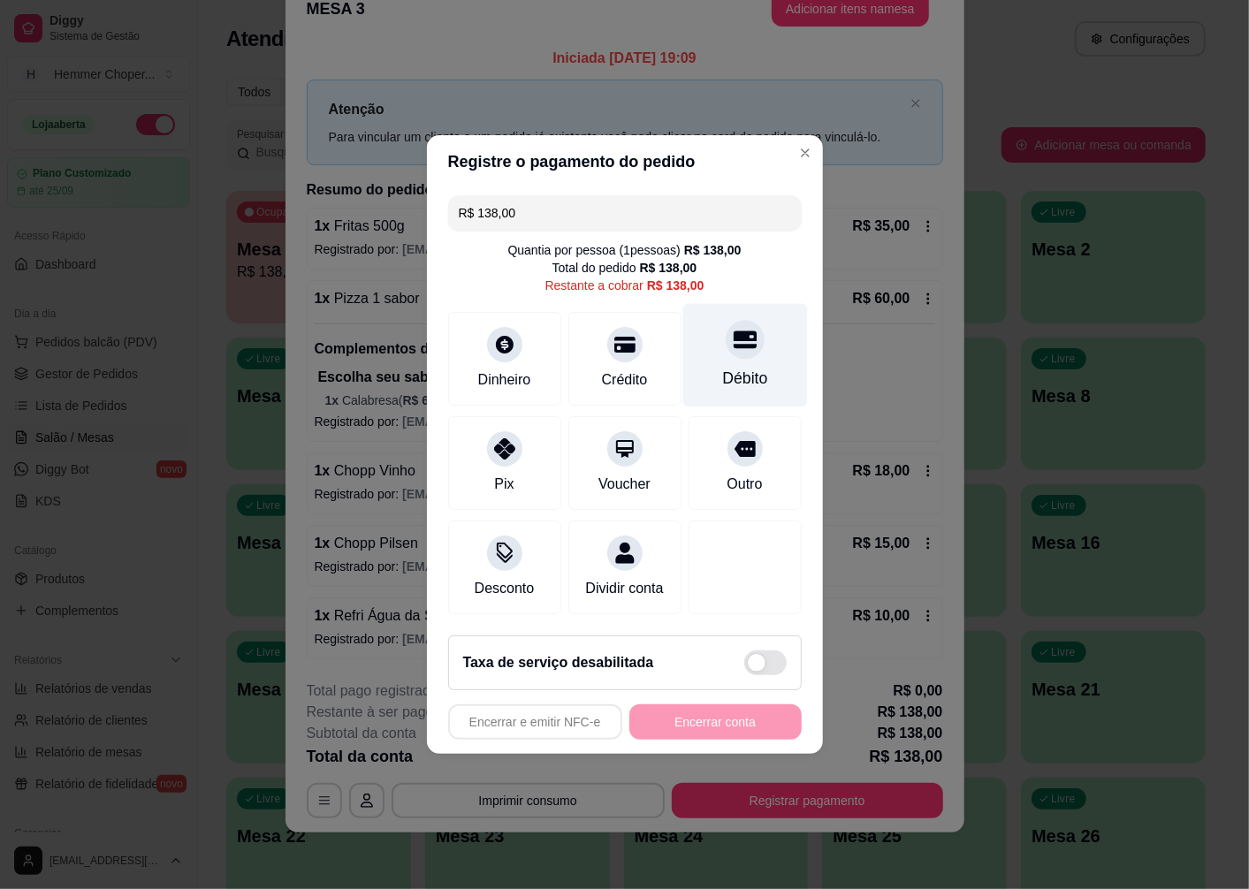
click at [730, 351] on div "Débito" at bounding box center [744, 355] width 125 height 103
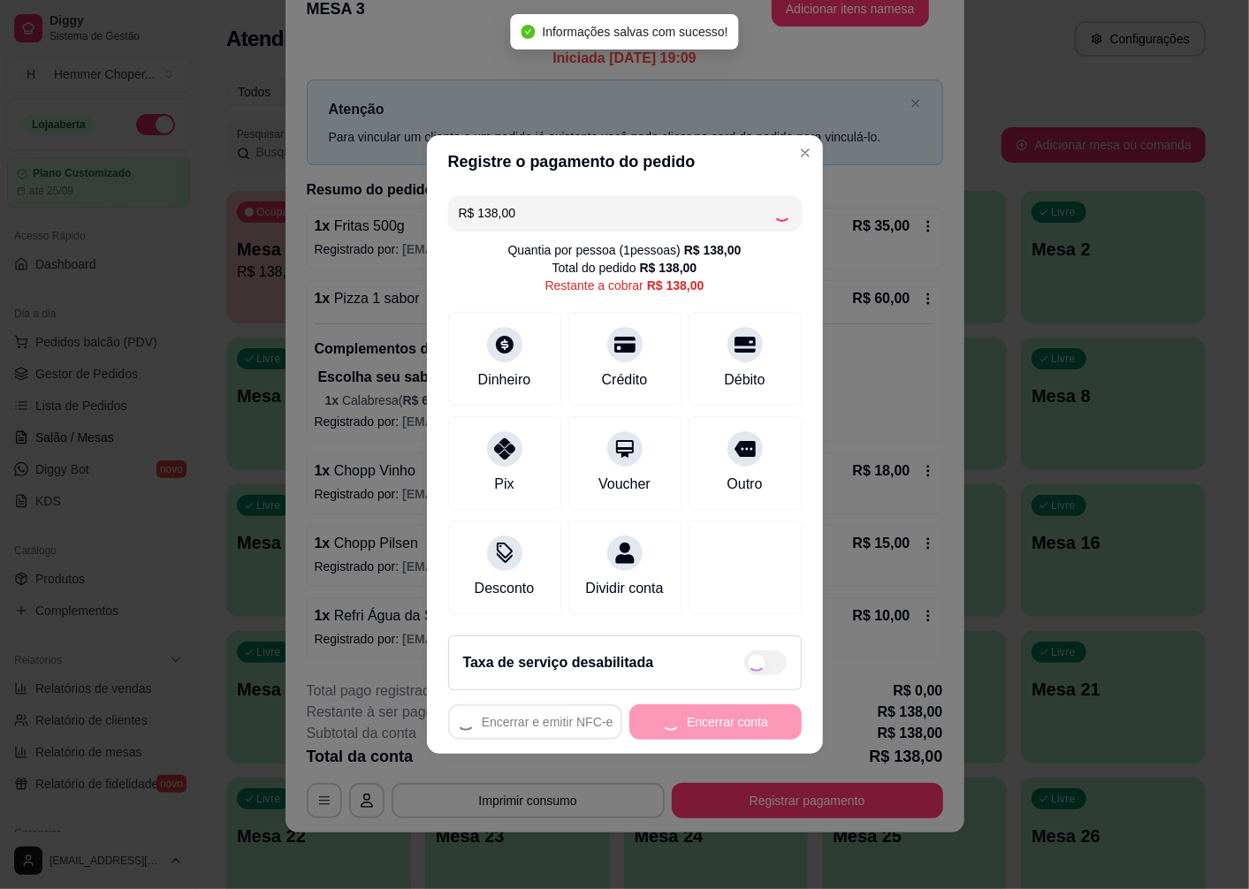
type input "R$ 0,00"
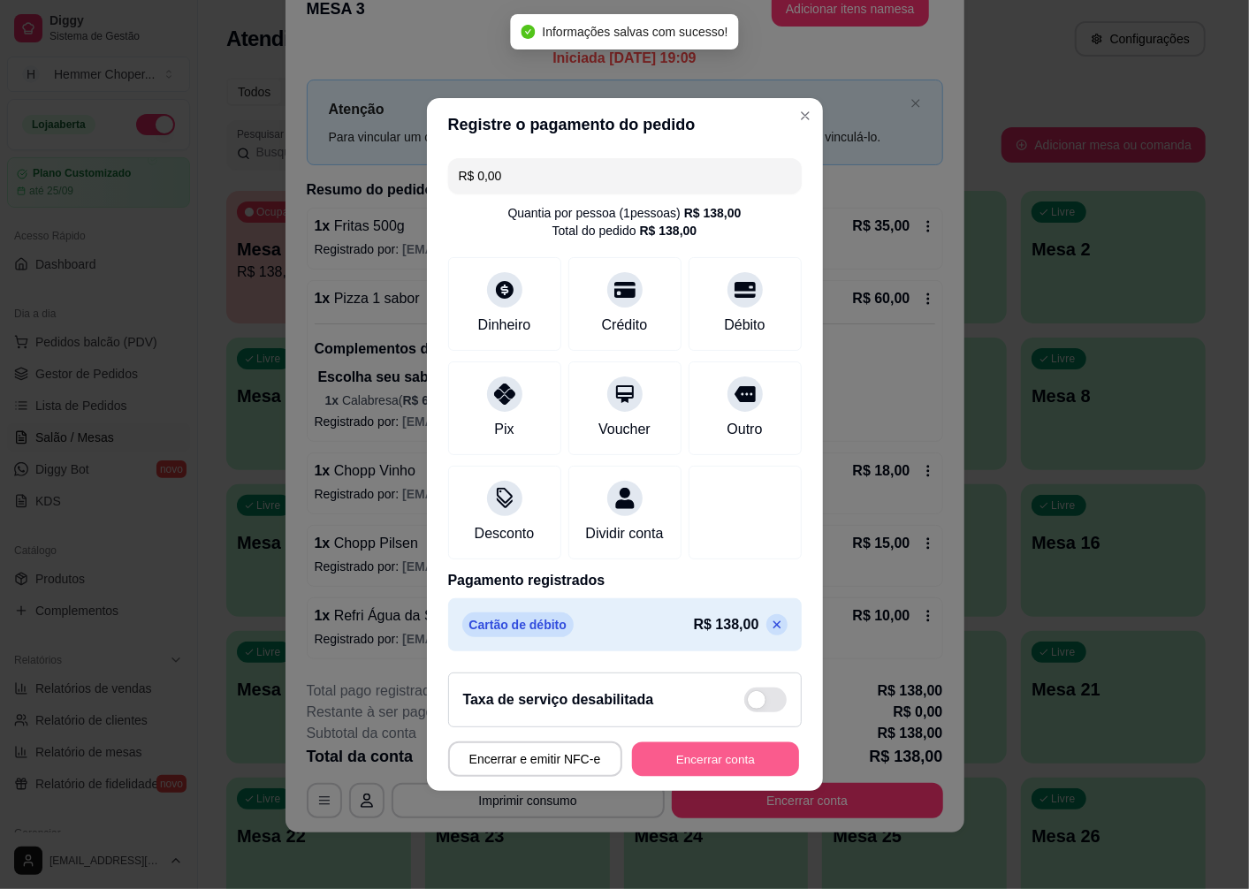
click at [689, 761] on button "Encerrar conta" at bounding box center [715, 760] width 167 height 34
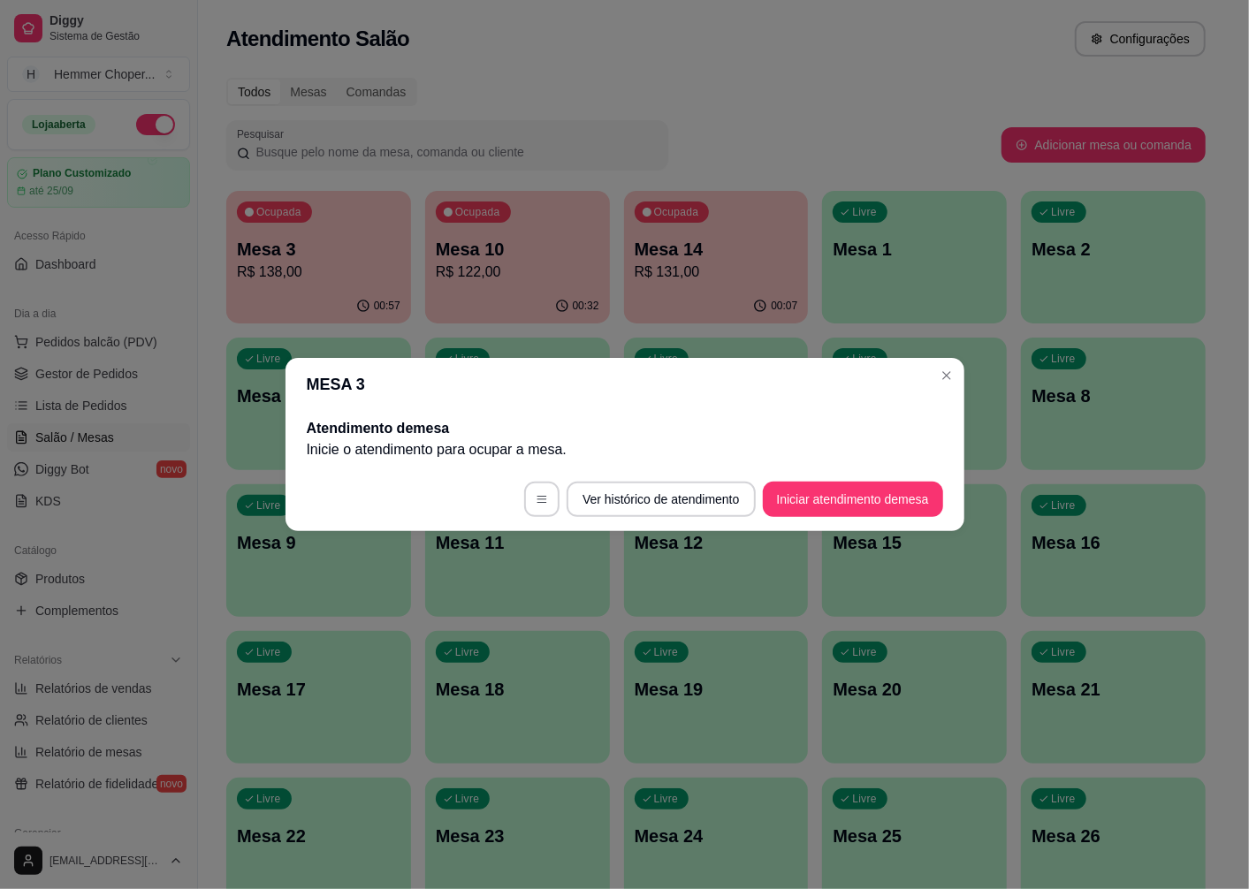
scroll to position [0, 0]
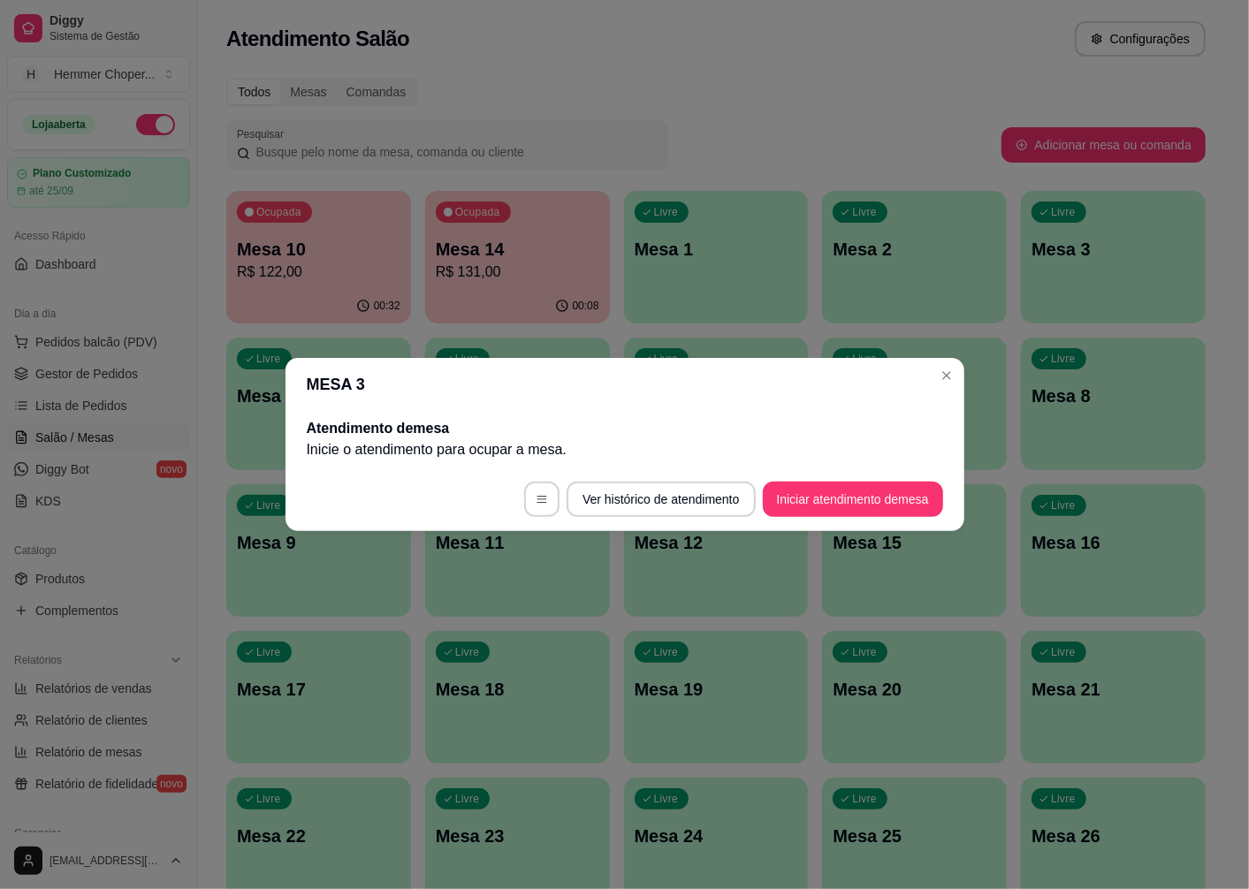
click at [509, 606] on div "MESA 3 Atendimento de mesa Inicie o atendimento para ocupar a mesa . Ver histór…" at bounding box center [624, 444] width 1249 height 889
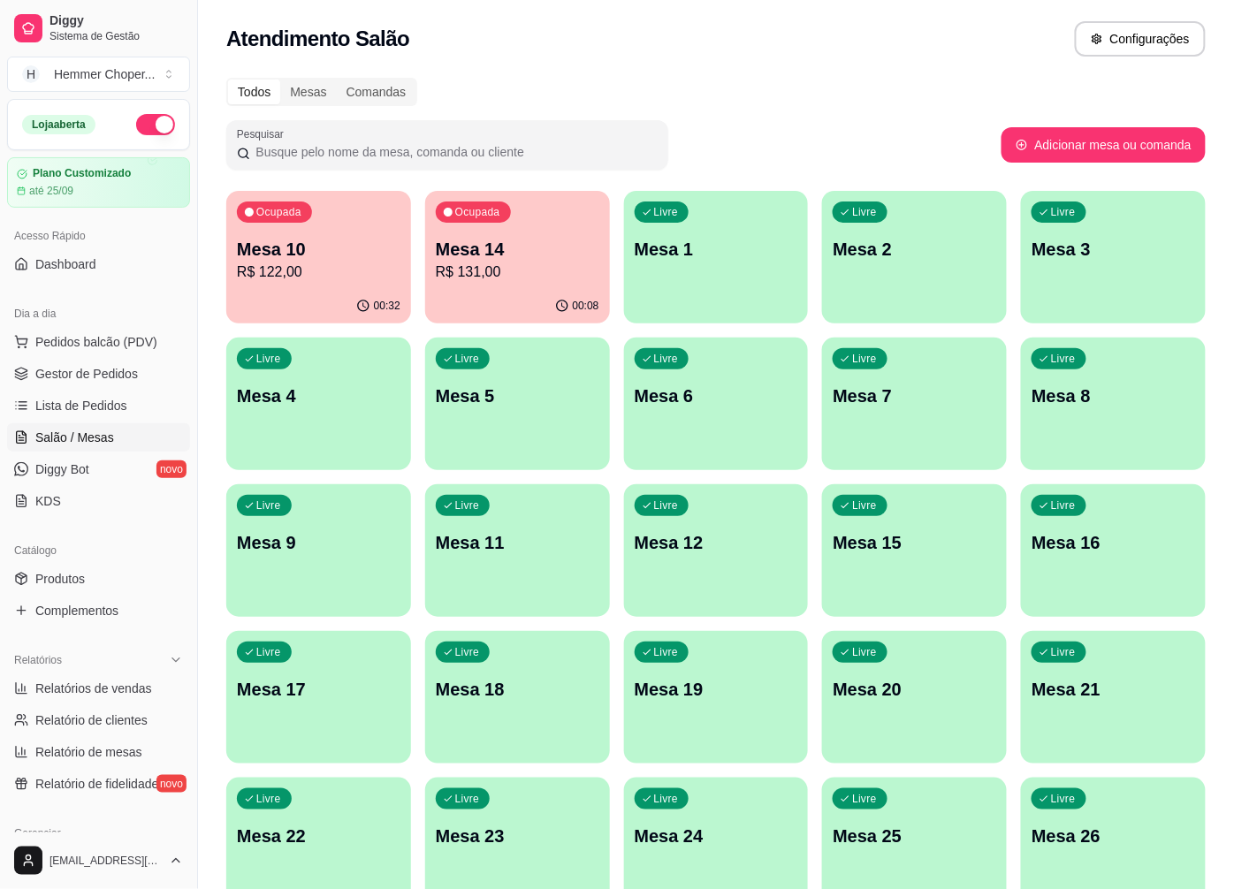
click at [320, 288] on button "Ocupada Mesa 10 R$ 122,00 00:32" at bounding box center [318, 257] width 185 height 133
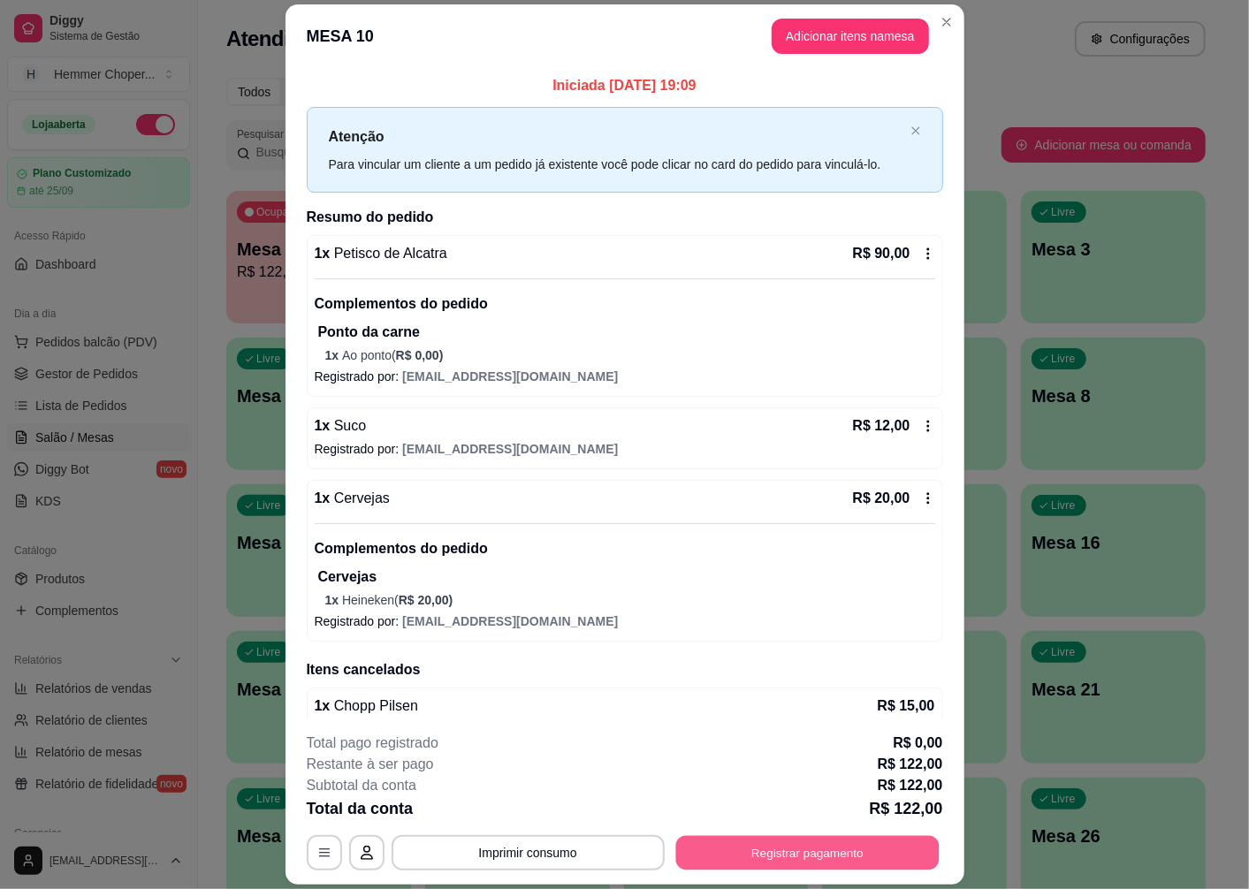
click at [803, 861] on button "Registrar pagamento" at bounding box center [806, 853] width 263 height 34
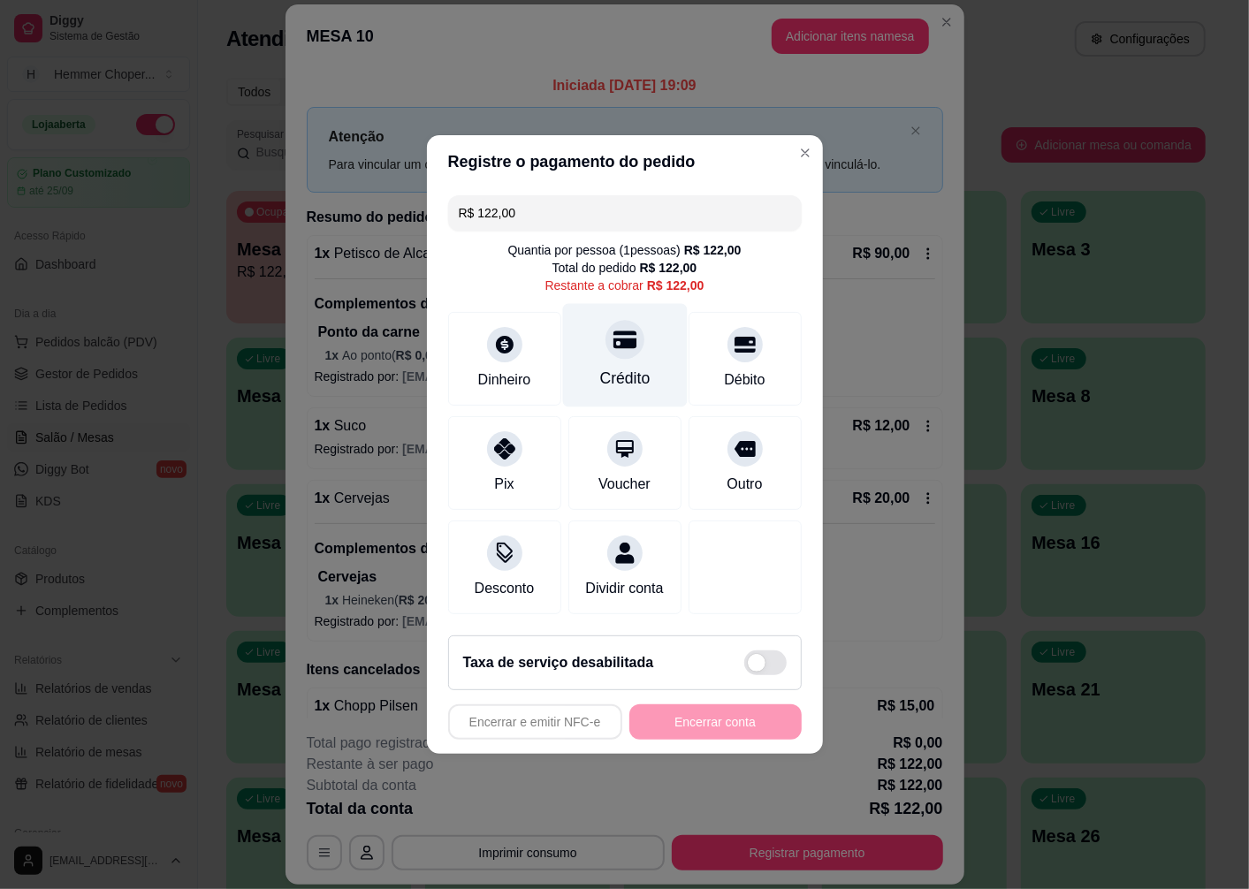
click at [619, 338] on icon at bounding box center [624, 340] width 23 height 18
type input "R$ 0,00"
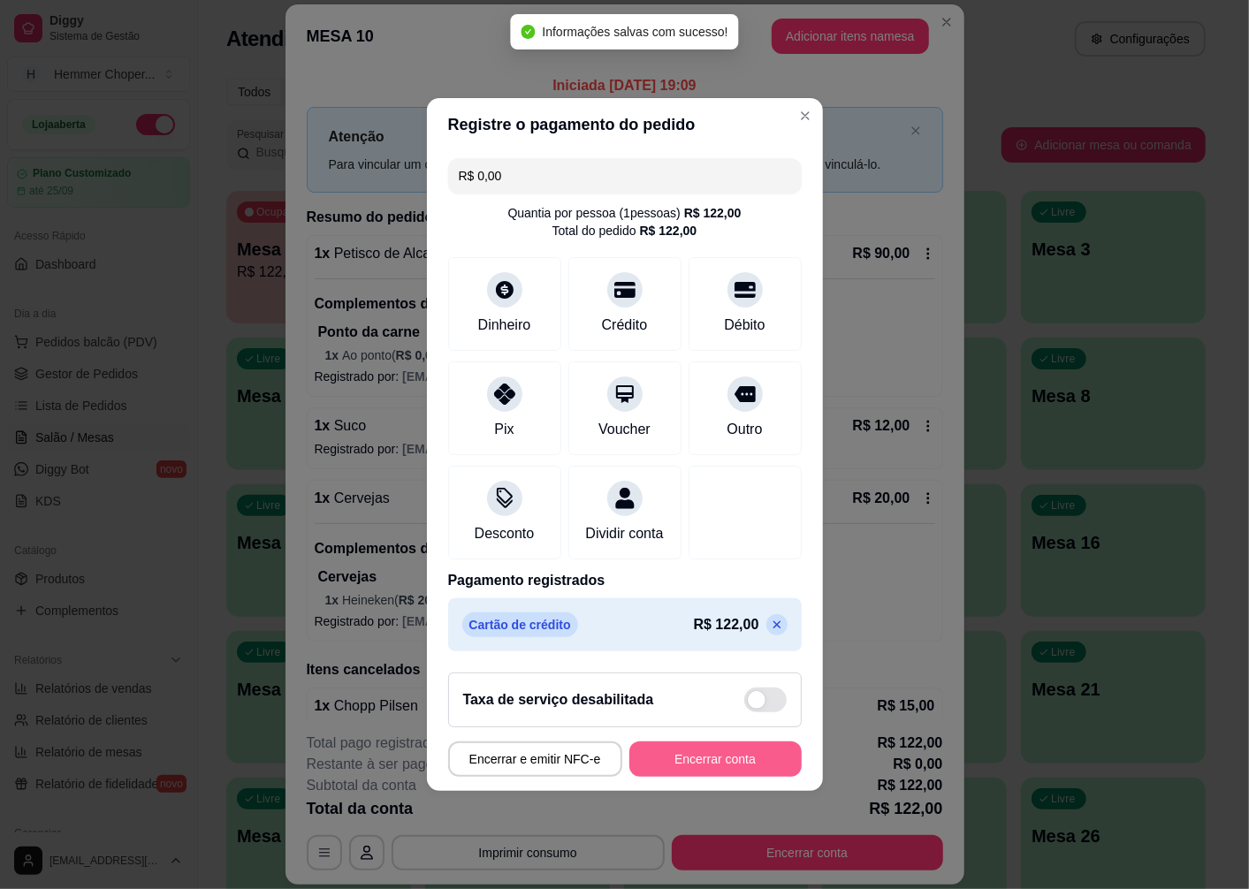
click at [684, 772] on button "Encerrar conta" at bounding box center [715, 759] width 172 height 35
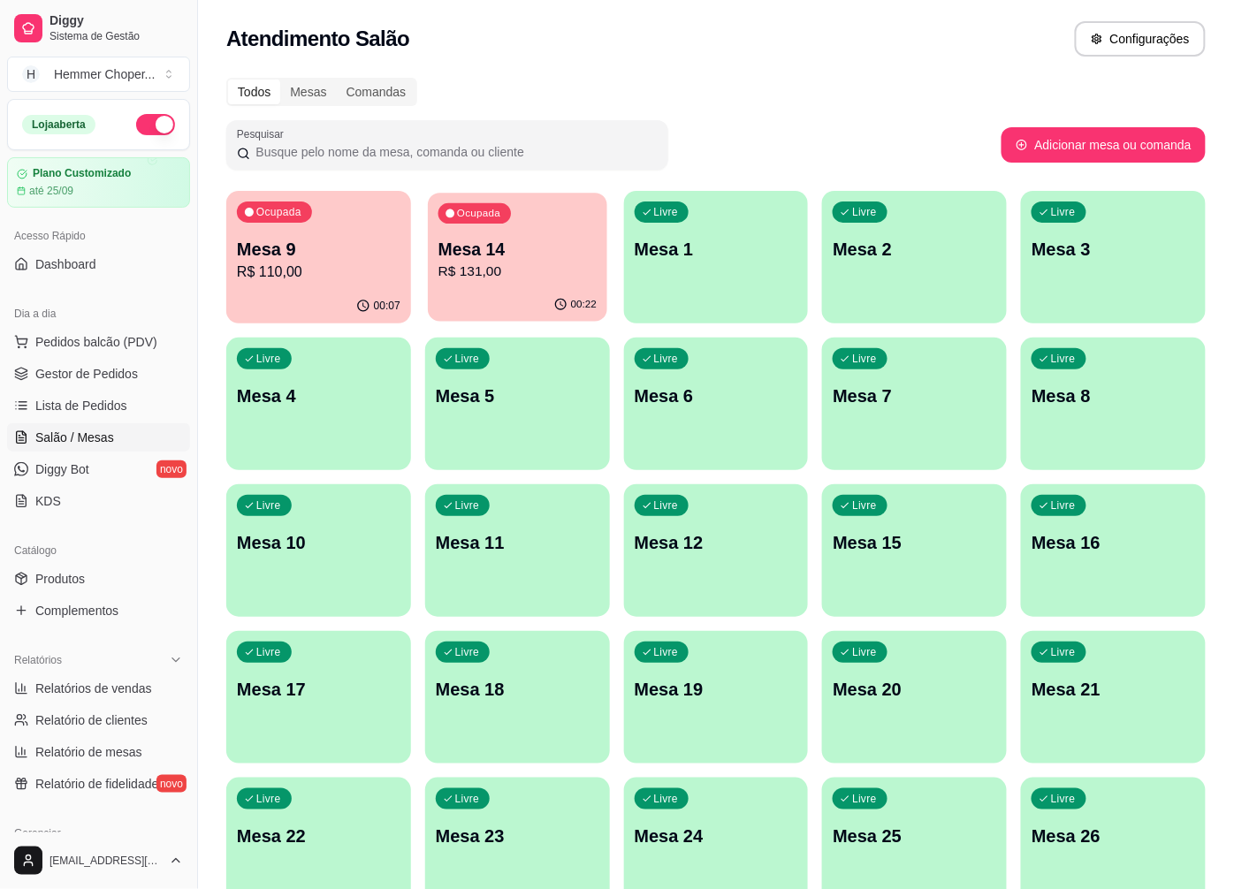
click at [531, 262] on p "R$ 131,00" at bounding box center [517, 272] width 158 height 20
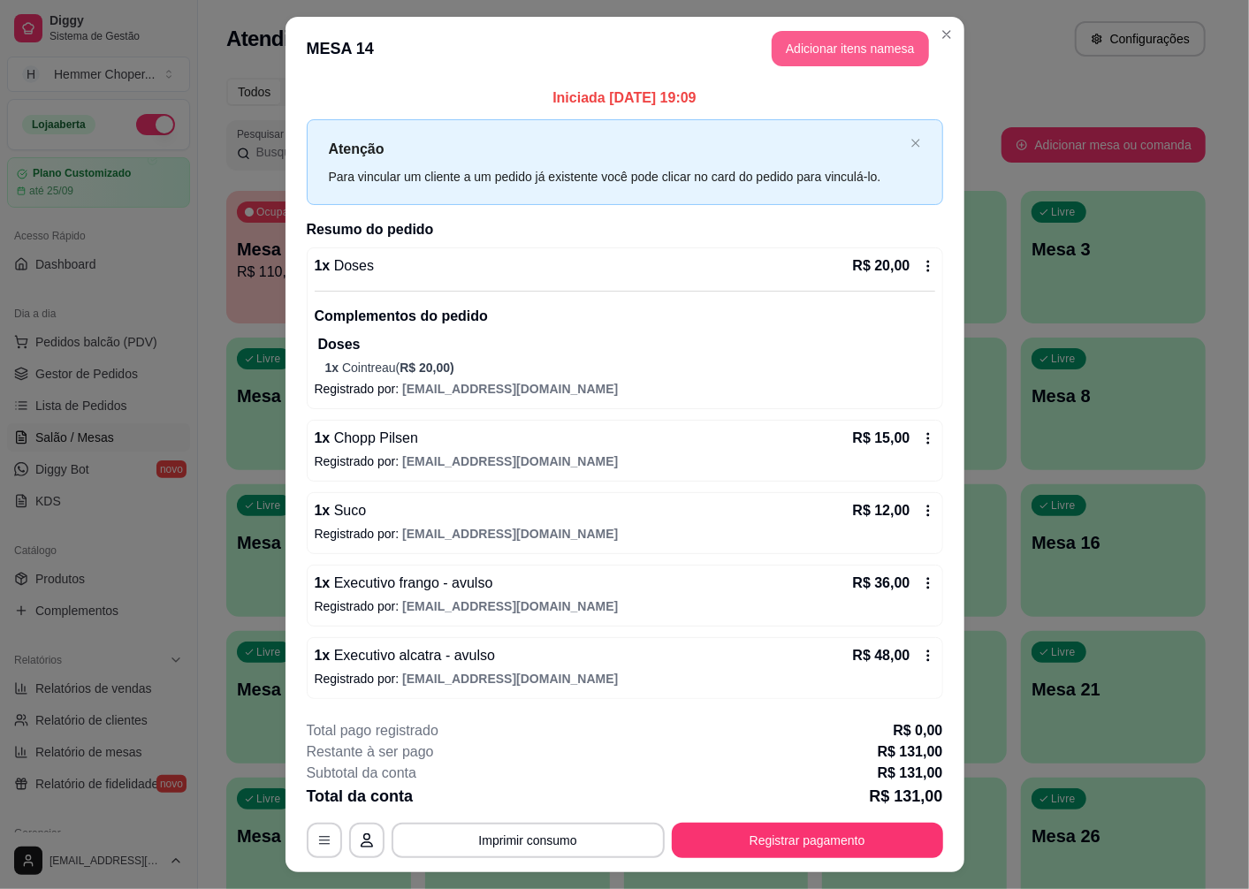
click at [853, 53] on button "Adicionar itens na mesa" at bounding box center [850, 48] width 157 height 35
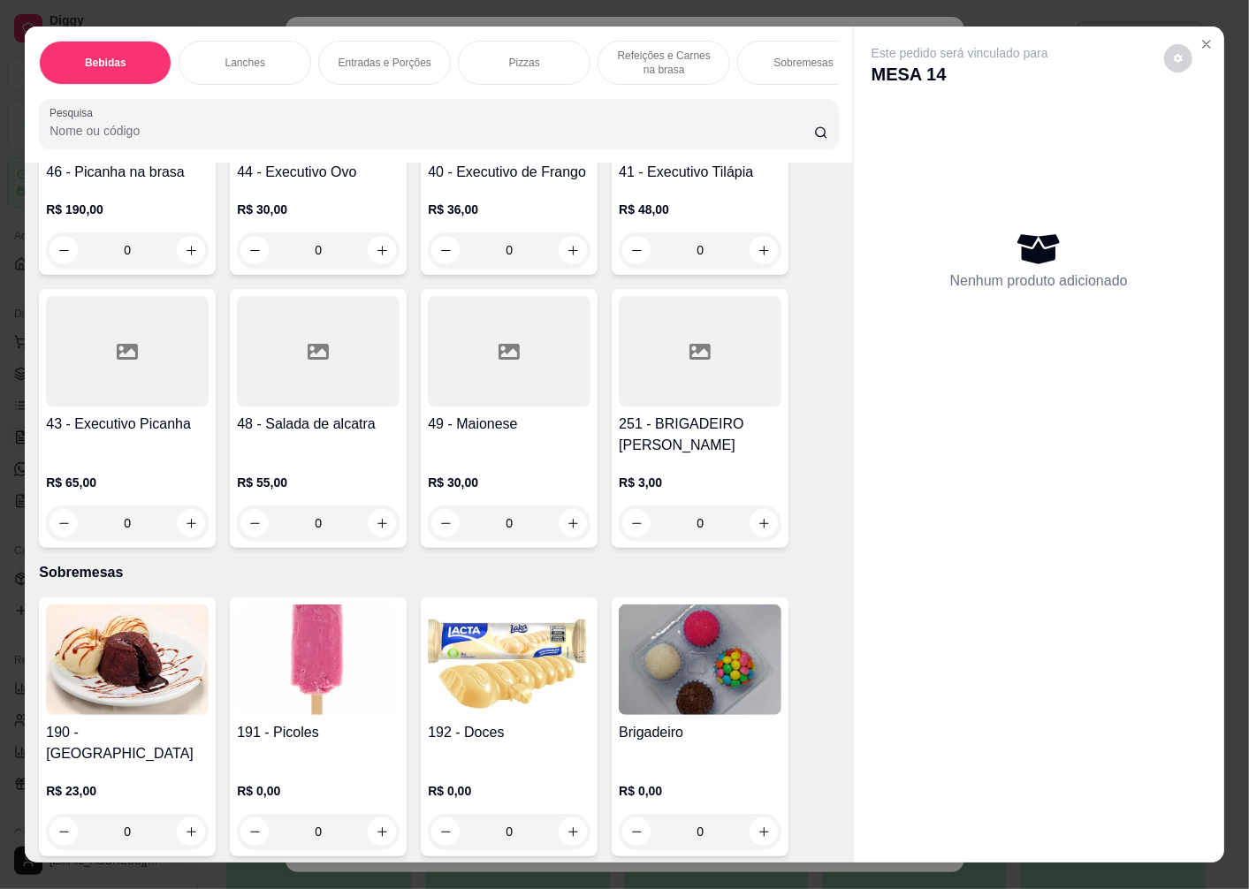
scroll to position [37, 0]
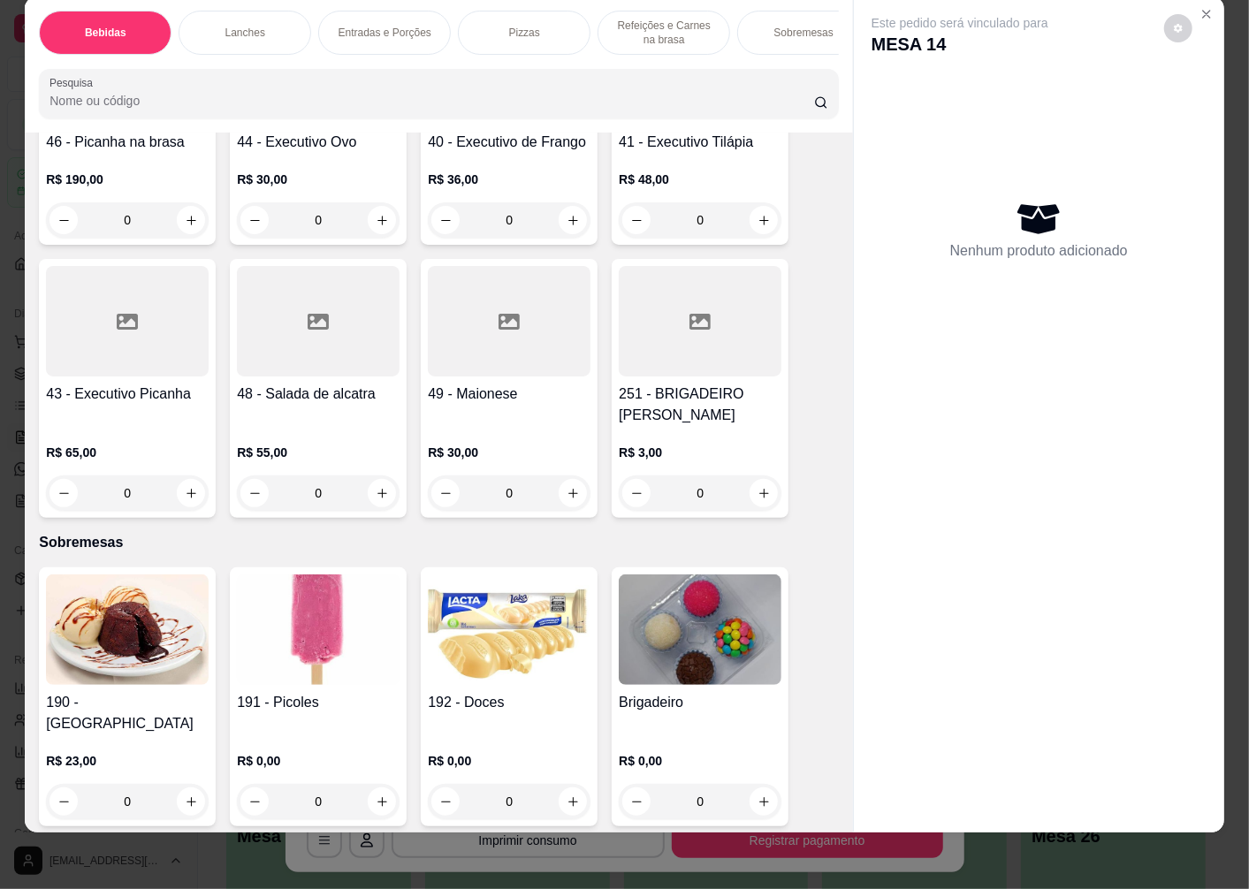
click at [325, 654] on img at bounding box center [318, 630] width 163 height 110
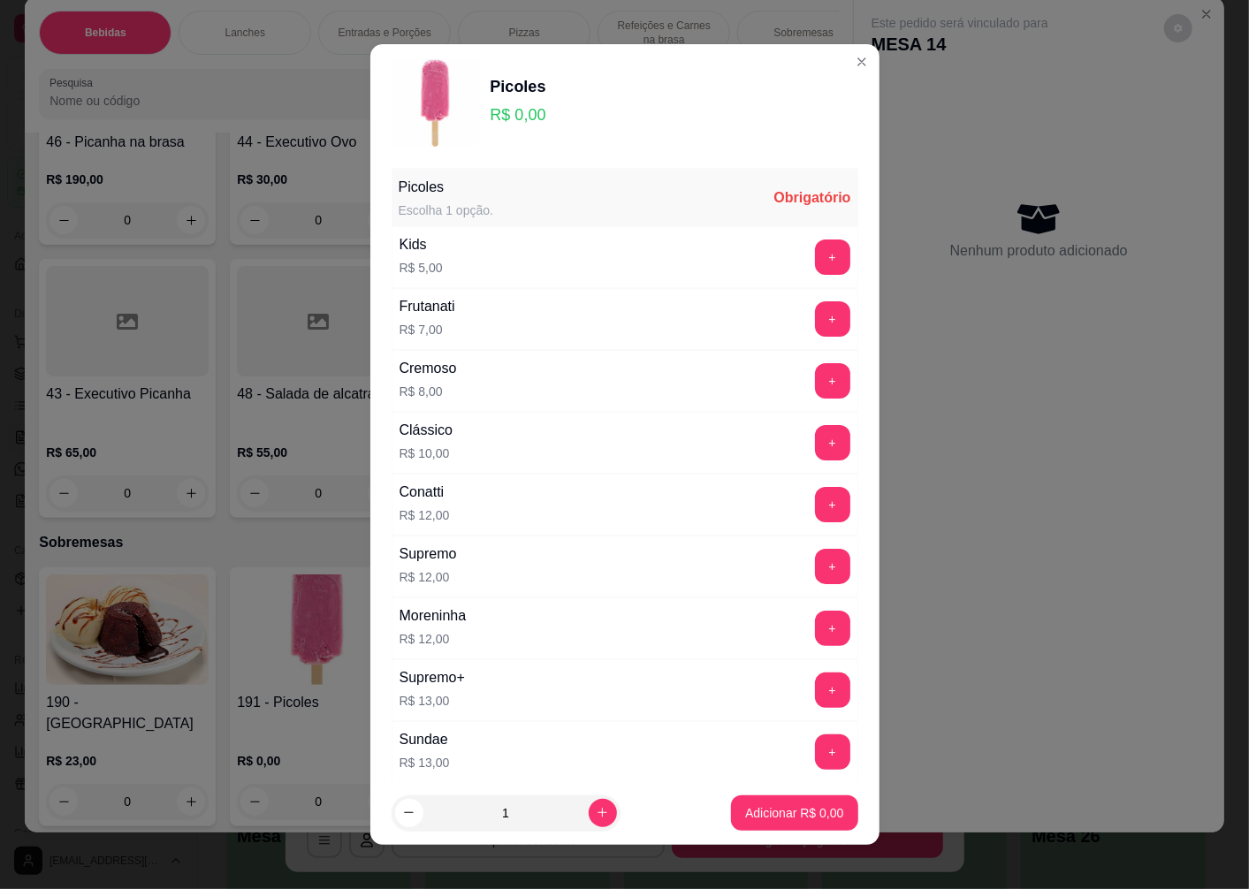
scroll to position [260, 0]
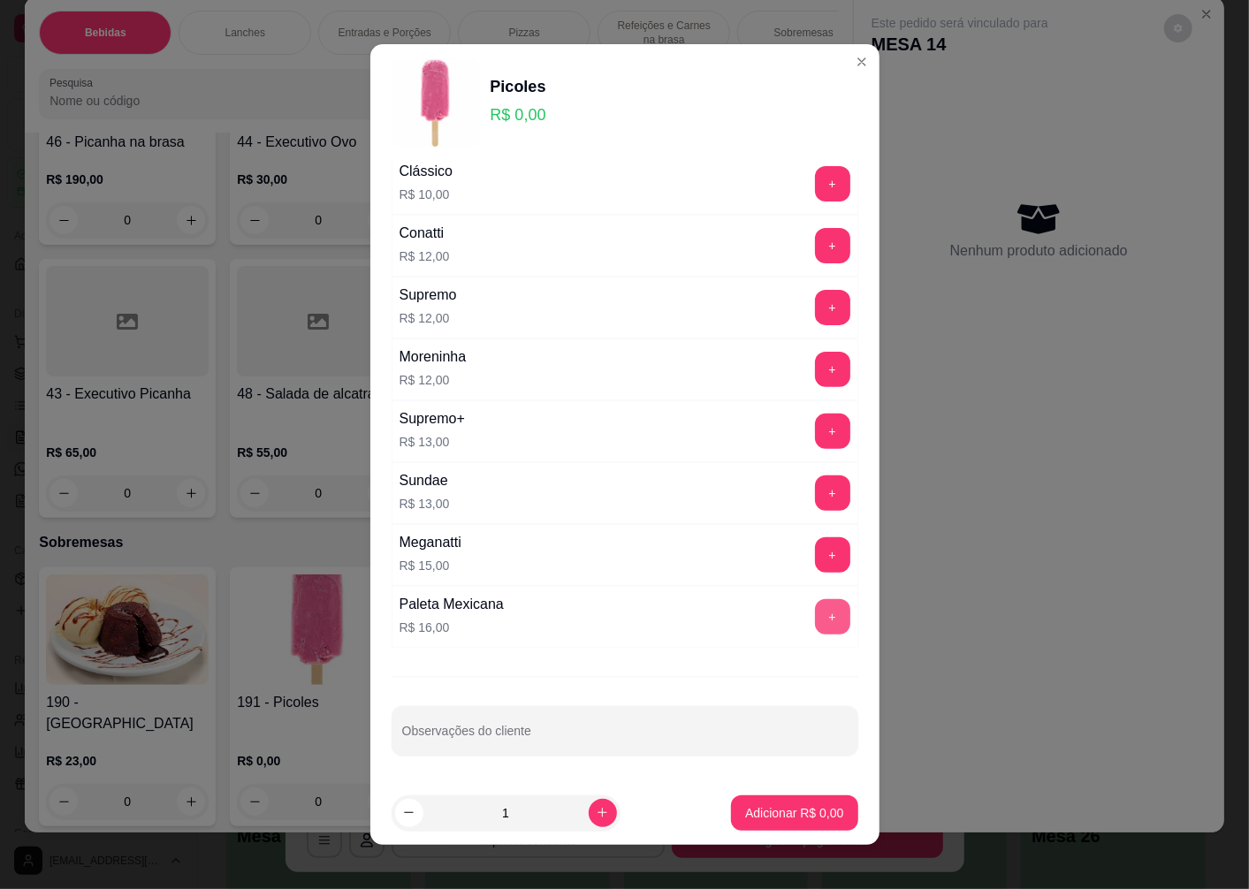
click at [815, 616] on button "+" at bounding box center [832, 616] width 35 height 35
click at [596, 817] on icon "increase-product-quantity" at bounding box center [602, 812] width 13 height 13
type input "3"
click at [758, 813] on p "Adicionar R$ 48,00" at bounding box center [790, 813] width 105 height 18
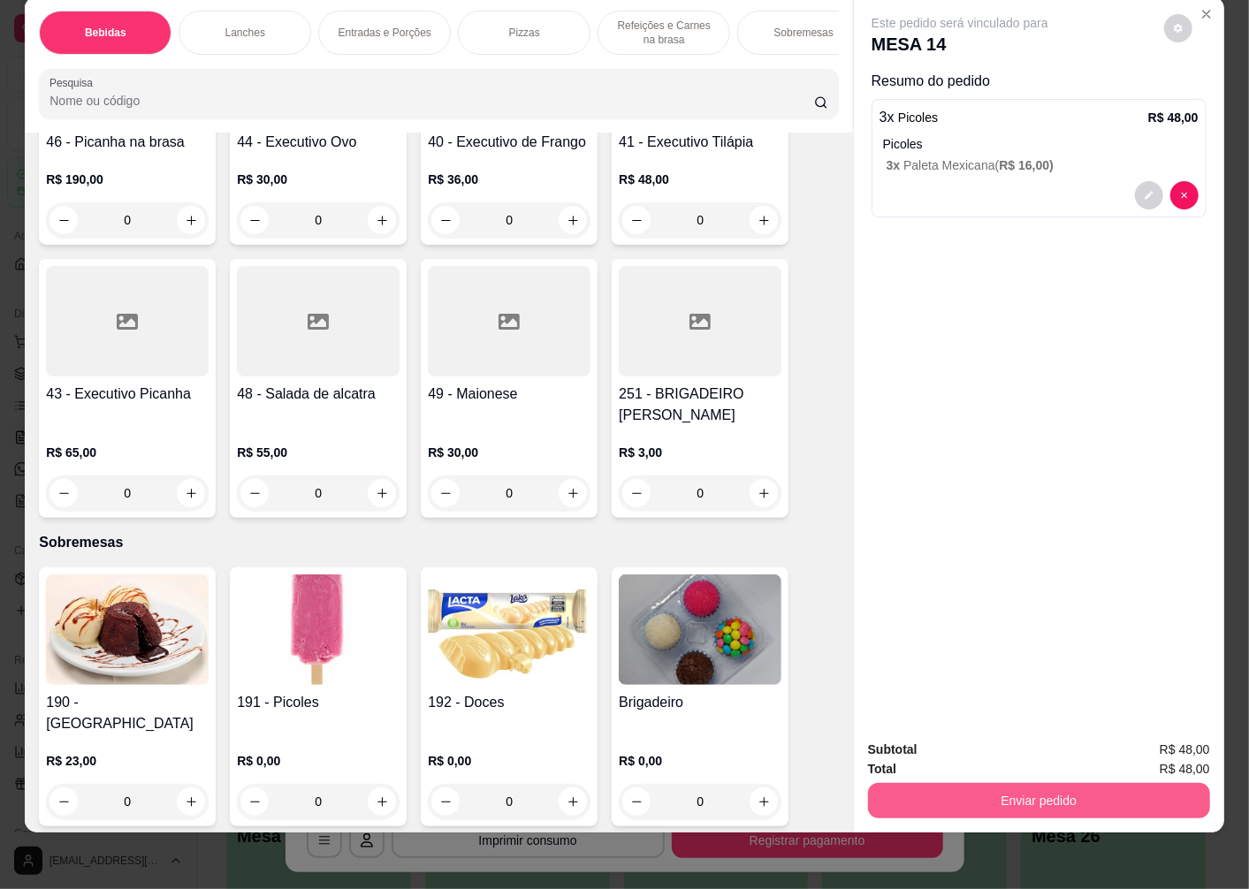
click at [935, 783] on button "Enviar pedido" at bounding box center [1039, 800] width 342 height 35
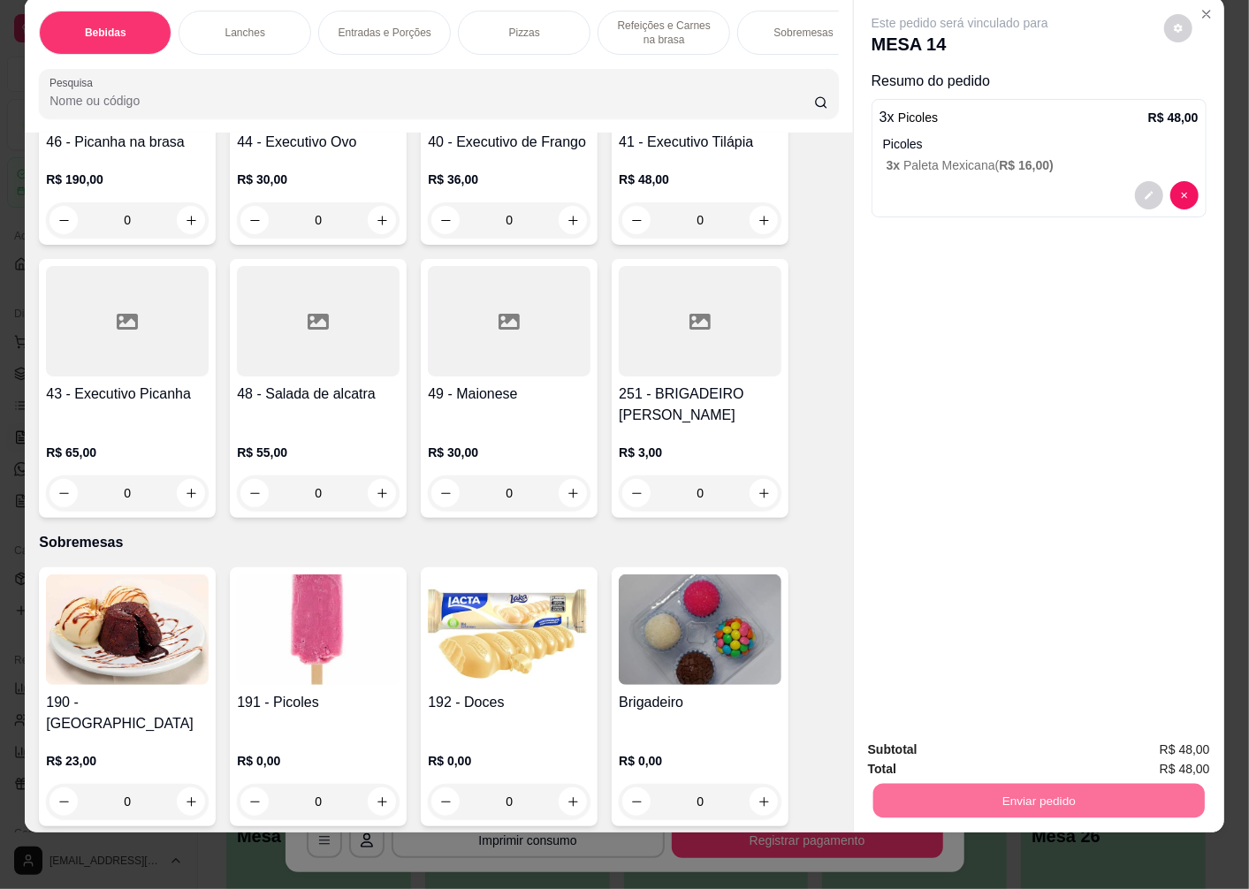
click at [928, 743] on button "Não registrar e enviar pedido" at bounding box center [980, 743] width 184 height 34
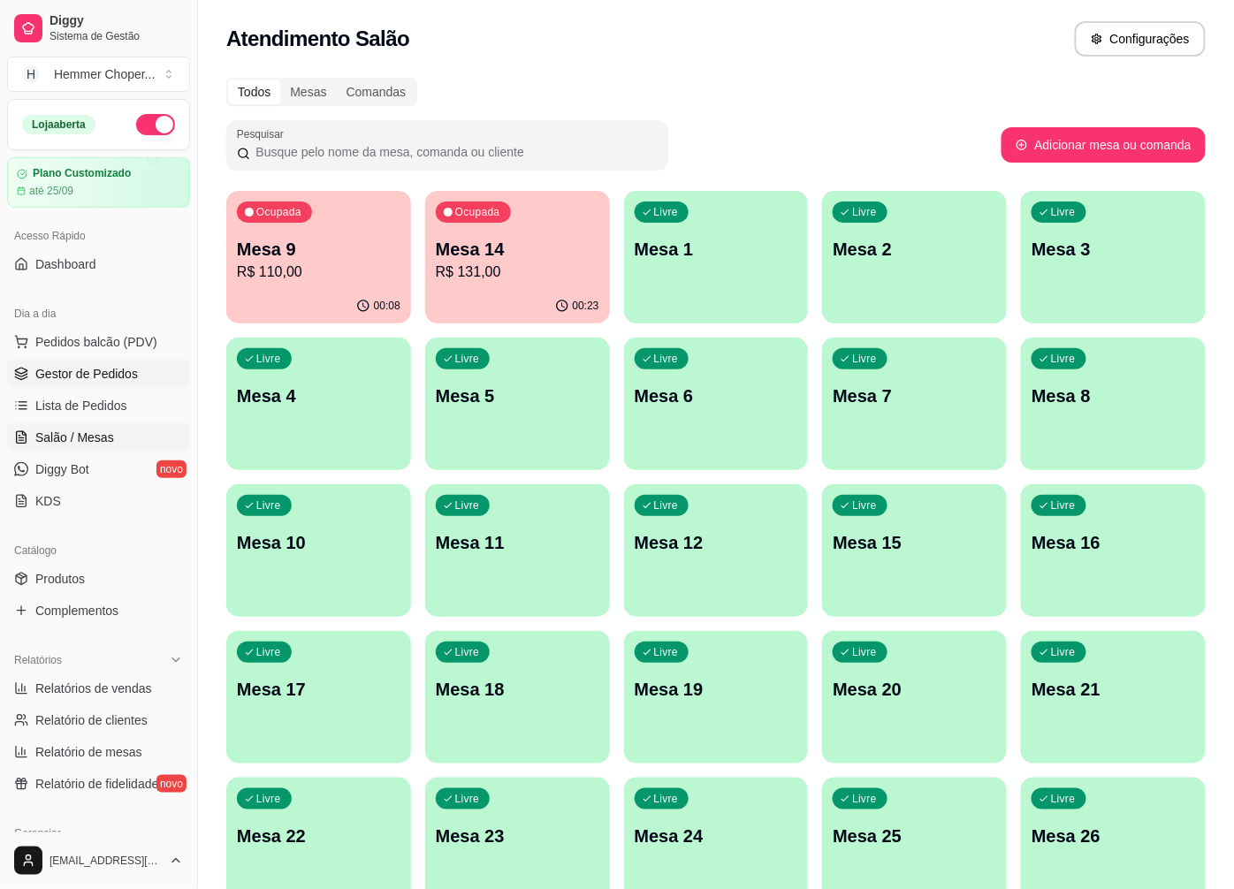
click at [110, 377] on span "Gestor de Pedidos" at bounding box center [86, 374] width 103 height 18
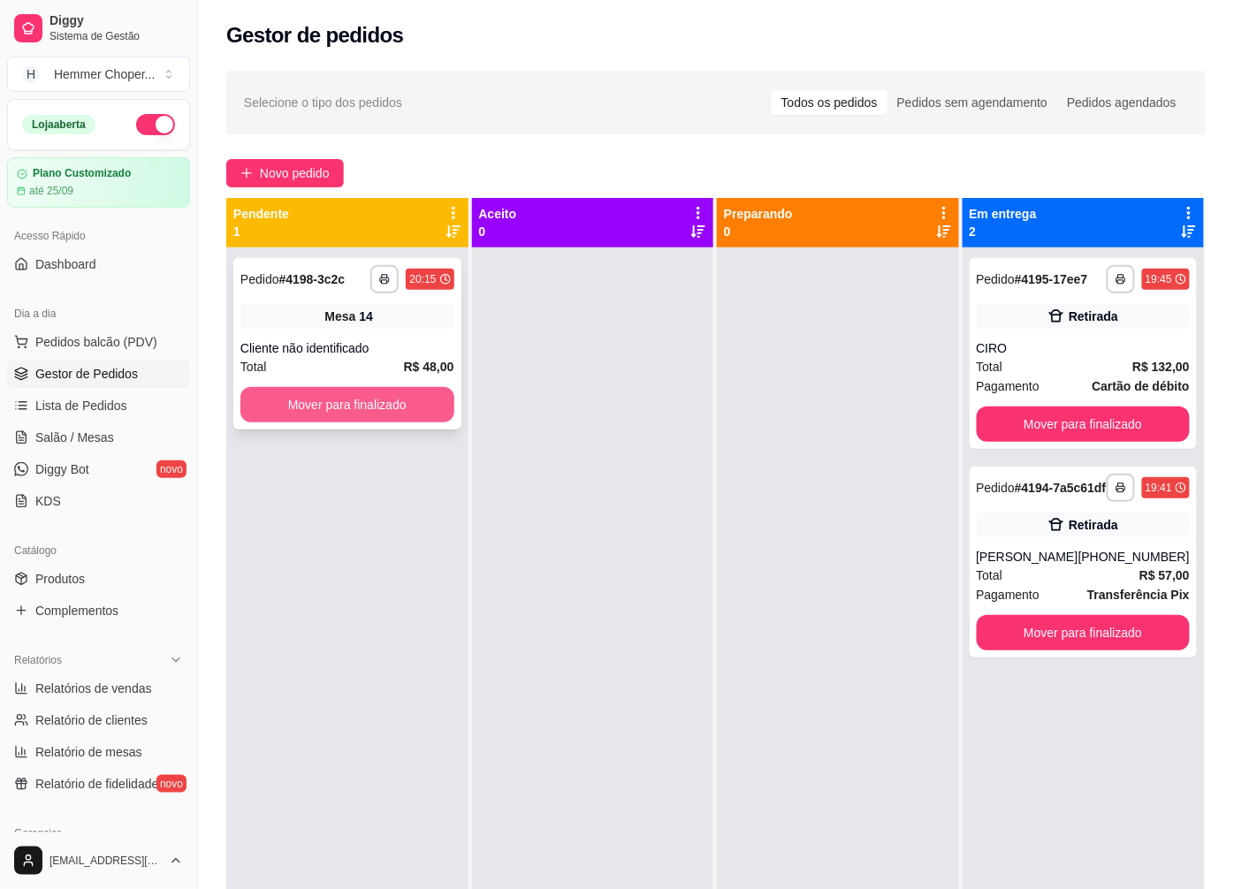
click at [352, 405] on button "Mover para finalizado" at bounding box center [347, 404] width 214 height 35
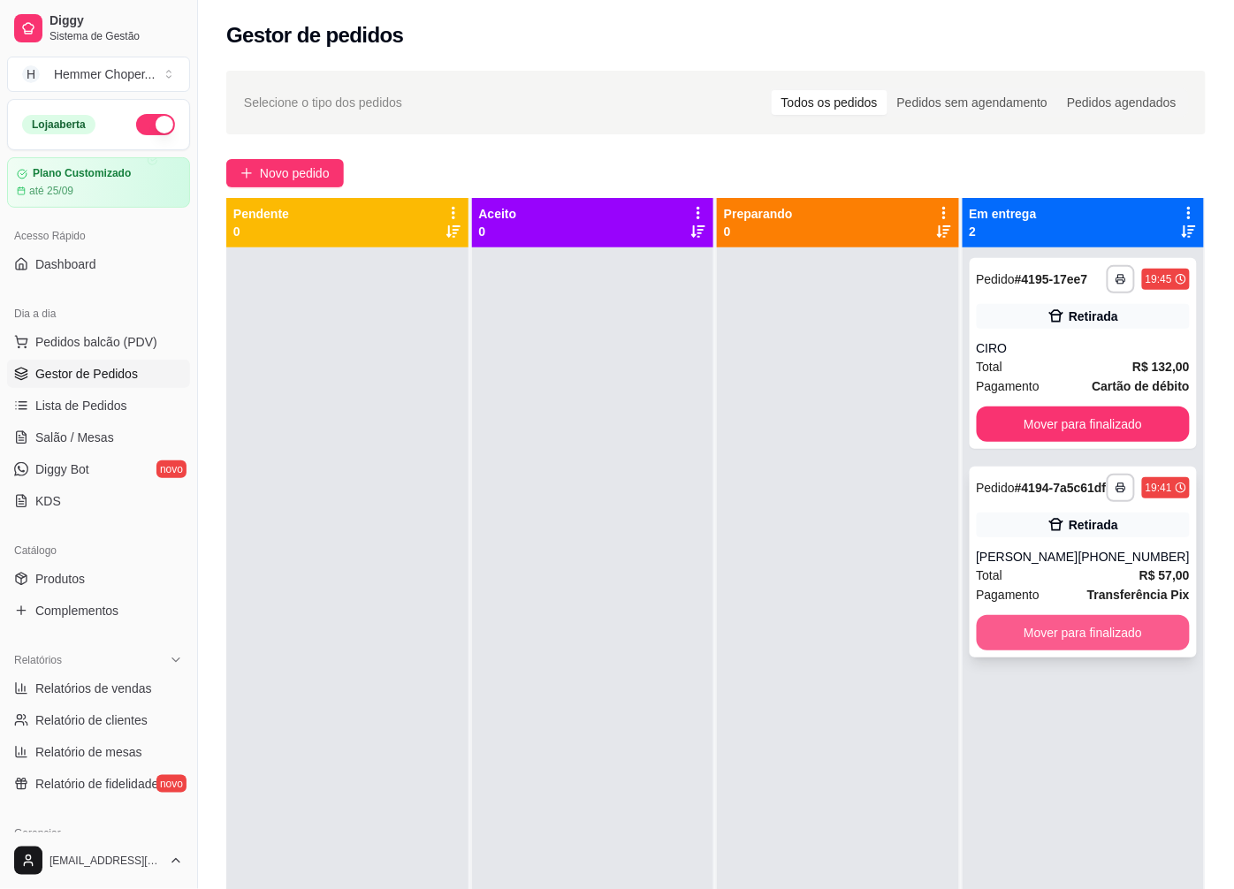
click at [1040, 636] on button "Mover para finalizado" at bounding box center [1084, 632] width 214 height 35
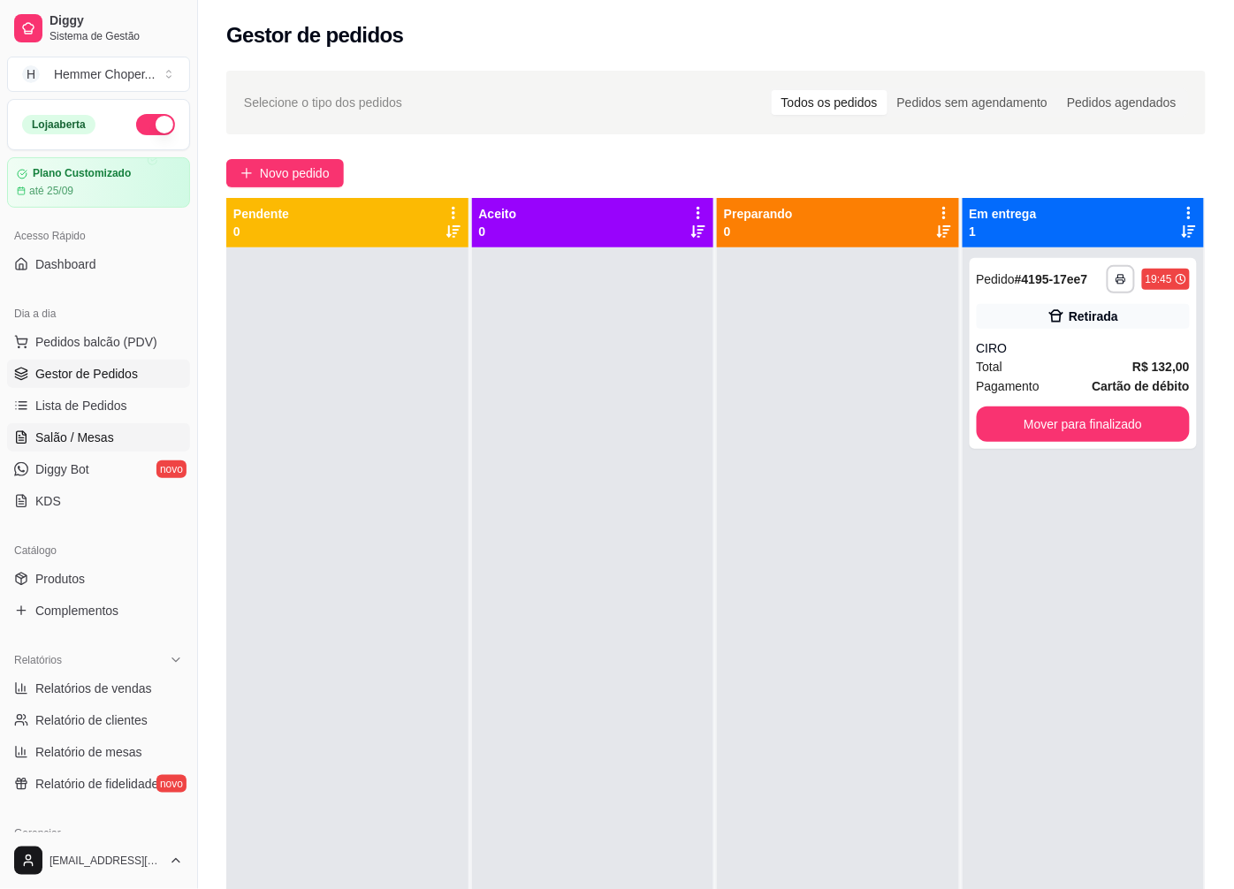
click at [80, 442] on span "Salão / Mesas" at bounding box center [74, 438] width 79 height 18
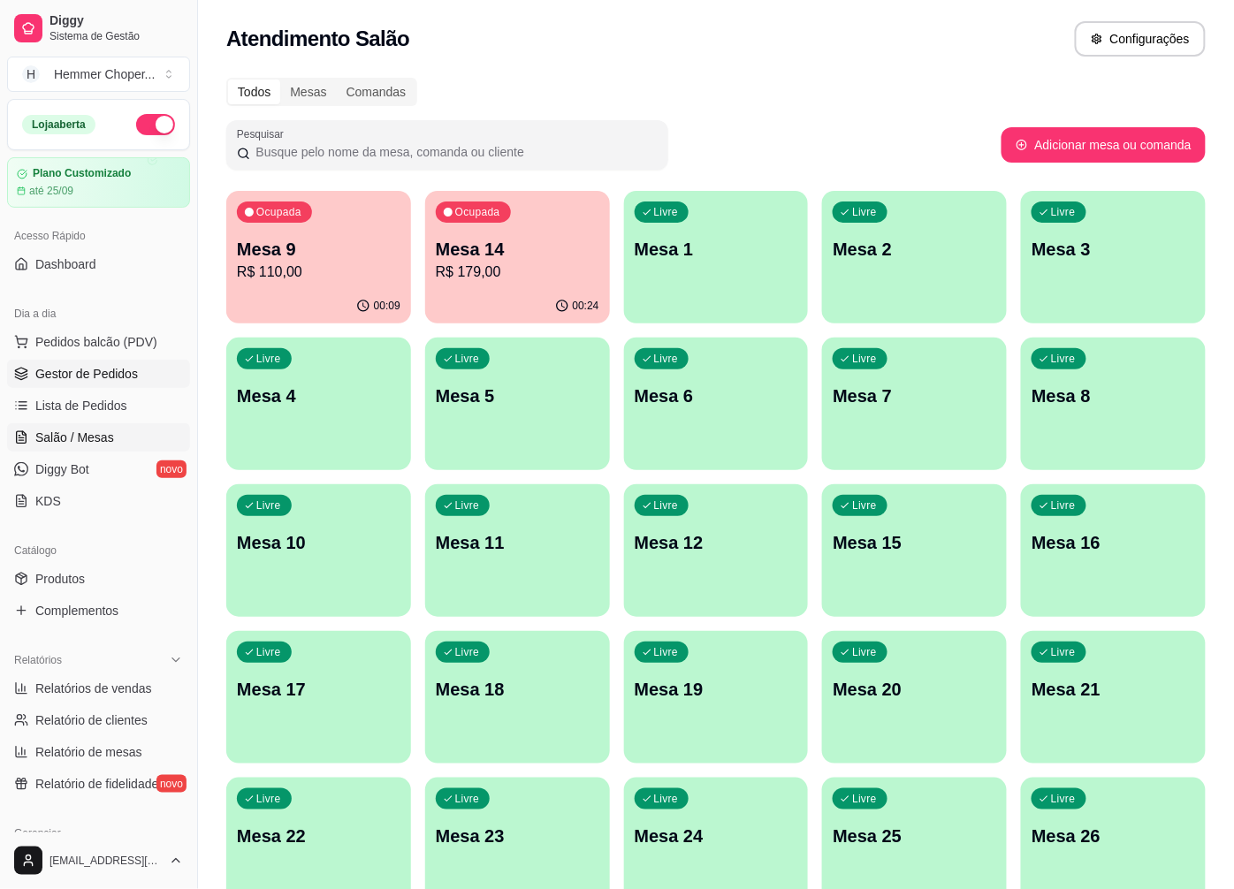
click at [118, 371] on span "Gestor de Pedidos" at bounding box center [86, 374] width 103 height 18
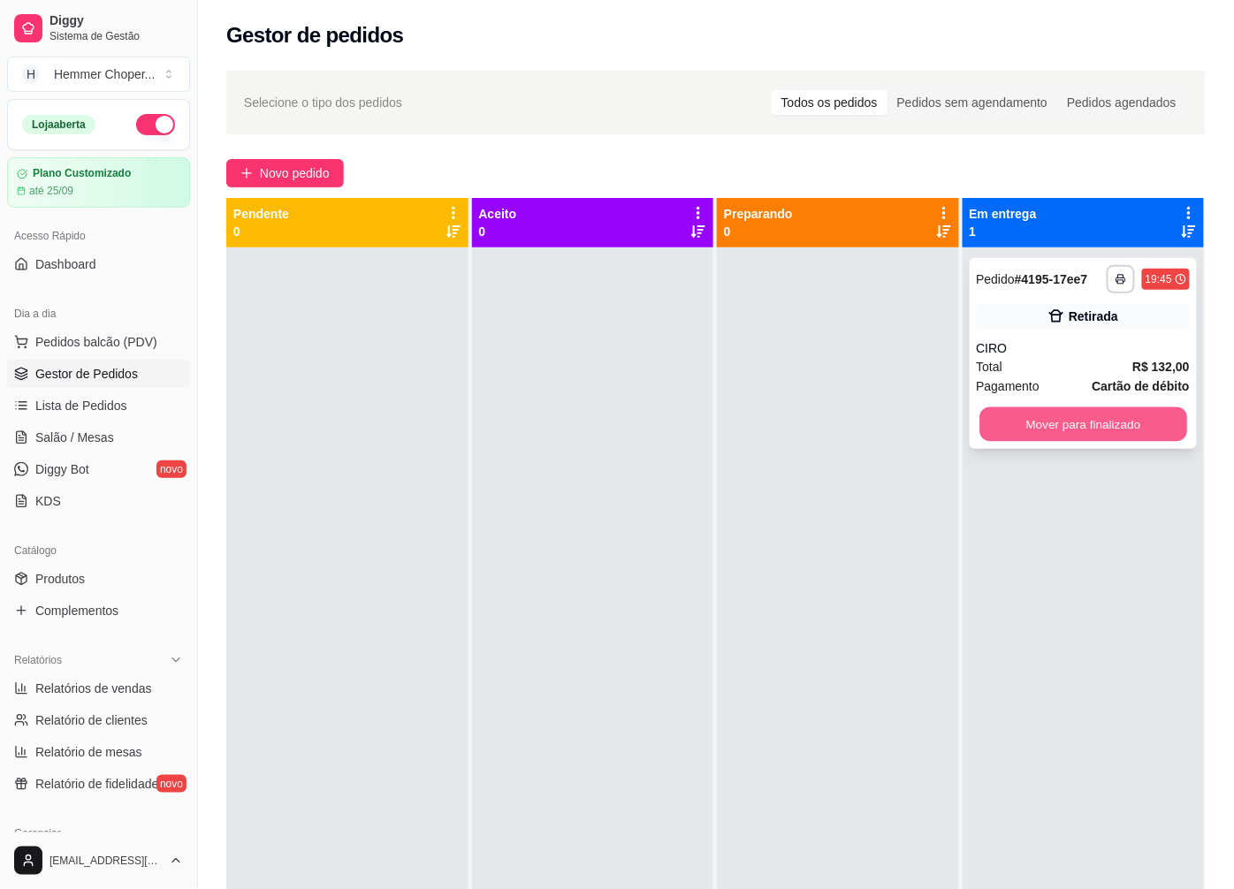
click at [1078, 430] on button "Mover para finalizado" at bounding box center [1082, 424] width 207 height 34
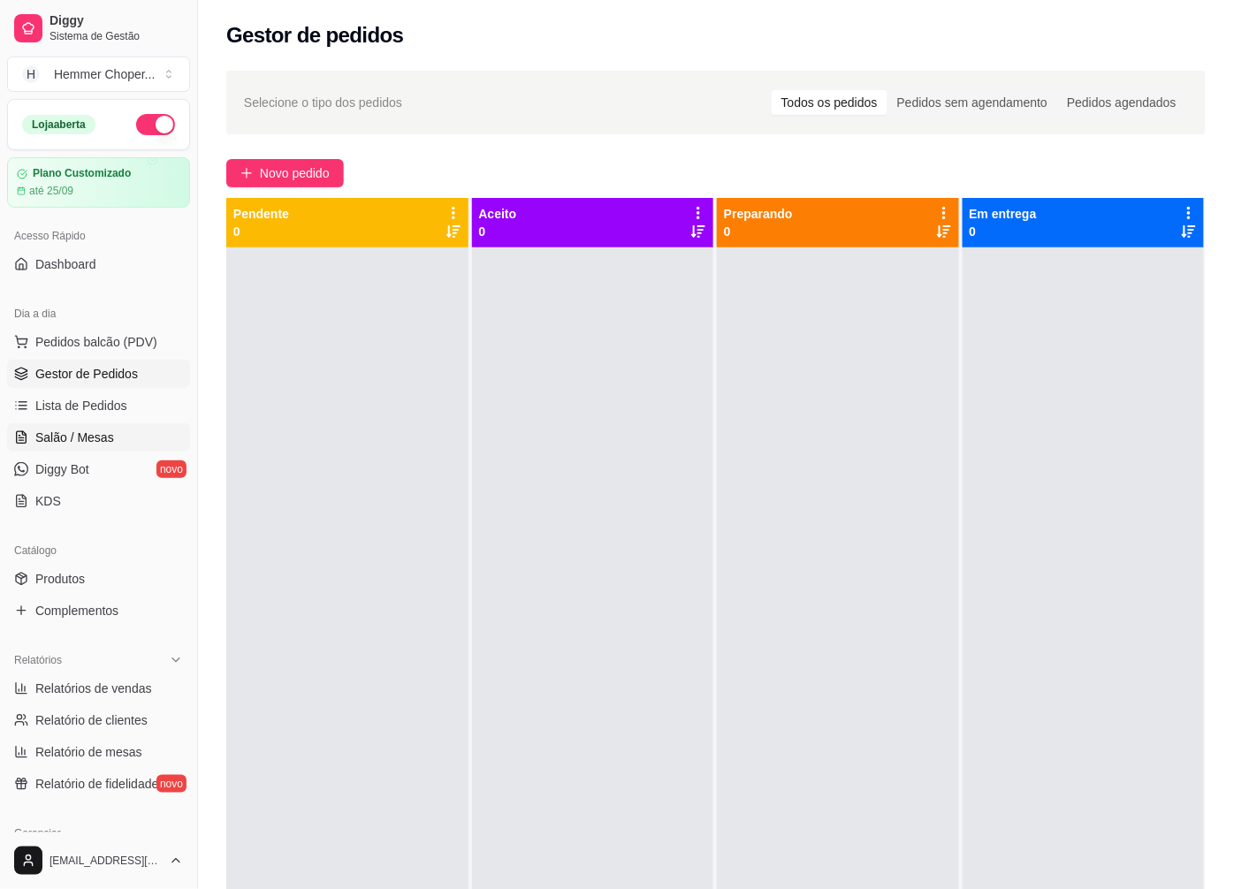
click at [94, 448] on link "Salão / Mesas" at bounding box center [98, 437] width 183 height 28
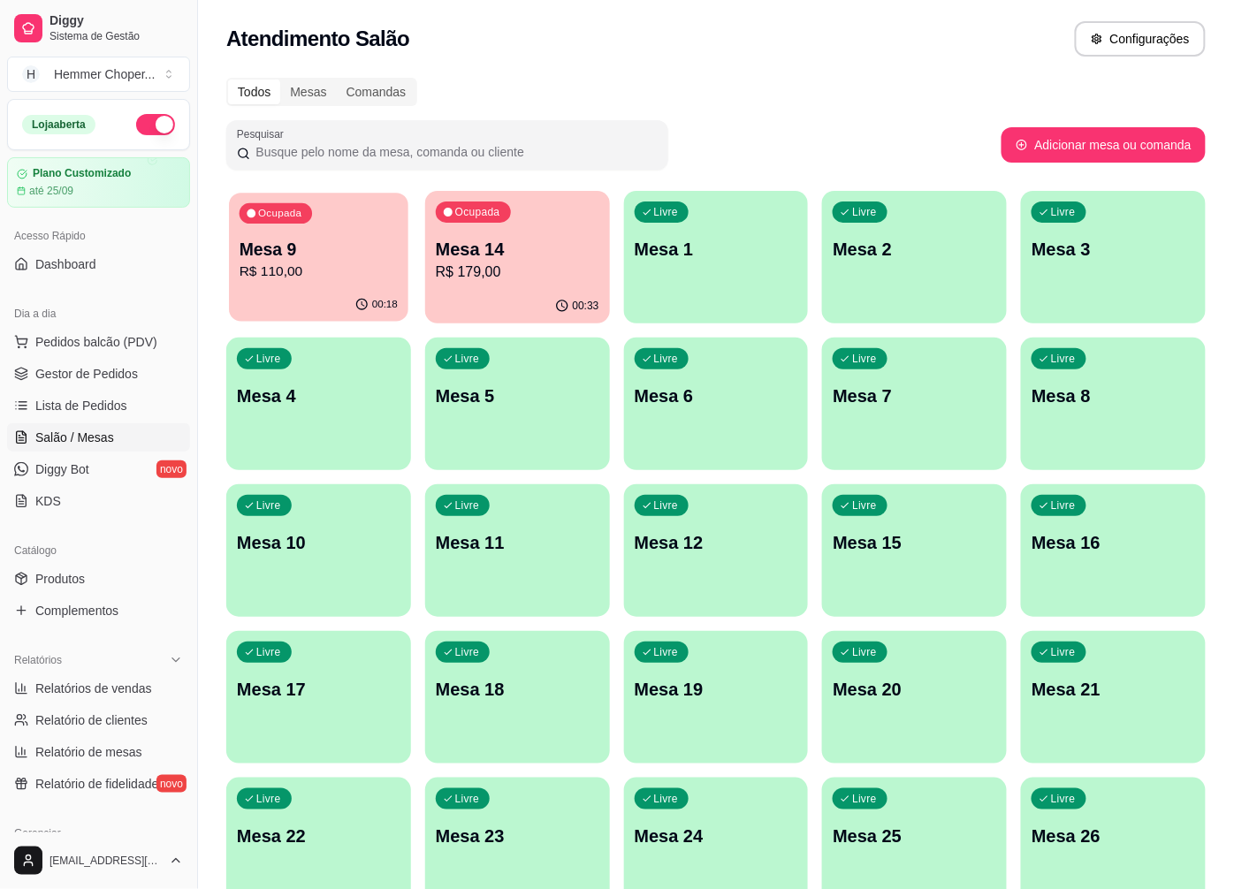
click at [361, 276] on p "R$ 110,00" at bounding box center [319, 272] width 158 height 20
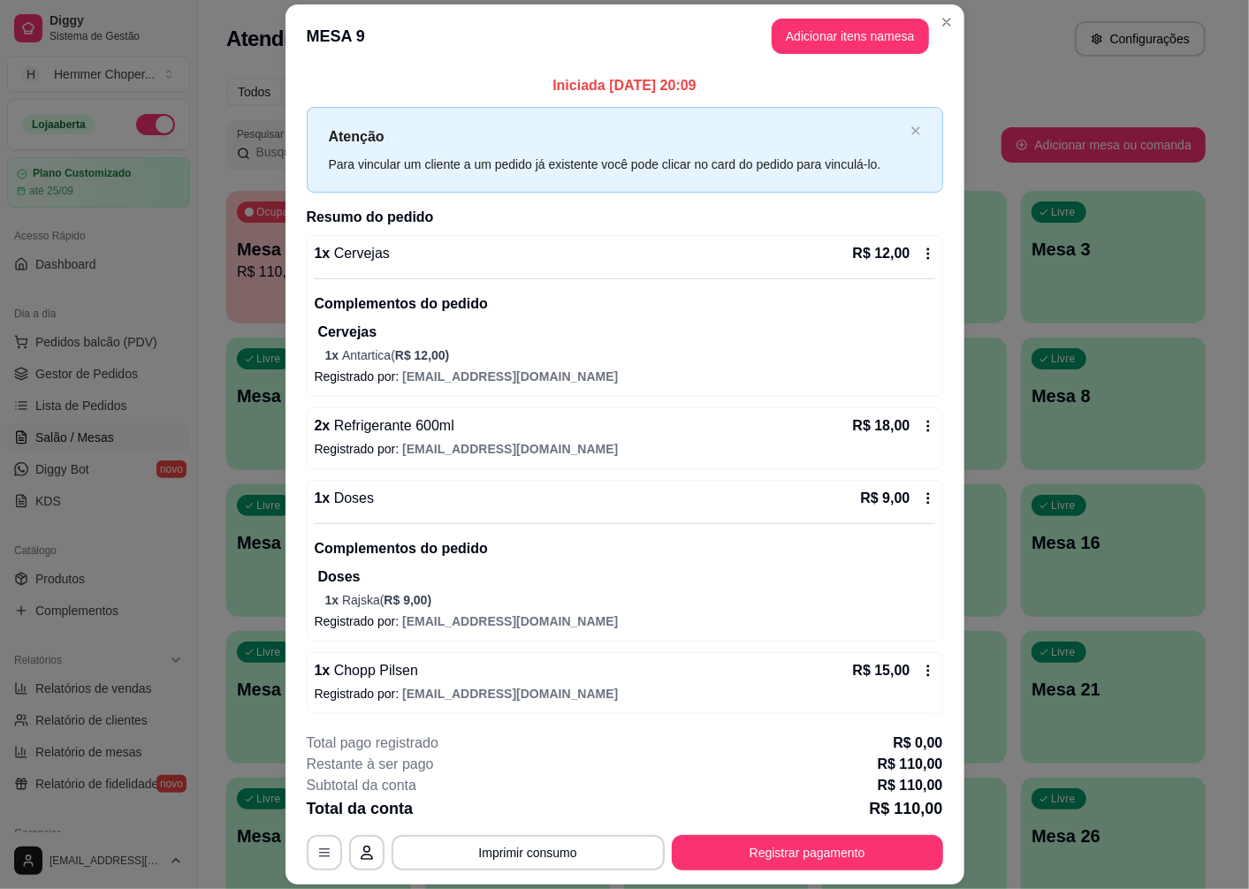
scroll to position [294, 0]
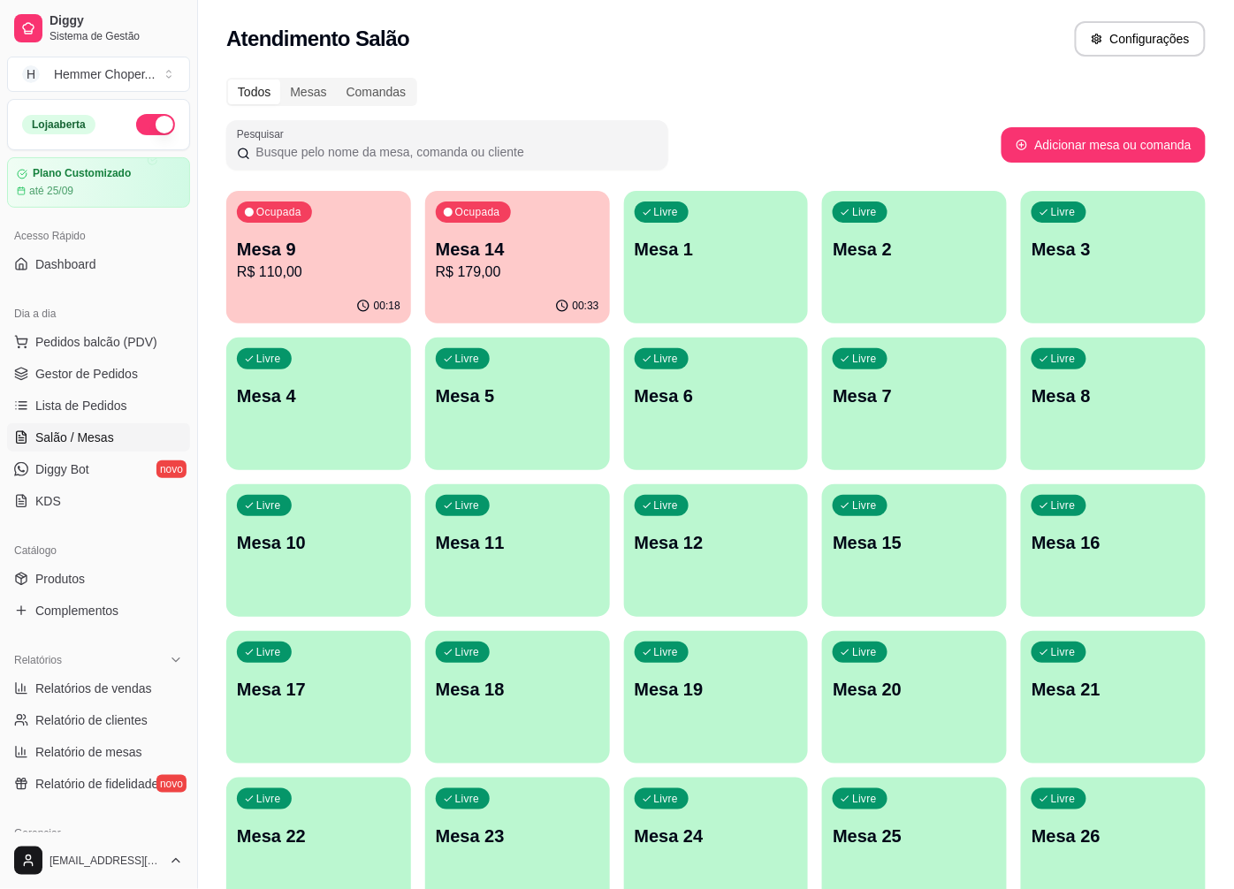
click at [529, 268] on p "R$ 179,00" at bounding box center [518, 272] width 164 height 21
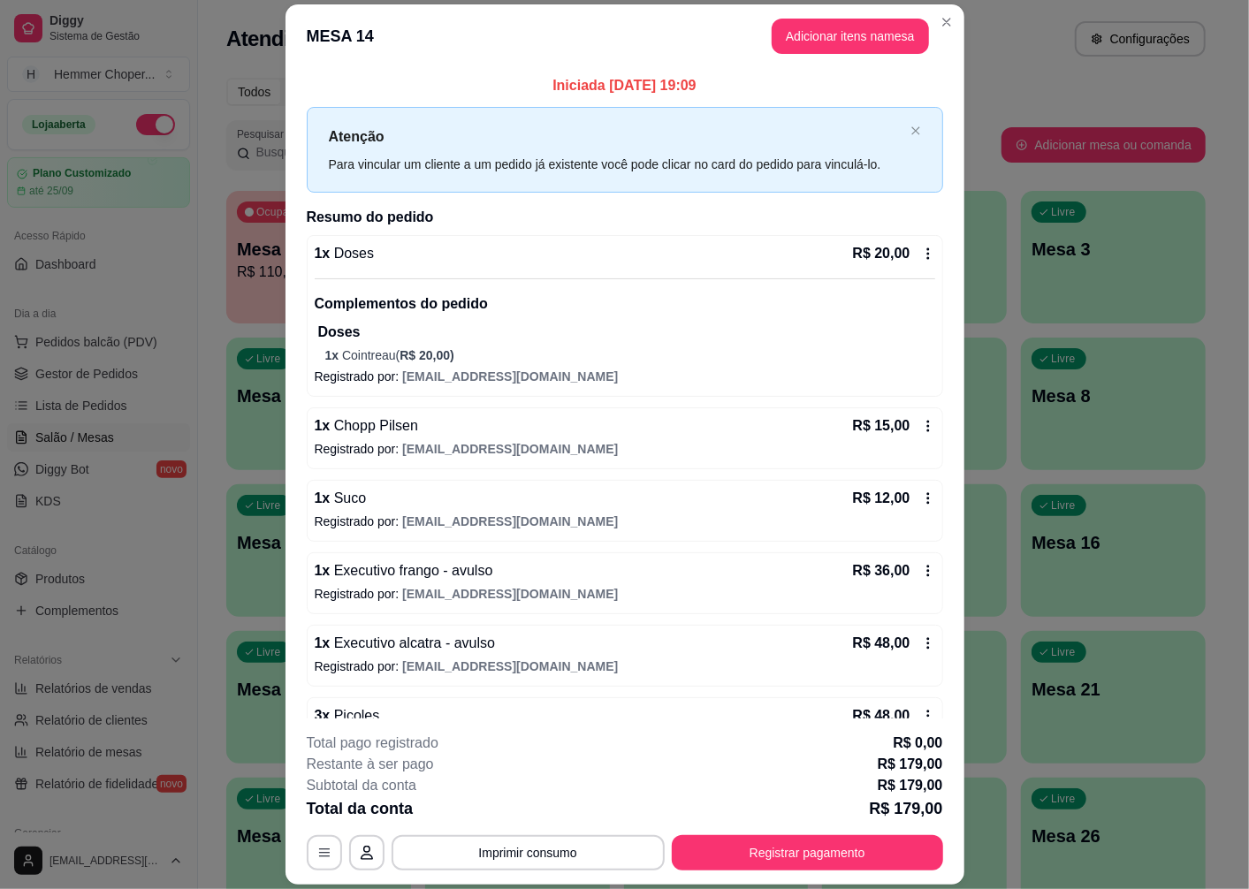
scroll to position [148, 0]
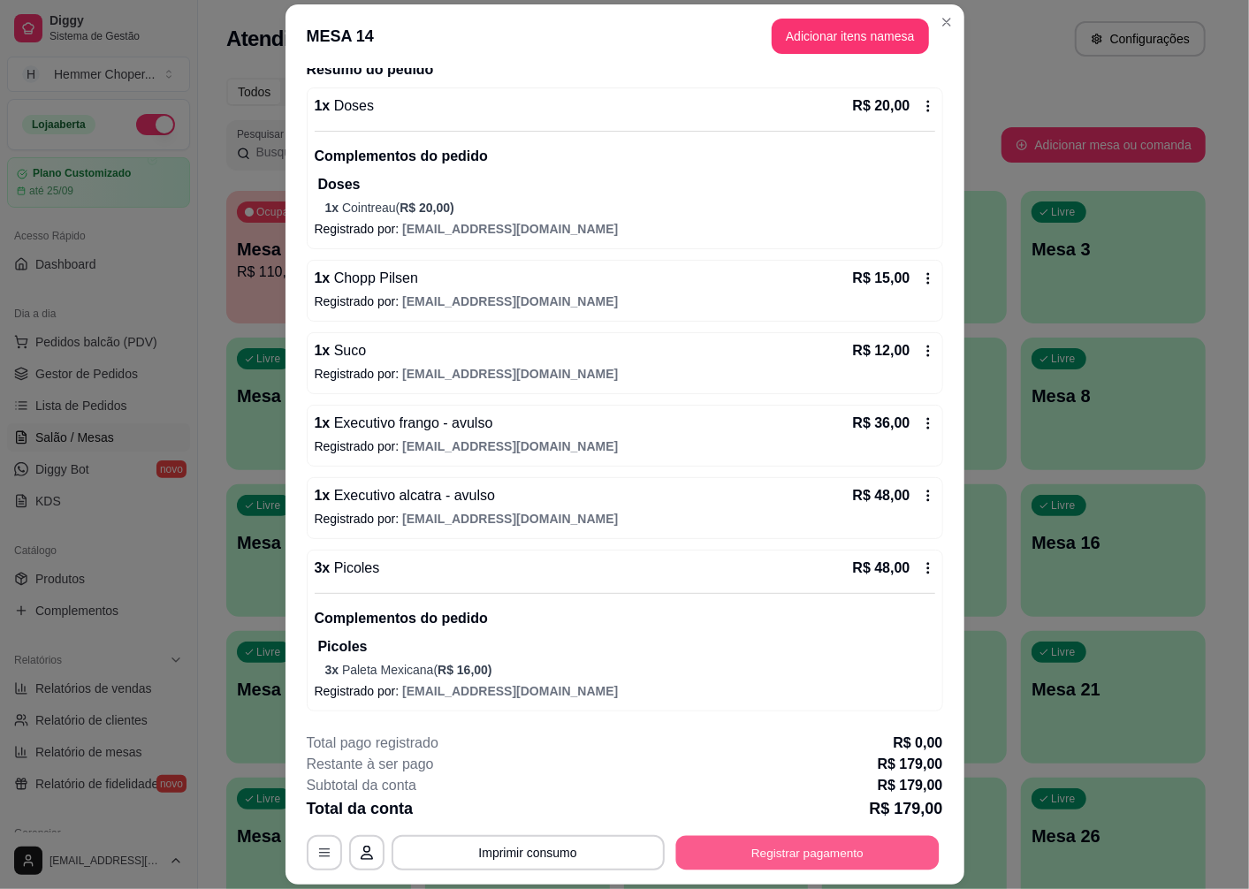
click at [727, 859] on button "Registrar pagamento" at bounding box center [806, 853] width 263 height 34
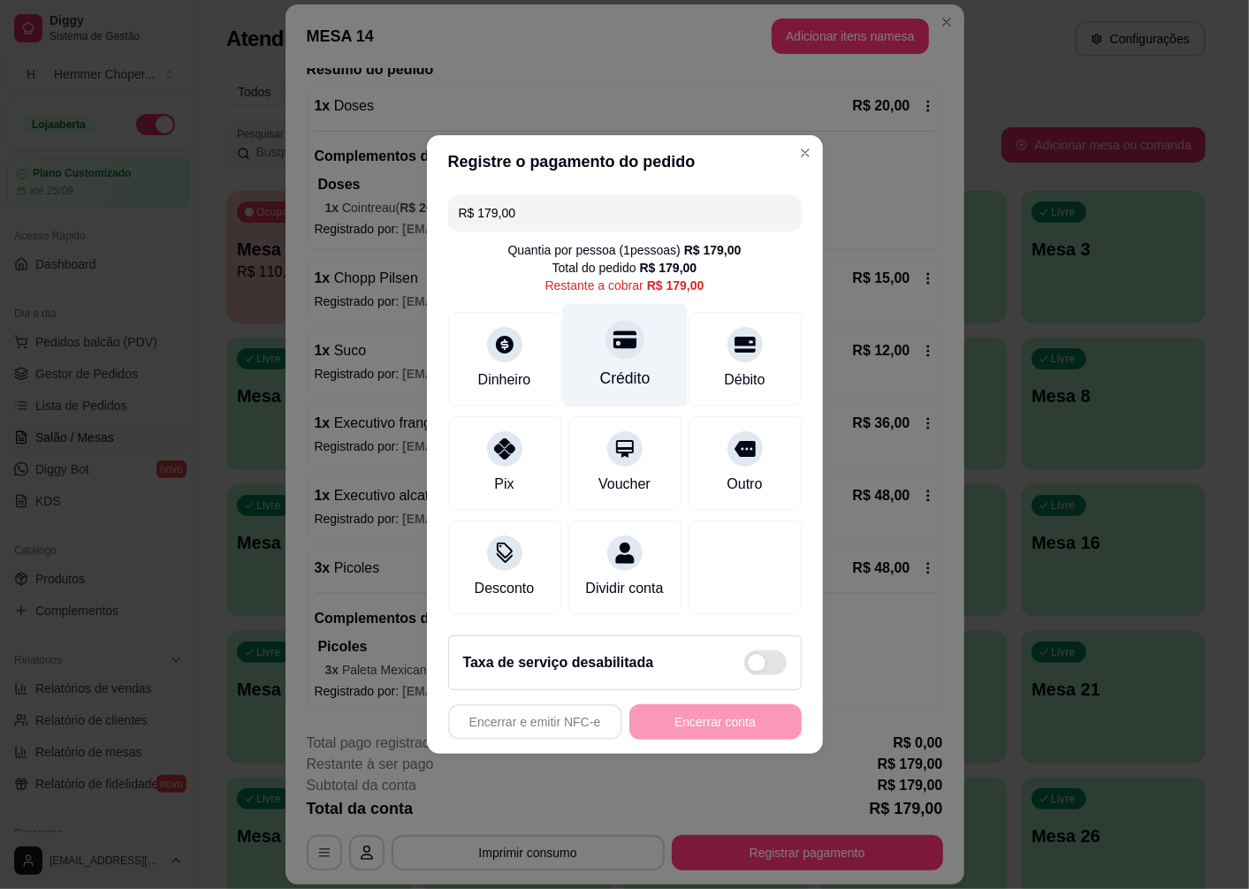
click at [614, 343] on div at bounding box center [625, 339] width 39 height 39
type input "R$ 0,00"
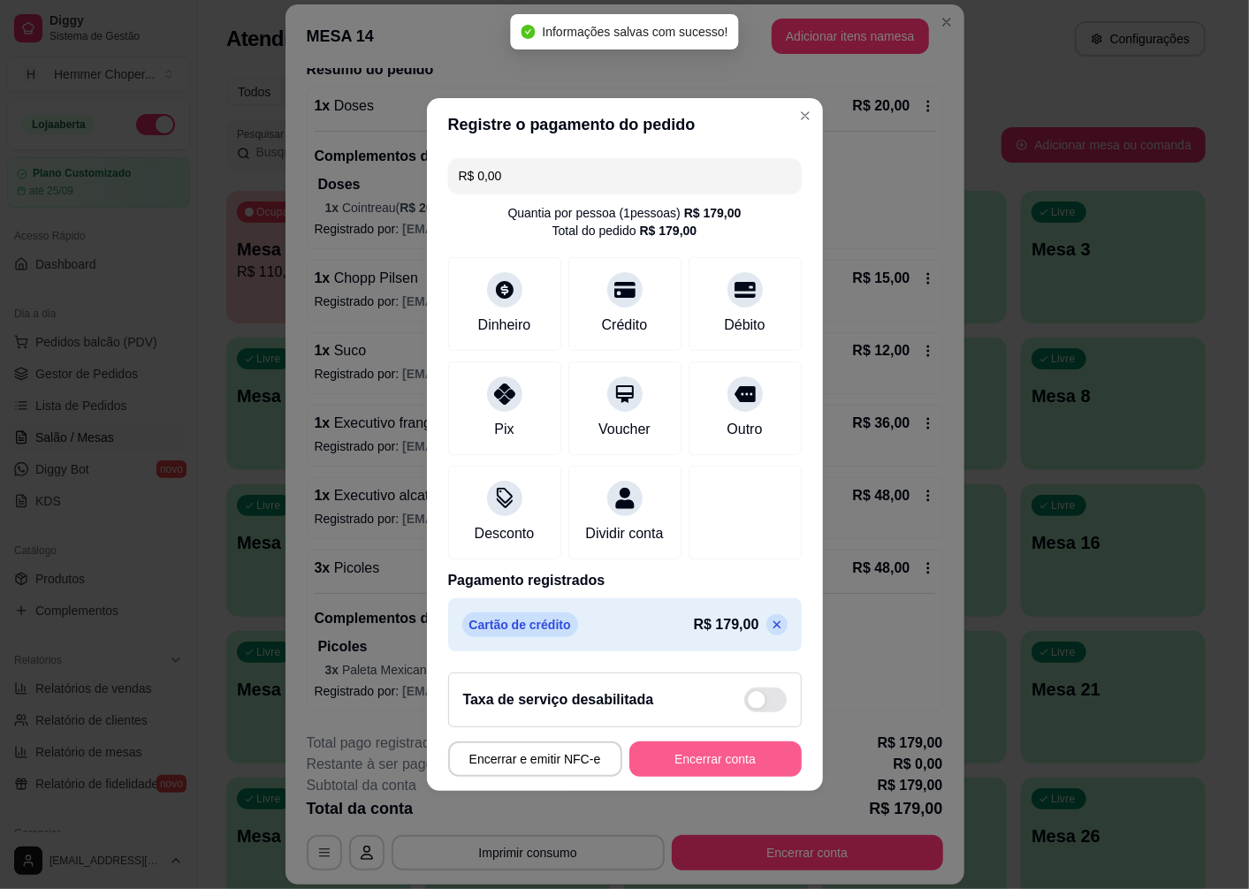
click at [675, 773] on button "Encerrar conta" at bounding box center [715, 759] width 172 height 35
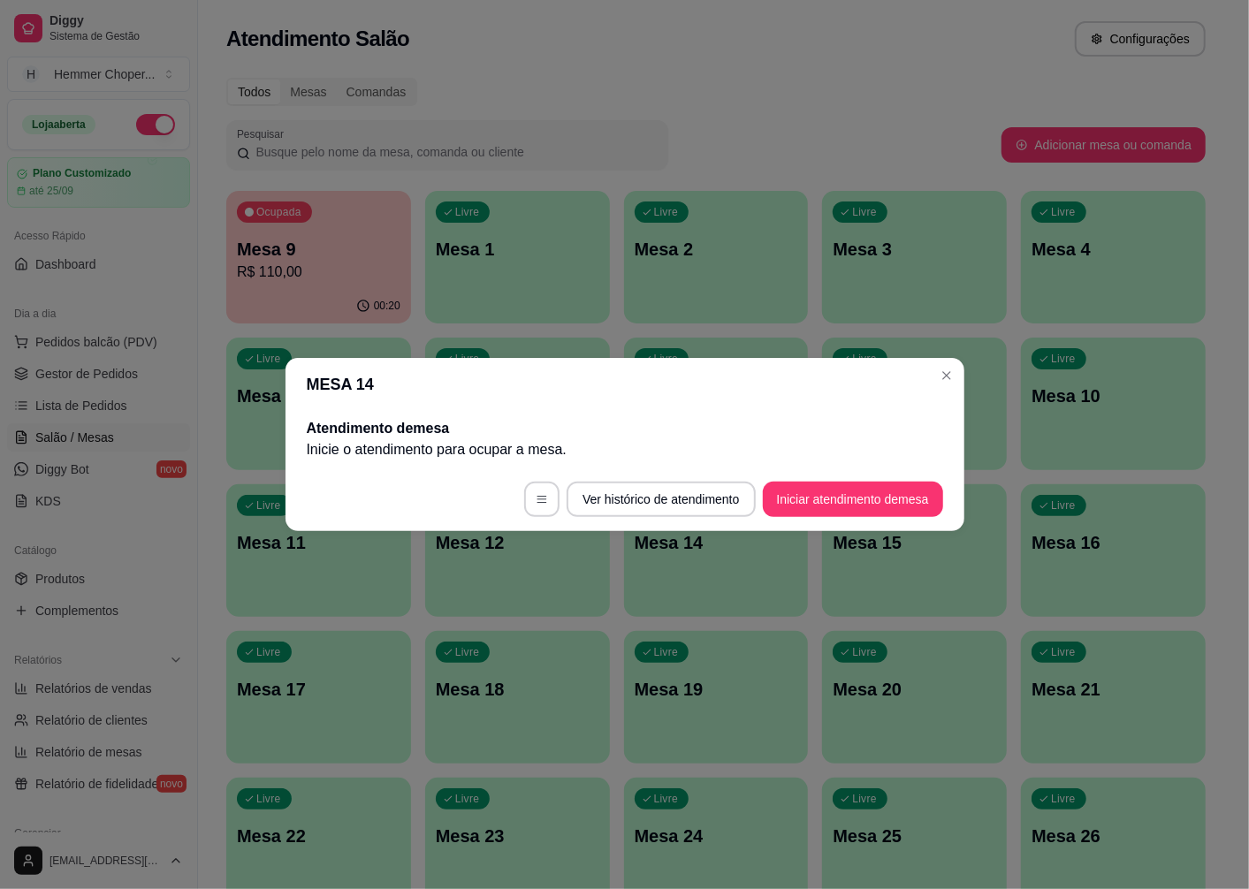
scroll to position [0, 0]
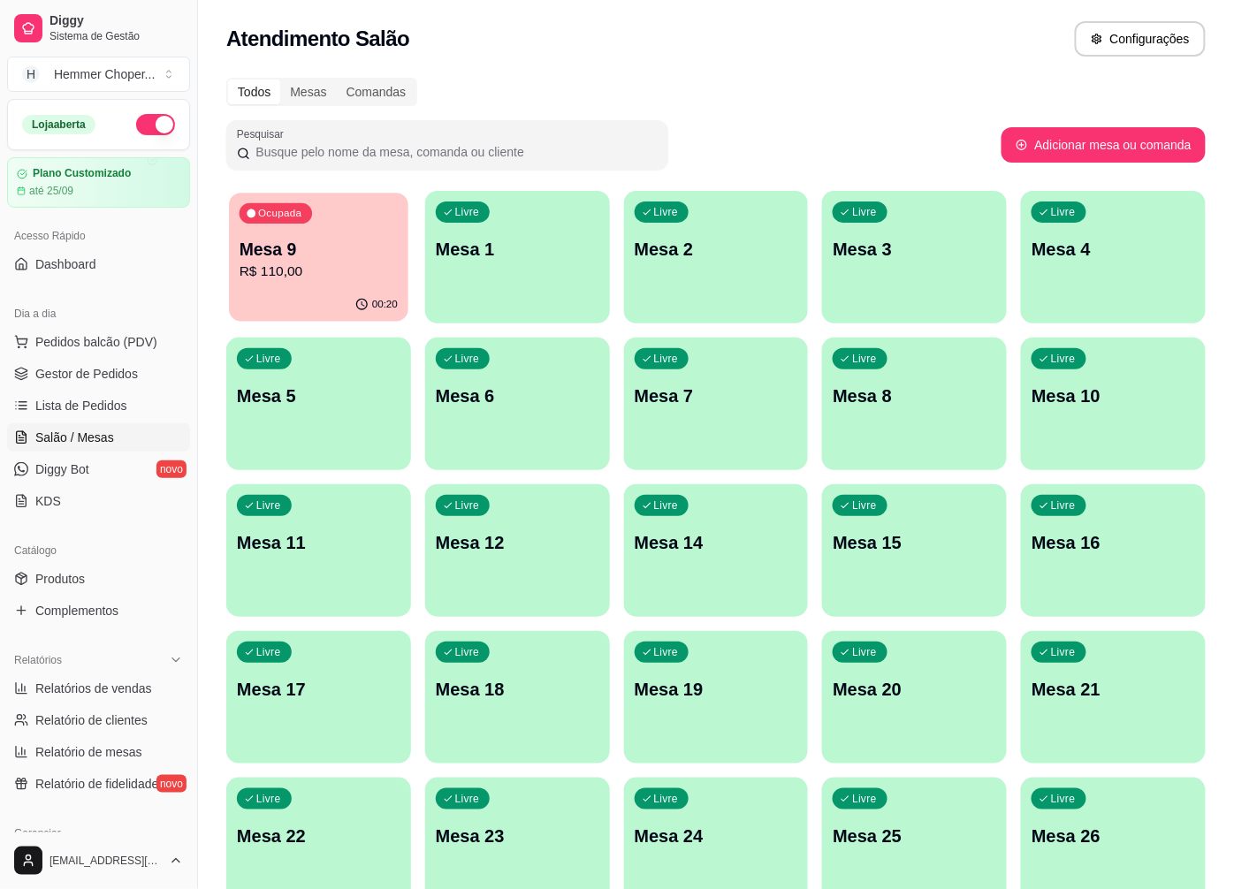
click at [315, 275] on p "R$ 110,00" at bounding box center [319, 272] width 158 height 20
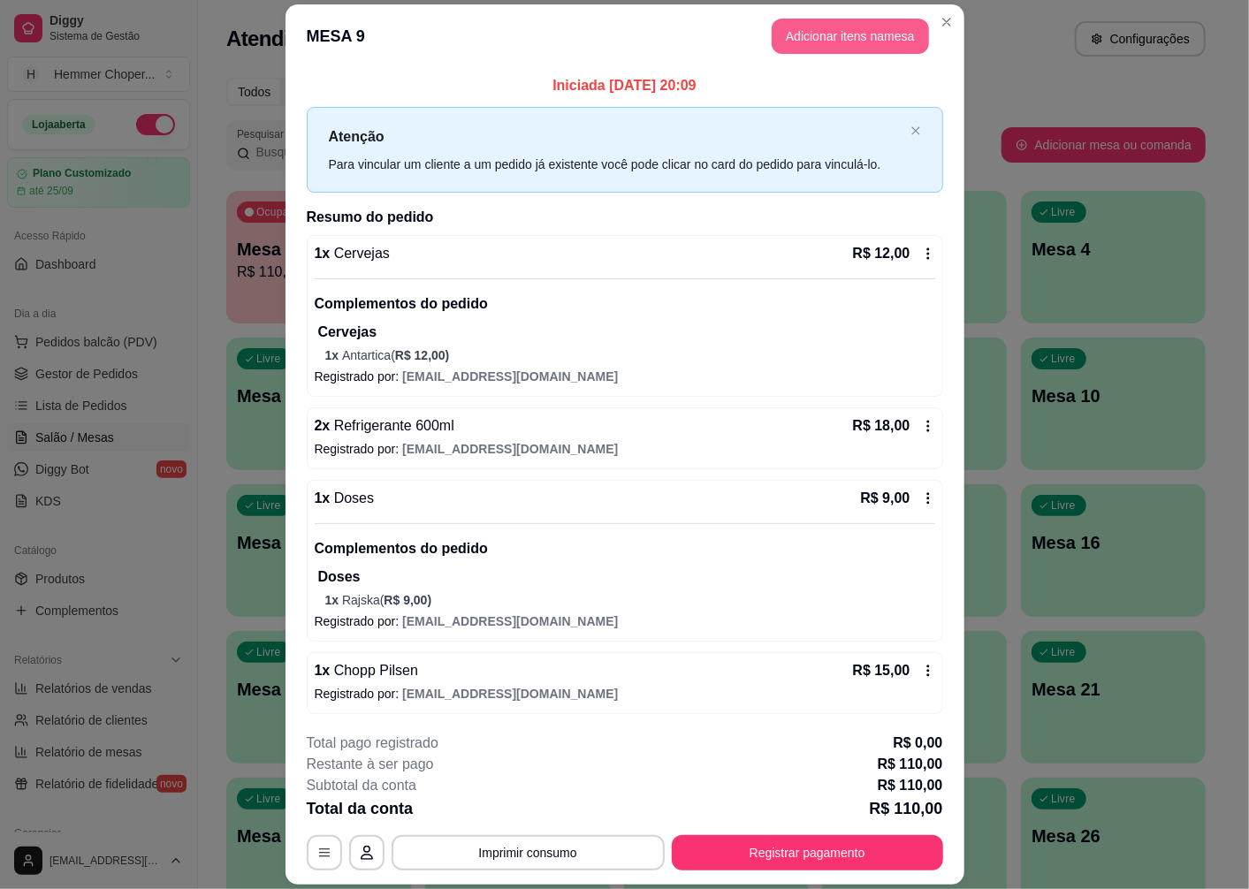
click at [834, 34] on button "Adicionar itens na mesa" at bounding box center [850, 36] width 157 height 35
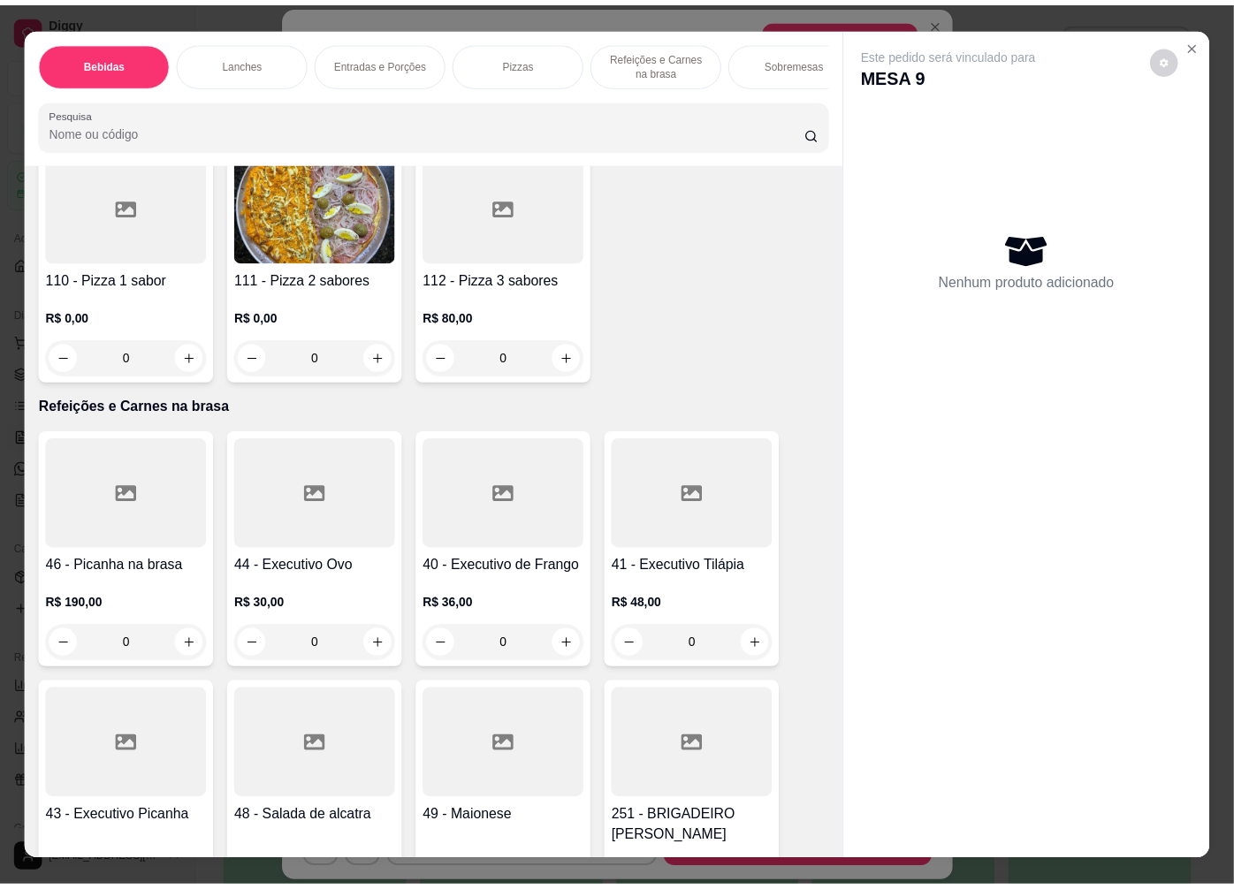
scroll to position [4519, 0]
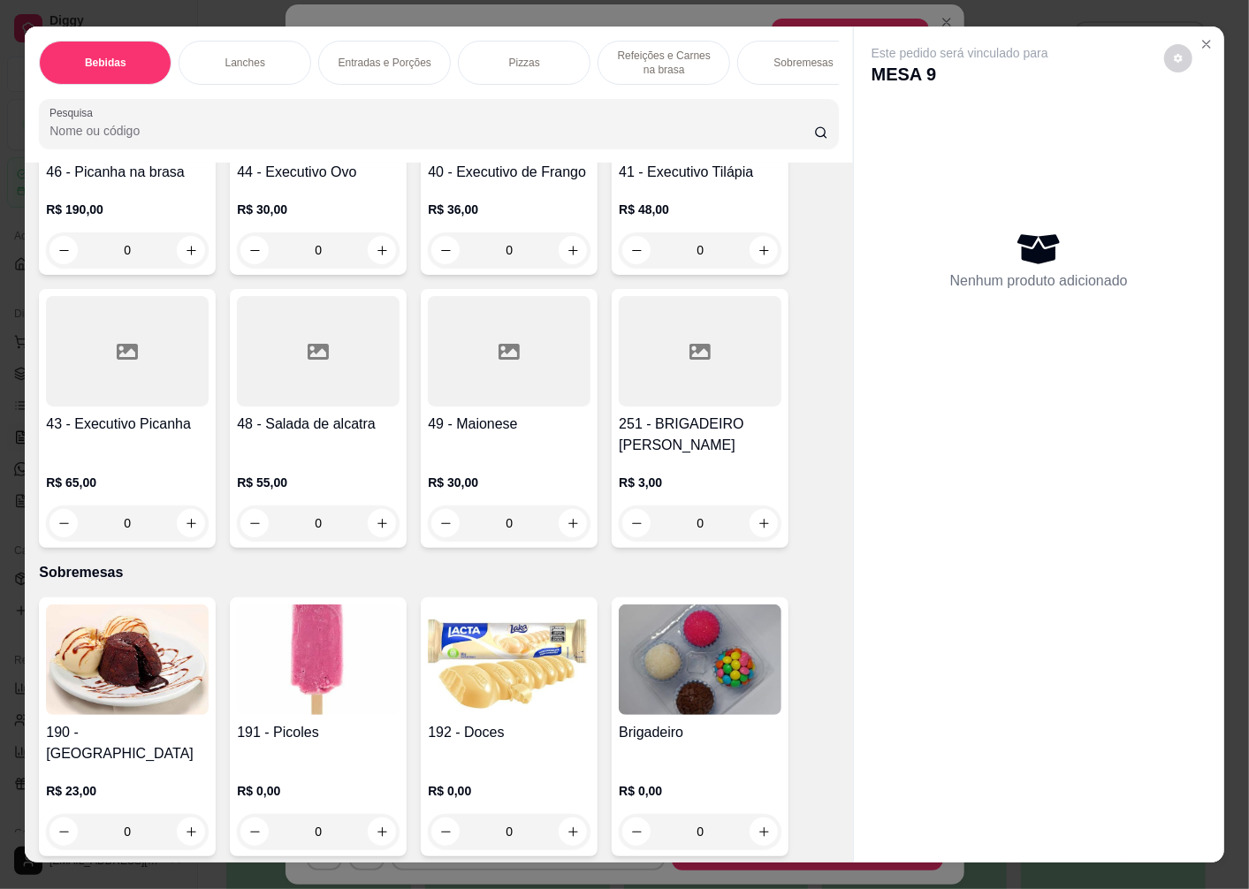
click at [304, 659] on img at bounding box center [318, 660] width 163 height 110
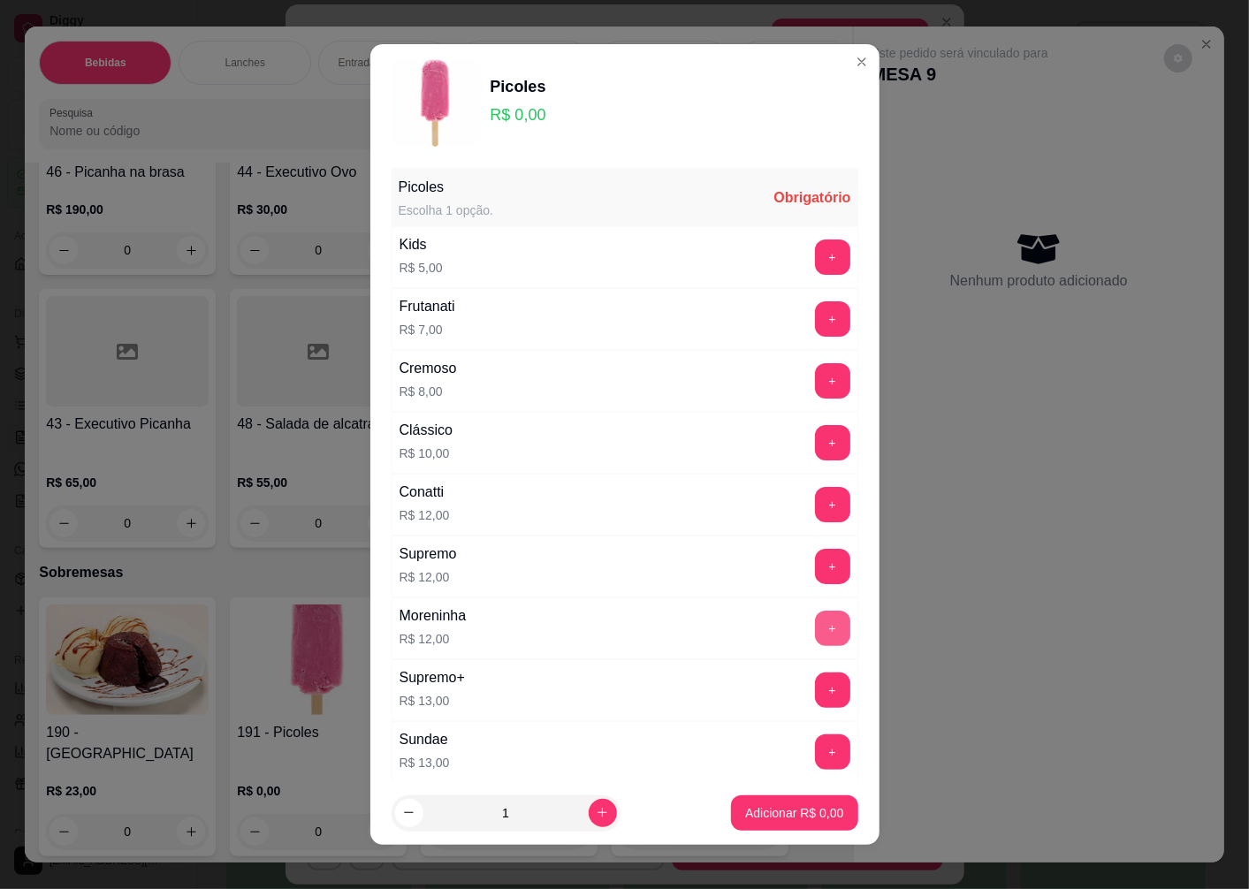
click at [815, 634] on button "+" at bounding box center [832, 628] width 35 height 35
click at [740, 811] on p "Adicionar R$ 12,00" at bounding box center [791, 812] width 103 height 17
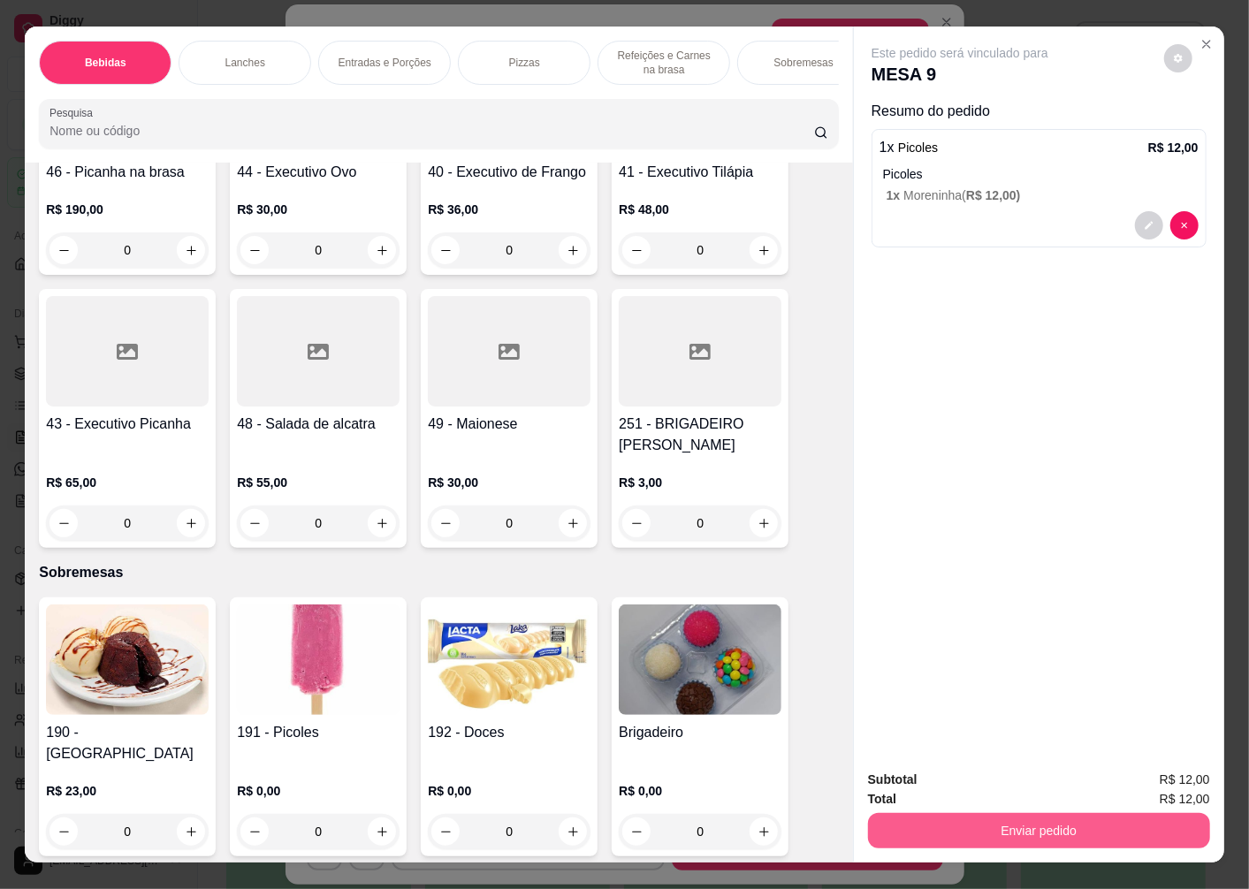
click at [922, 826] on button "Enviar pedido" at bounding box center [1039, 830] width 342 height 35
click at [911, 773] on button "Não registrar e enviar pedido" at bounding box center [980, 781] width 184 height 34
